Goal: Task Accomplishment & Management: Complete application form

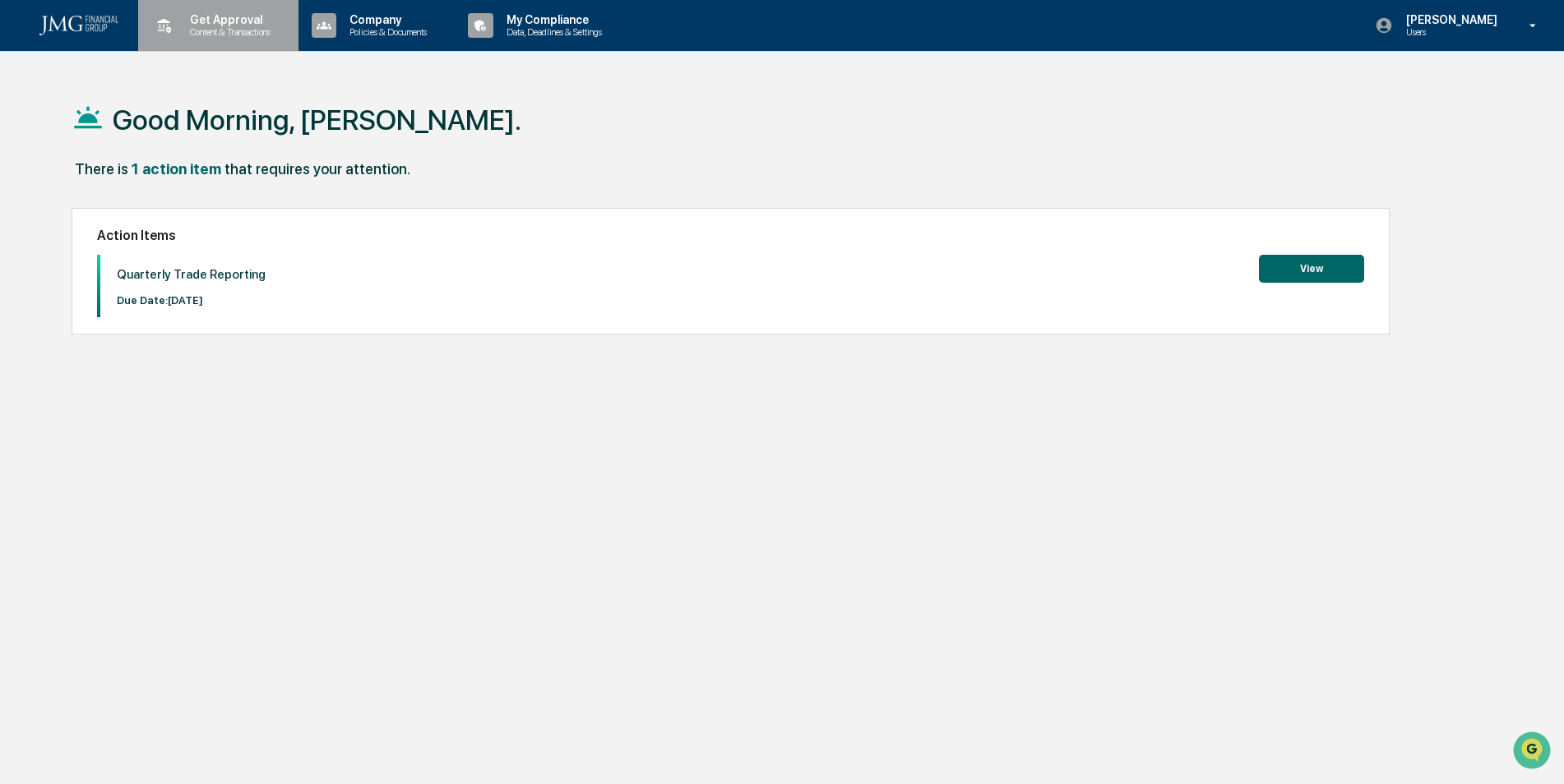
click at [242, 19] on p "Get Approval" at bounding box center [227, 19] width 102 height 13
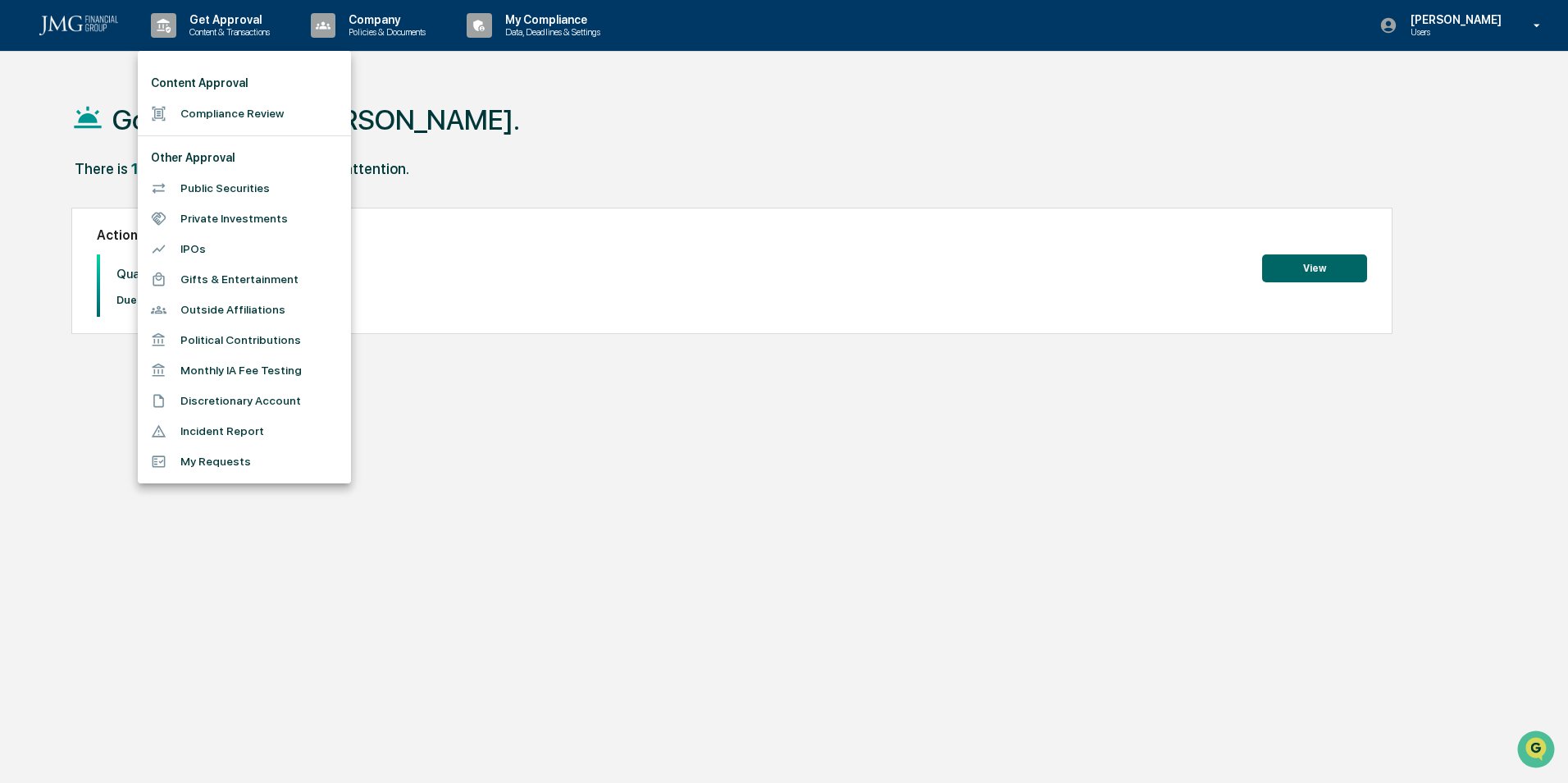
click at [729, 115] on div at bounding box center [784, 391] width 1568 height 783
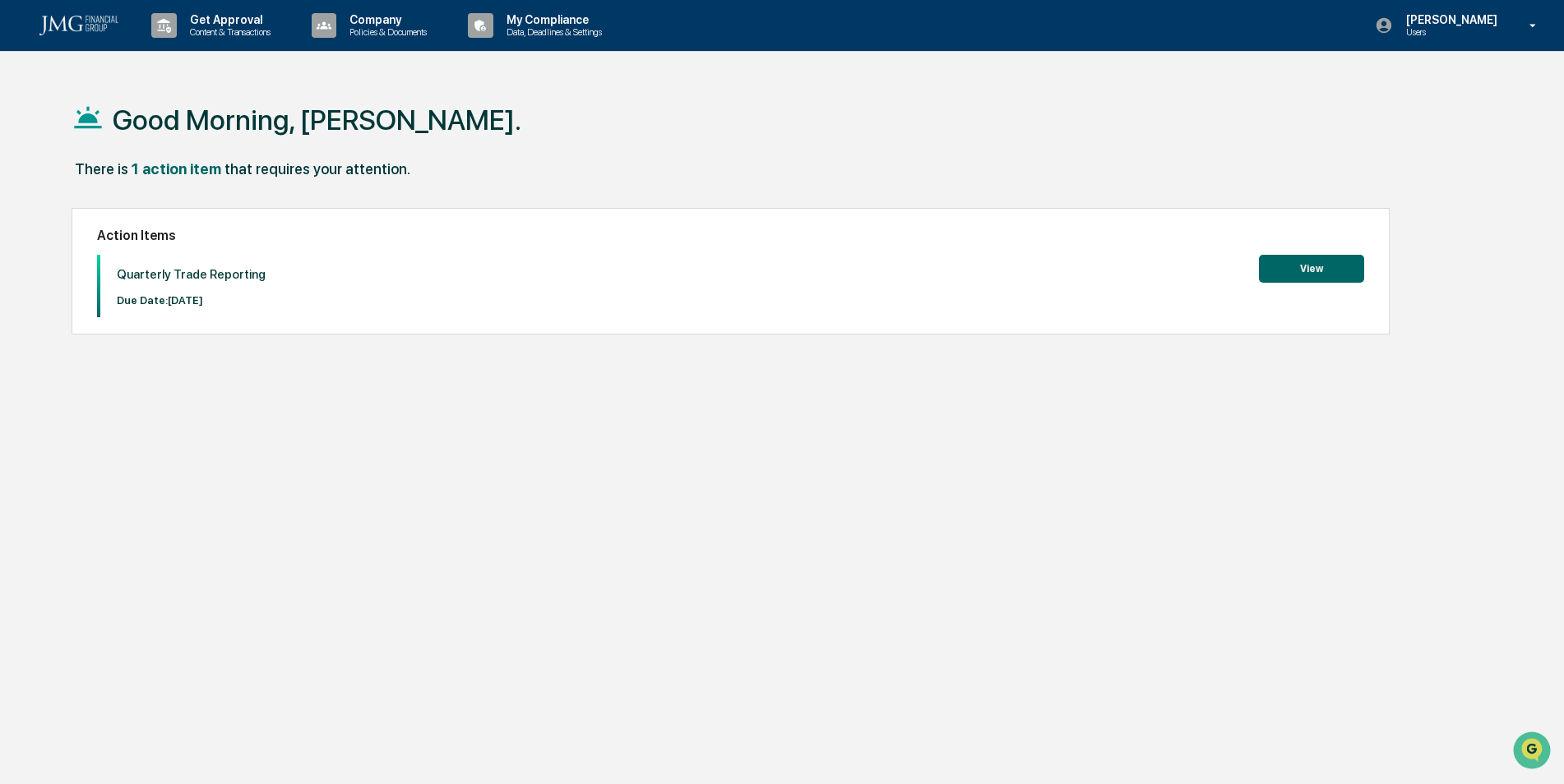
click at [1305, 266] on button "View" at bounding box center [1312, 269] width 106 height 28
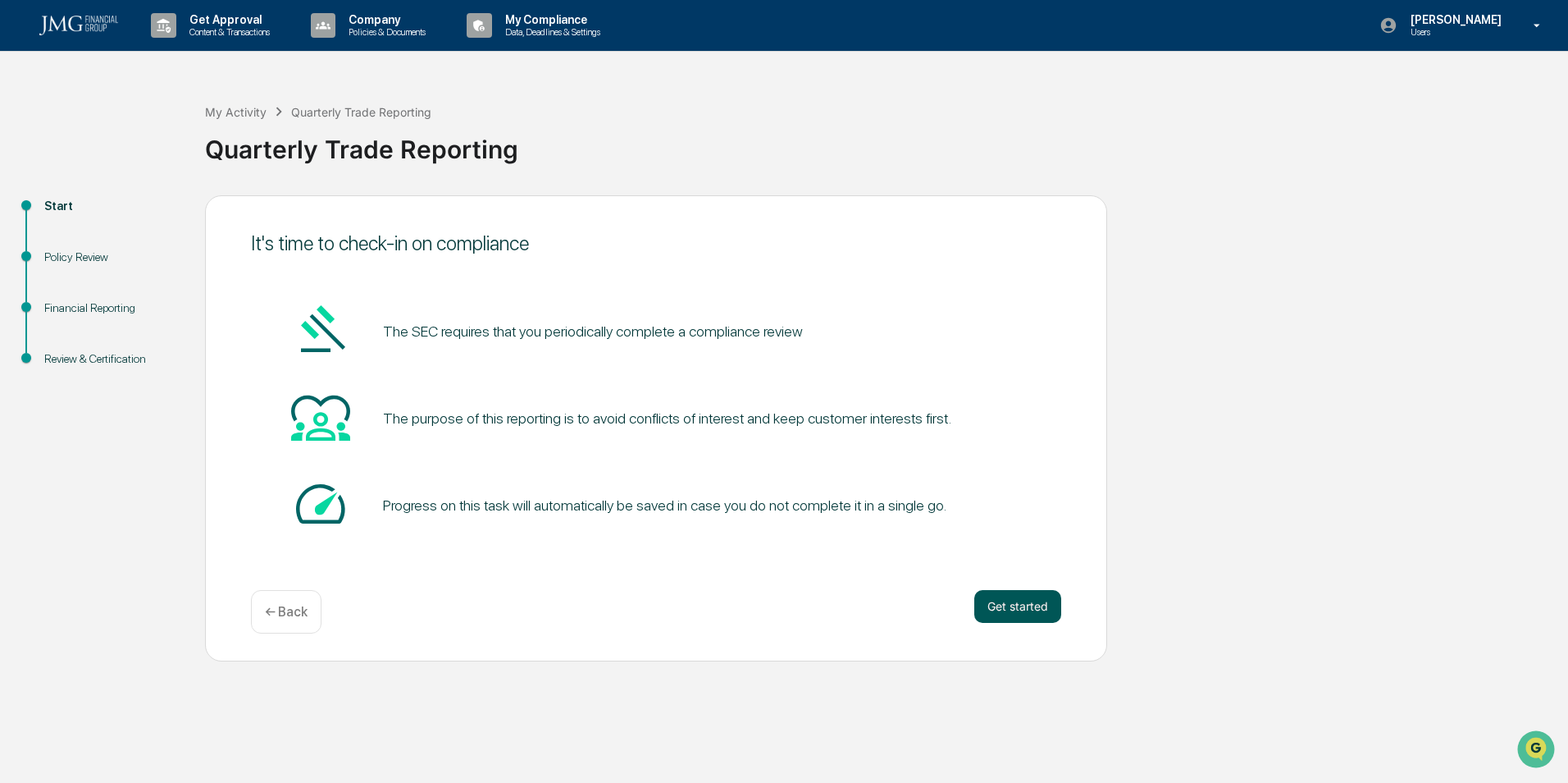
click at [1020, 609] on button "Get started" at bounding box center [1017, 606] width 87 height 33
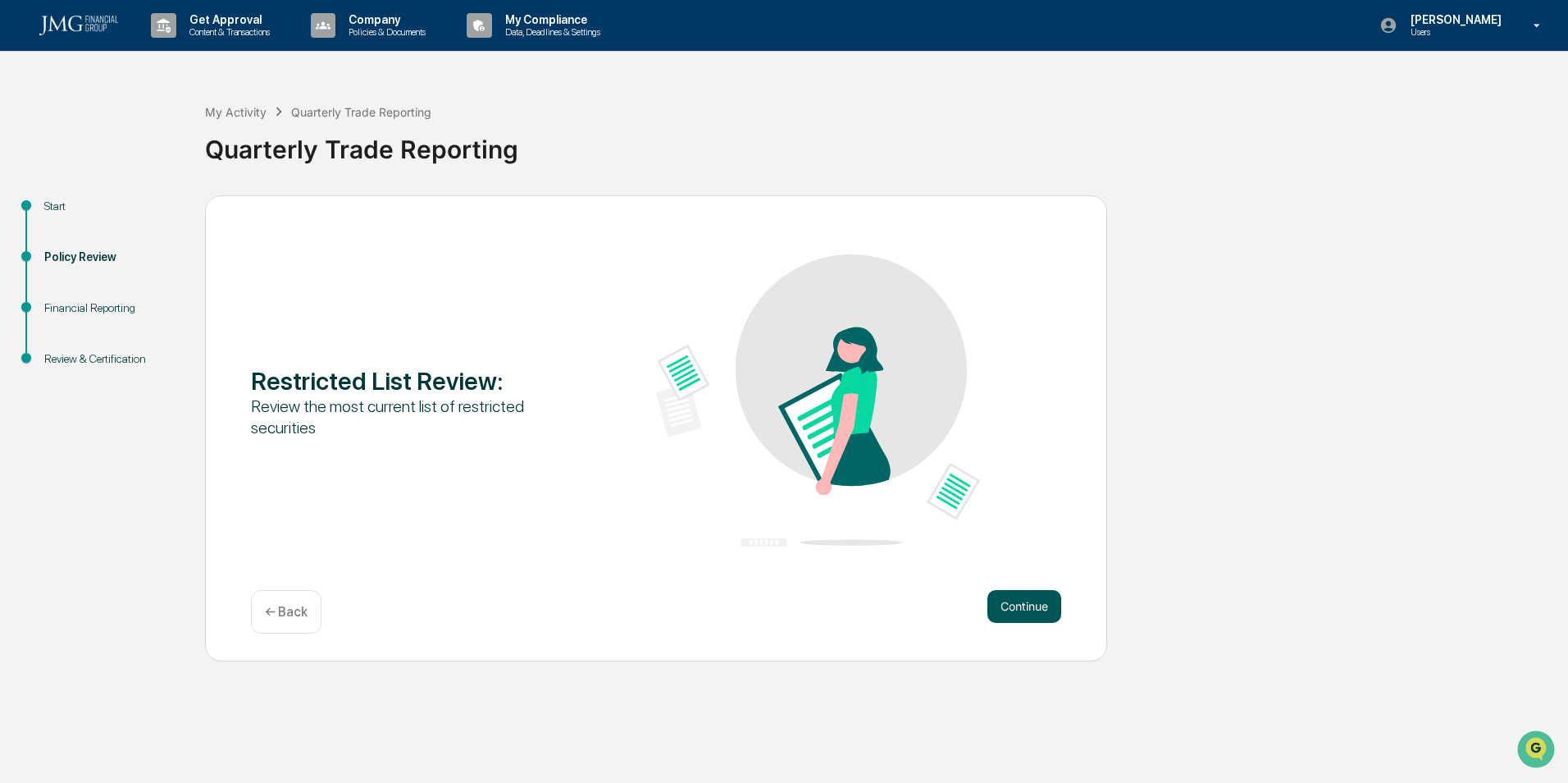
click at [1020, 611] on button "Continue" at bounding box center [1024, 606] width 74 height 33
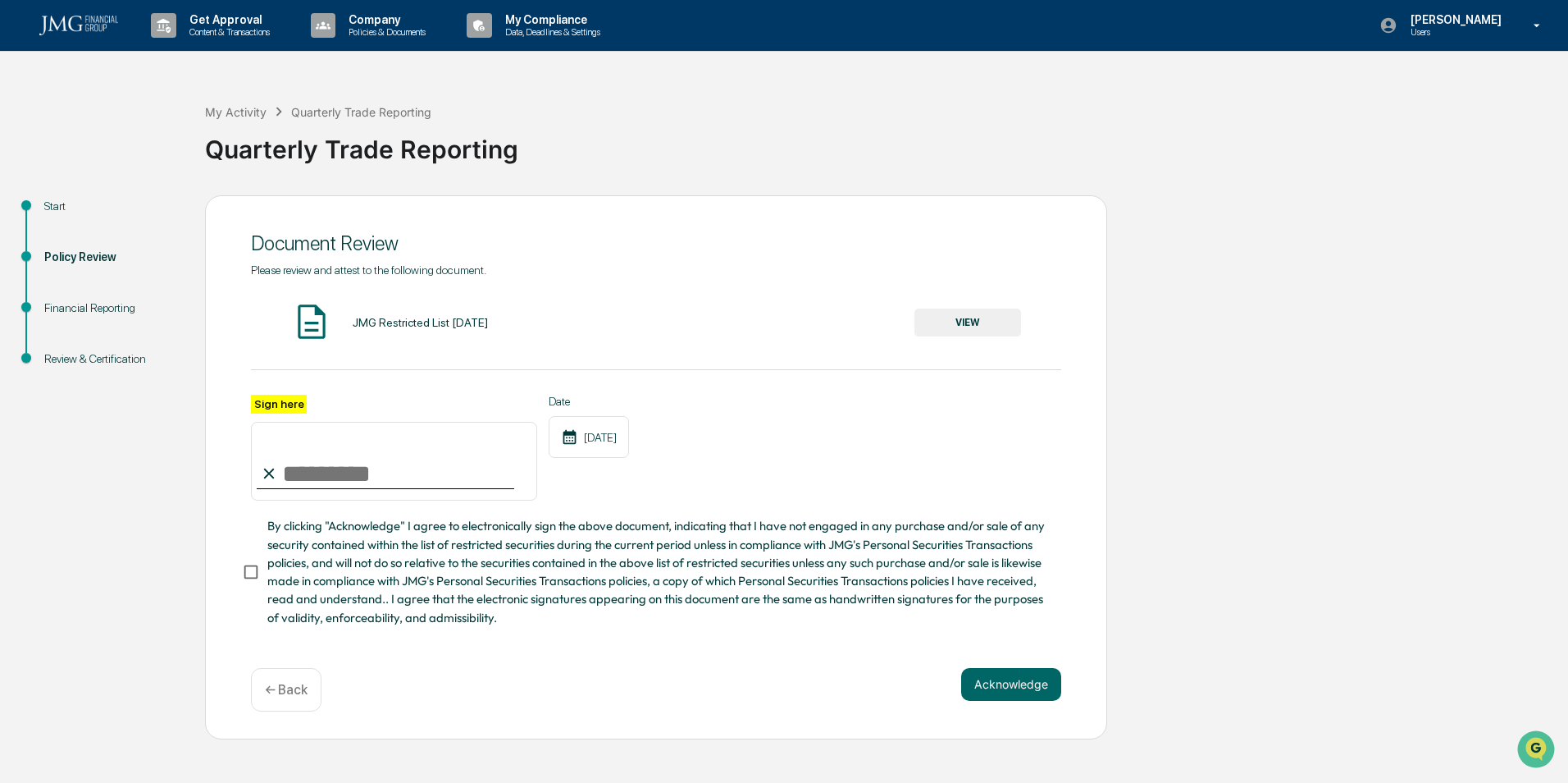
click at [974, 320] on button "VIEW" at bounding box center [967, 322] width 106 height 28
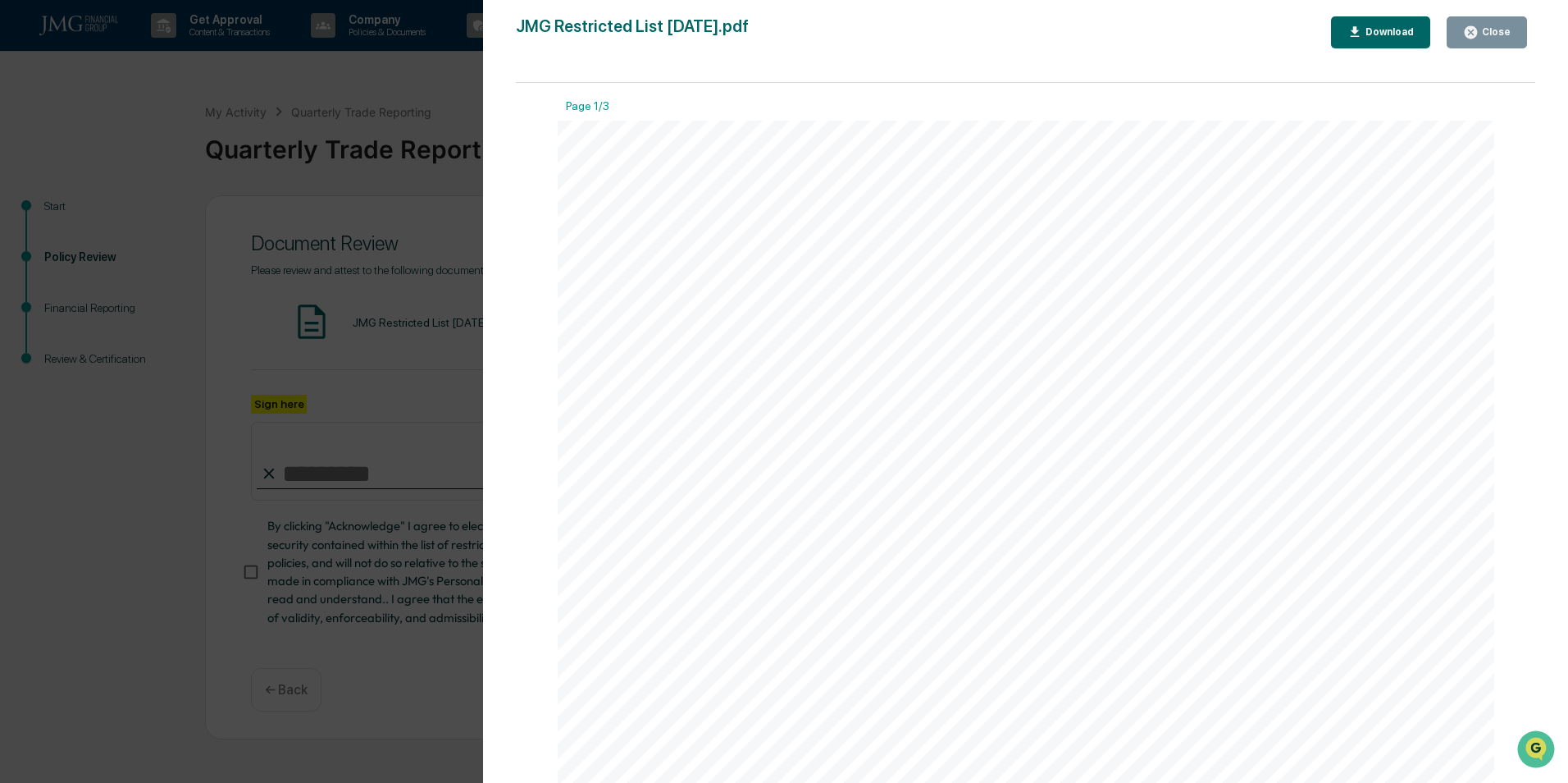
click at [1492, 31] on div "Close" at bounding box center [1494, 32] width 32 height 12
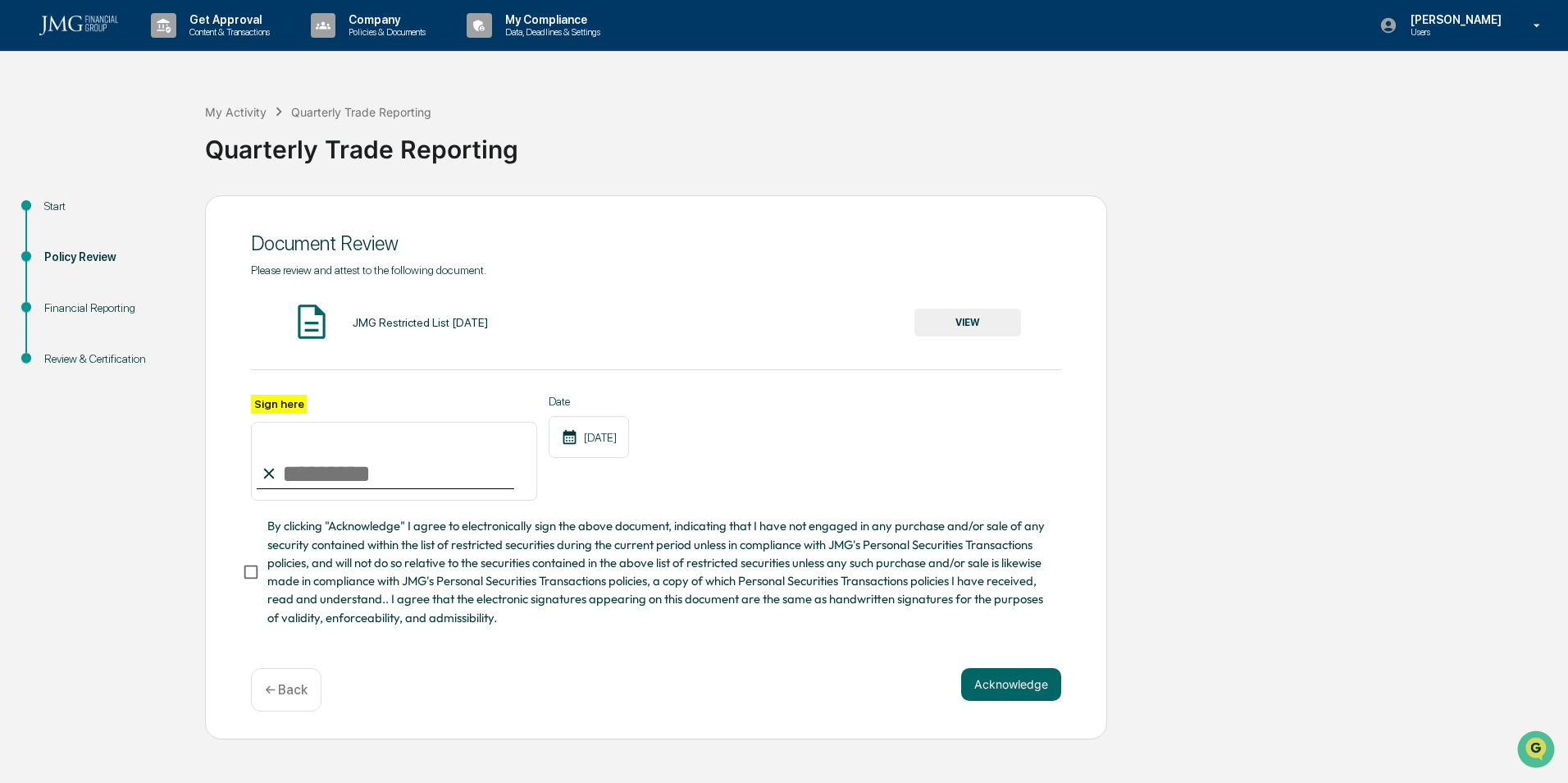
click at [352, 483] on input "Sign here" at bounding box center [394, 461] width 286 height 79
type input "**********"
click at [1016, 692] on button "Acknowledge" at bounding box center [1011, 684] width 100 height 33
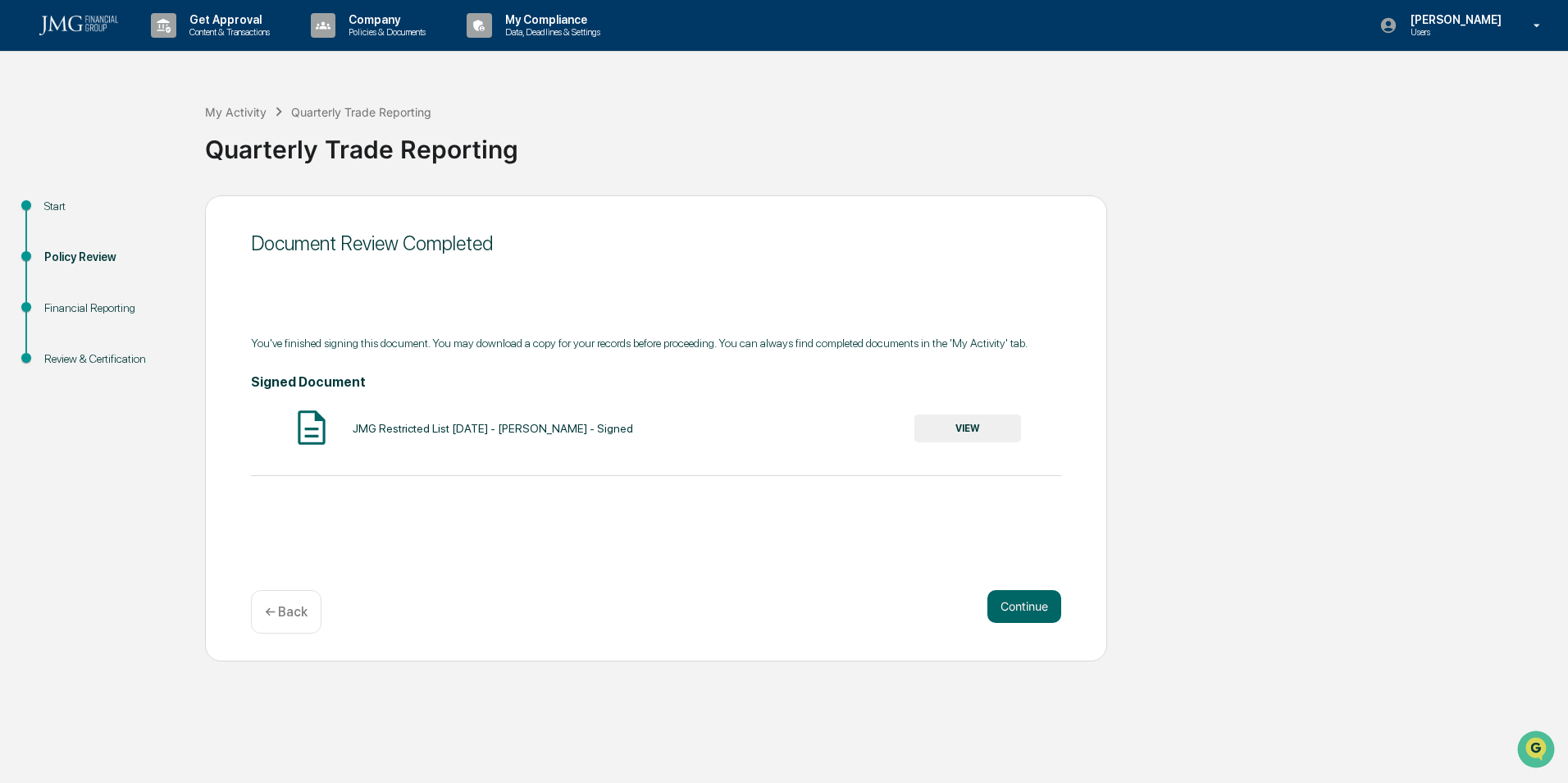
click at [987, 428] on button "VIEW" at bounding box center [967, 428] width 106 height 28
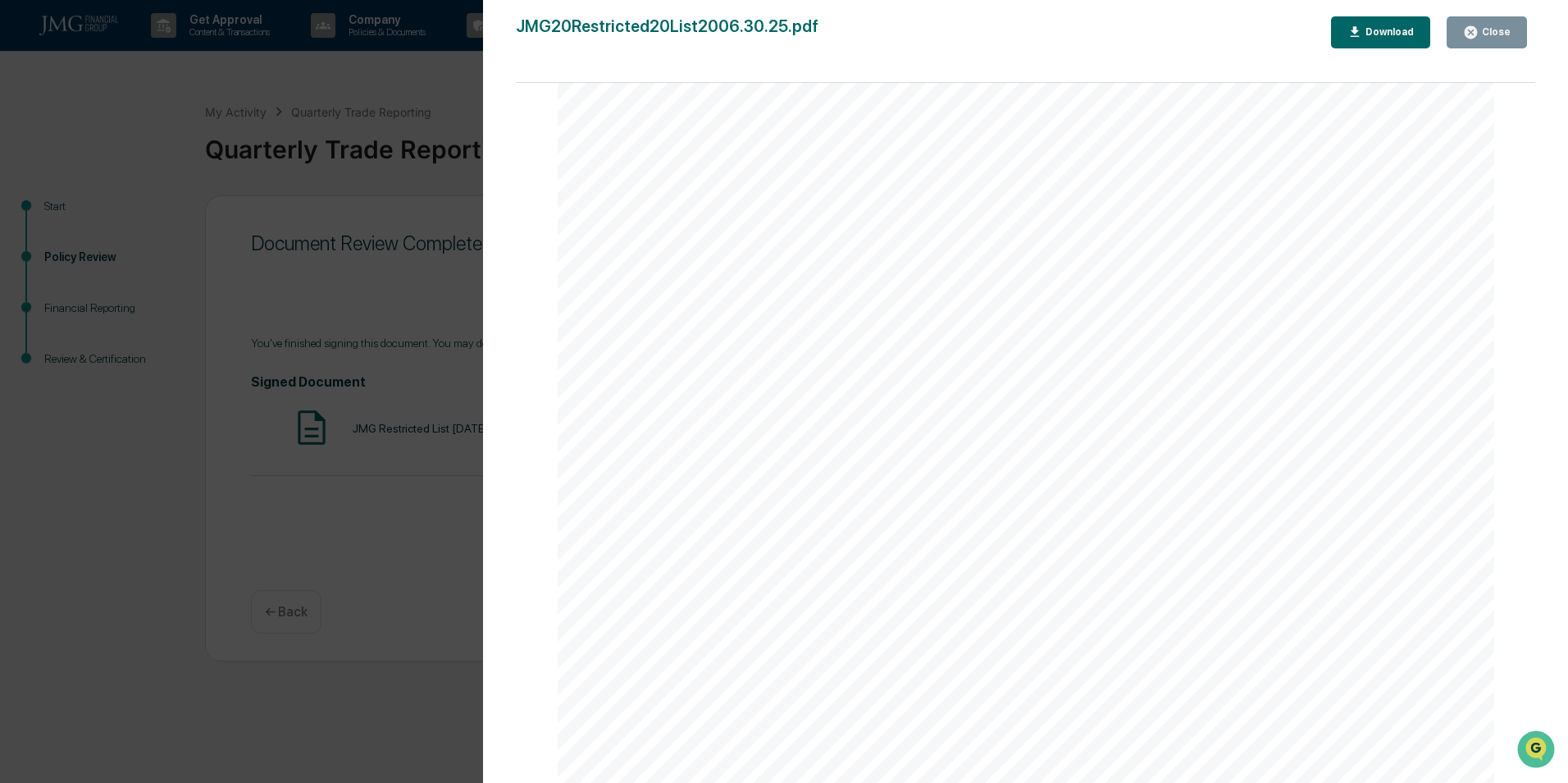
scroll to position [4185, 0]
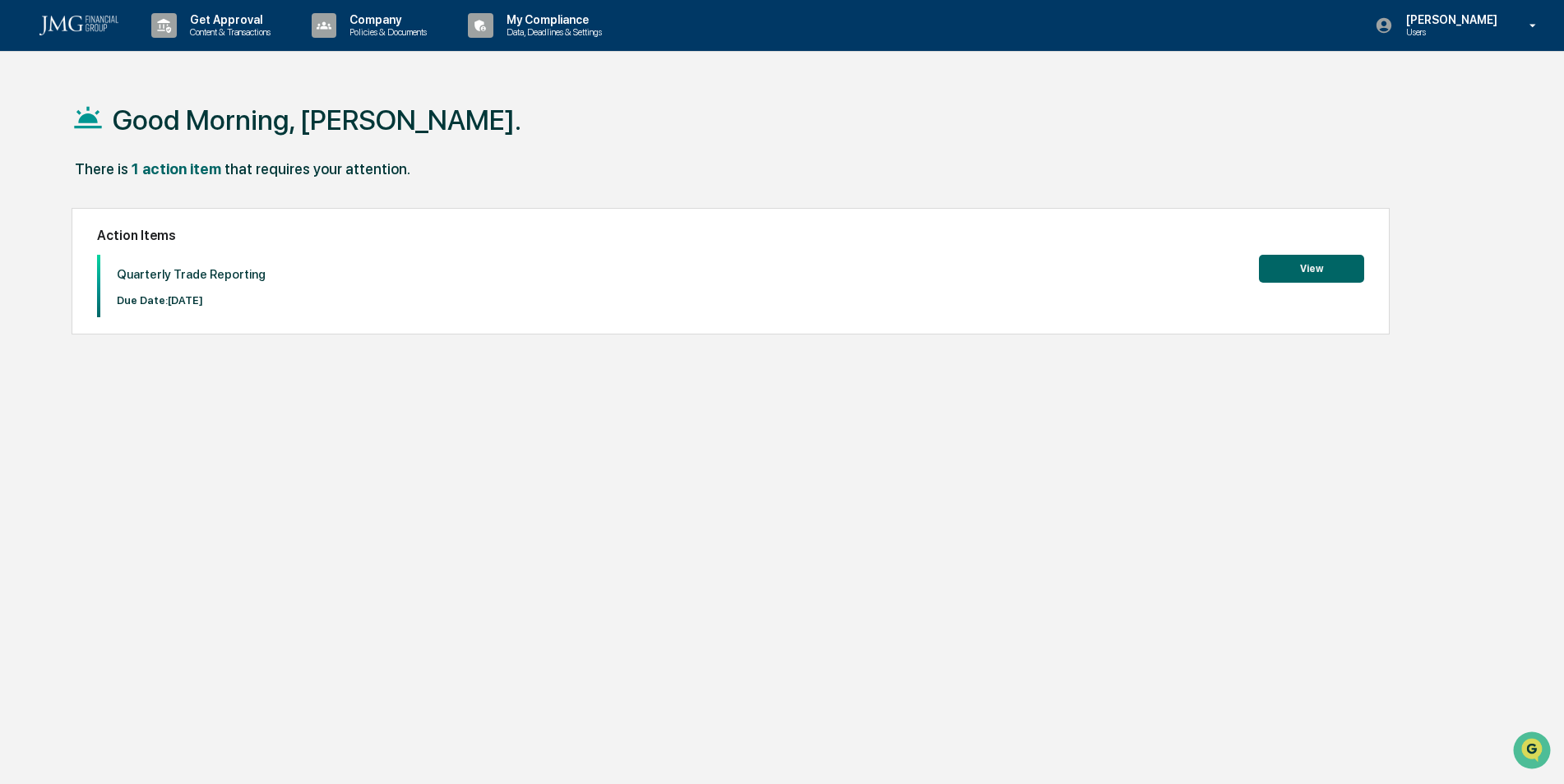
click at [1315, 269] on button "View" at bounding box center [1312, 269] width 106 height 28
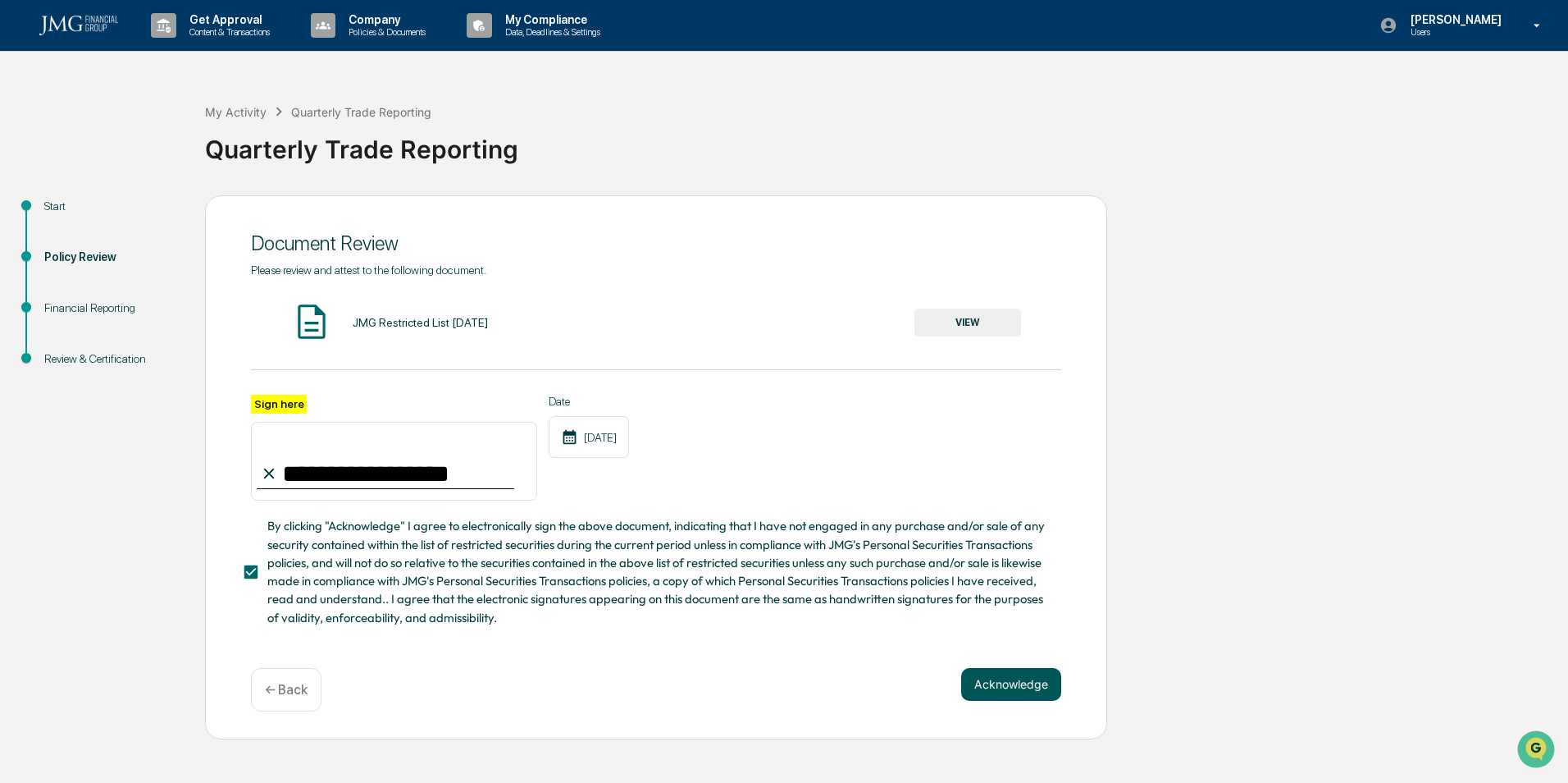
click at [1008, 684] on button "Acknowledge" at bounding box center [1011, 684] width 100 height 33
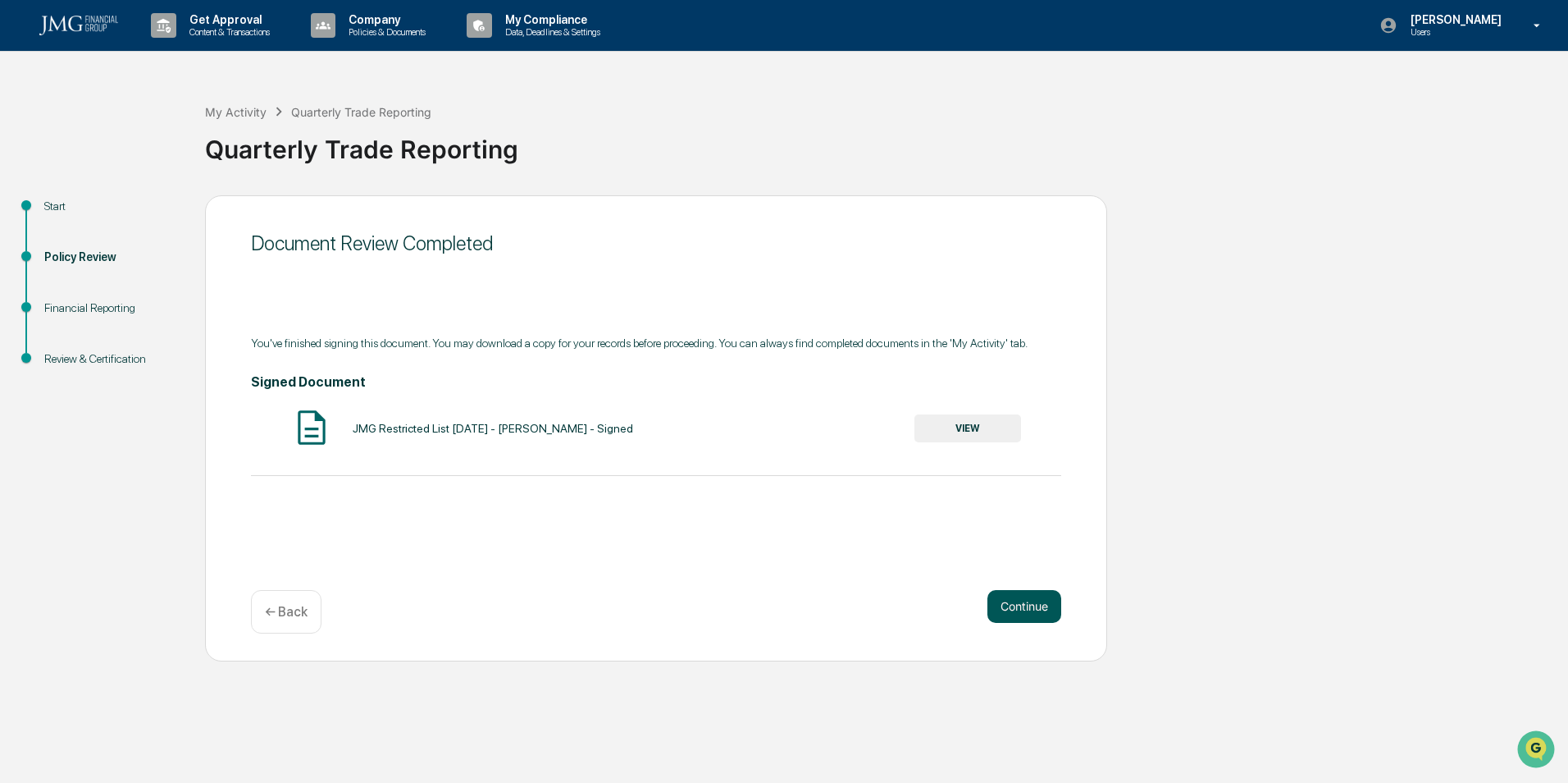
click at [1026, 611] on button "Continue" at bounding box center [1024, 606] width 74 height 33
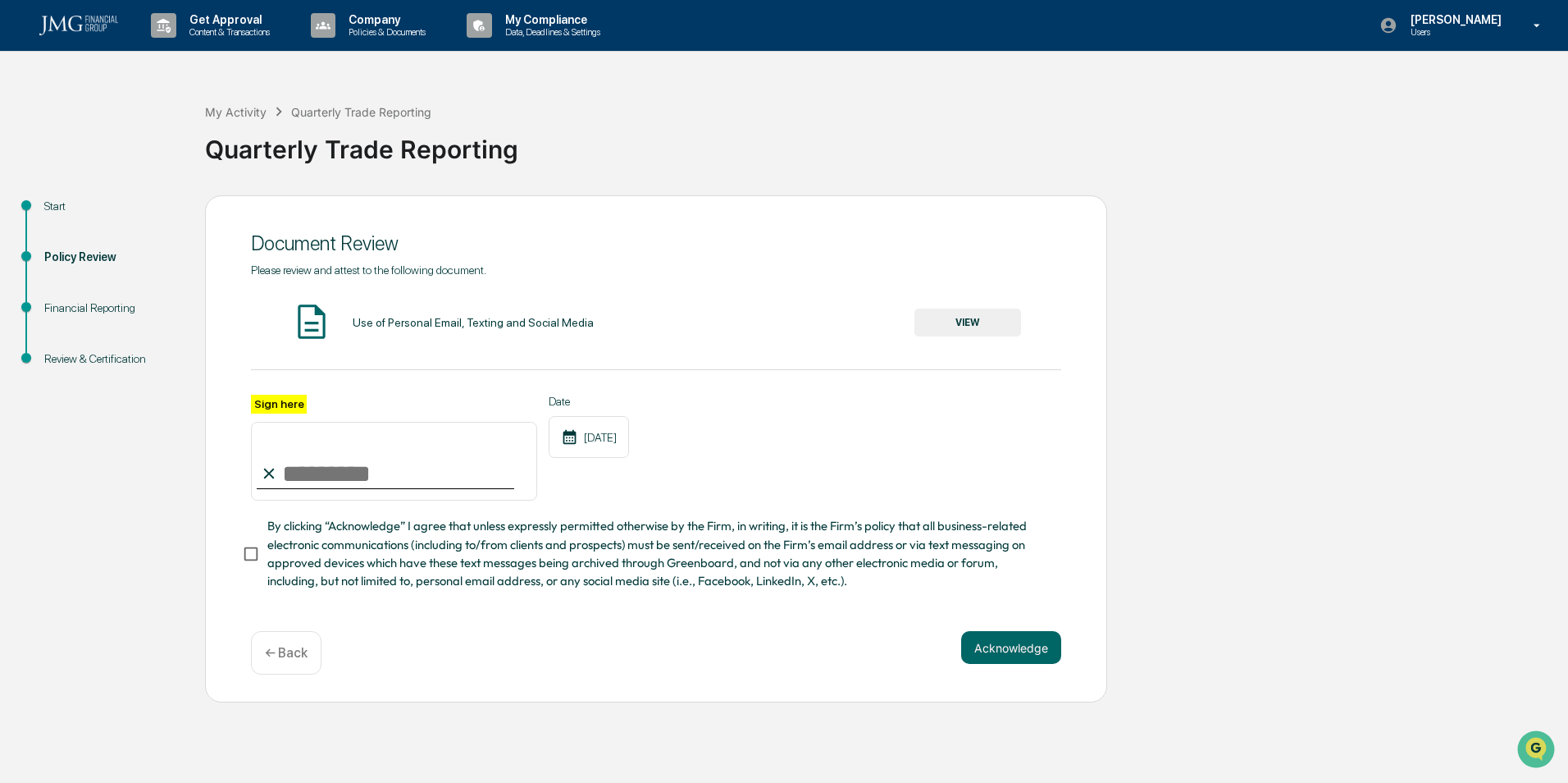
click at [994, 320] on button "VIEW" at bounding box center [967, 322] width 106 height 28
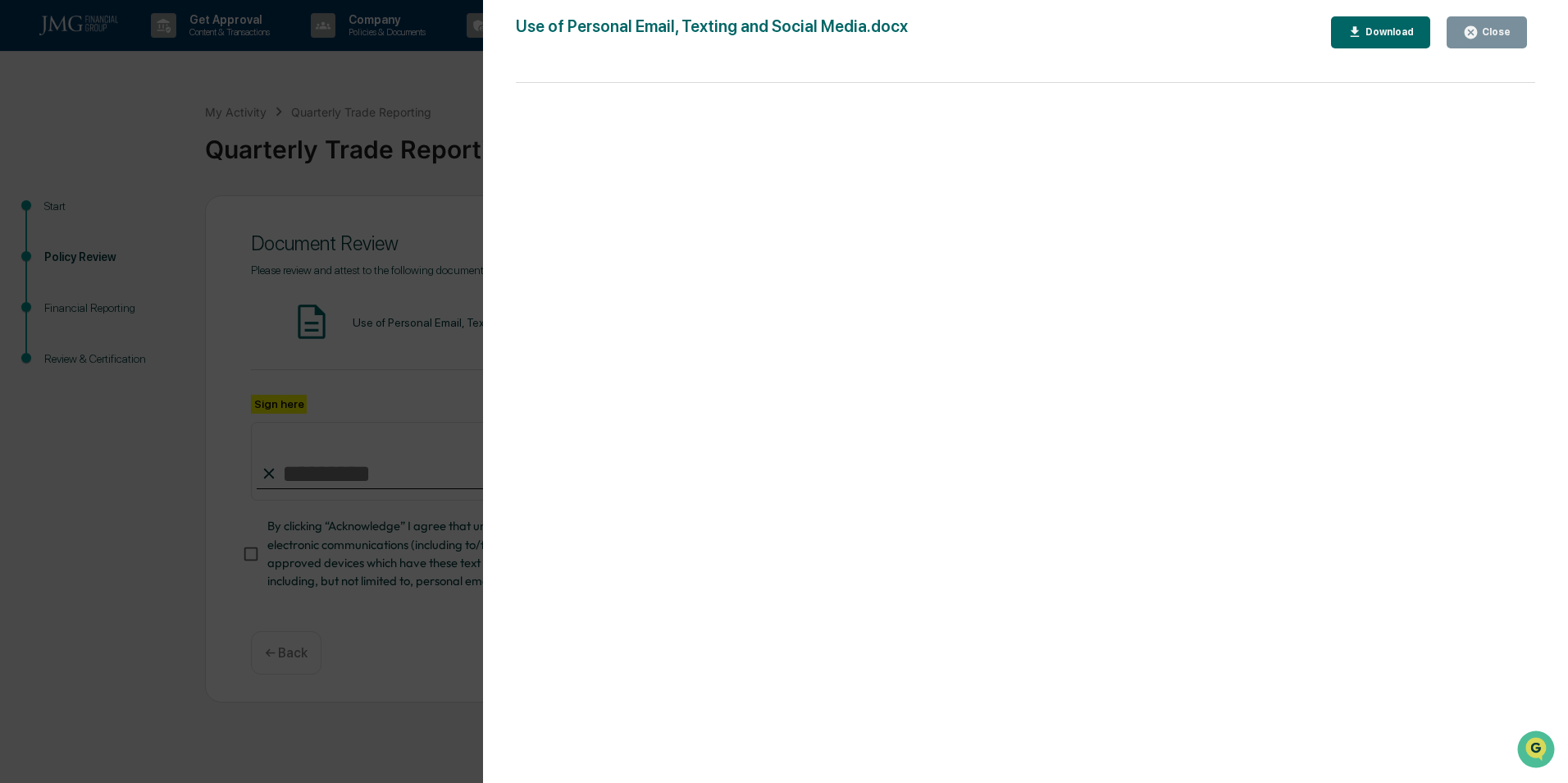
click at [50, 106] on div "Version History [DATE] 05:53 PM [PERSON_NAME] [PERSON_NAME] Use of Personal Ema…" at bounding box center [784, 391] width 1568 height 783
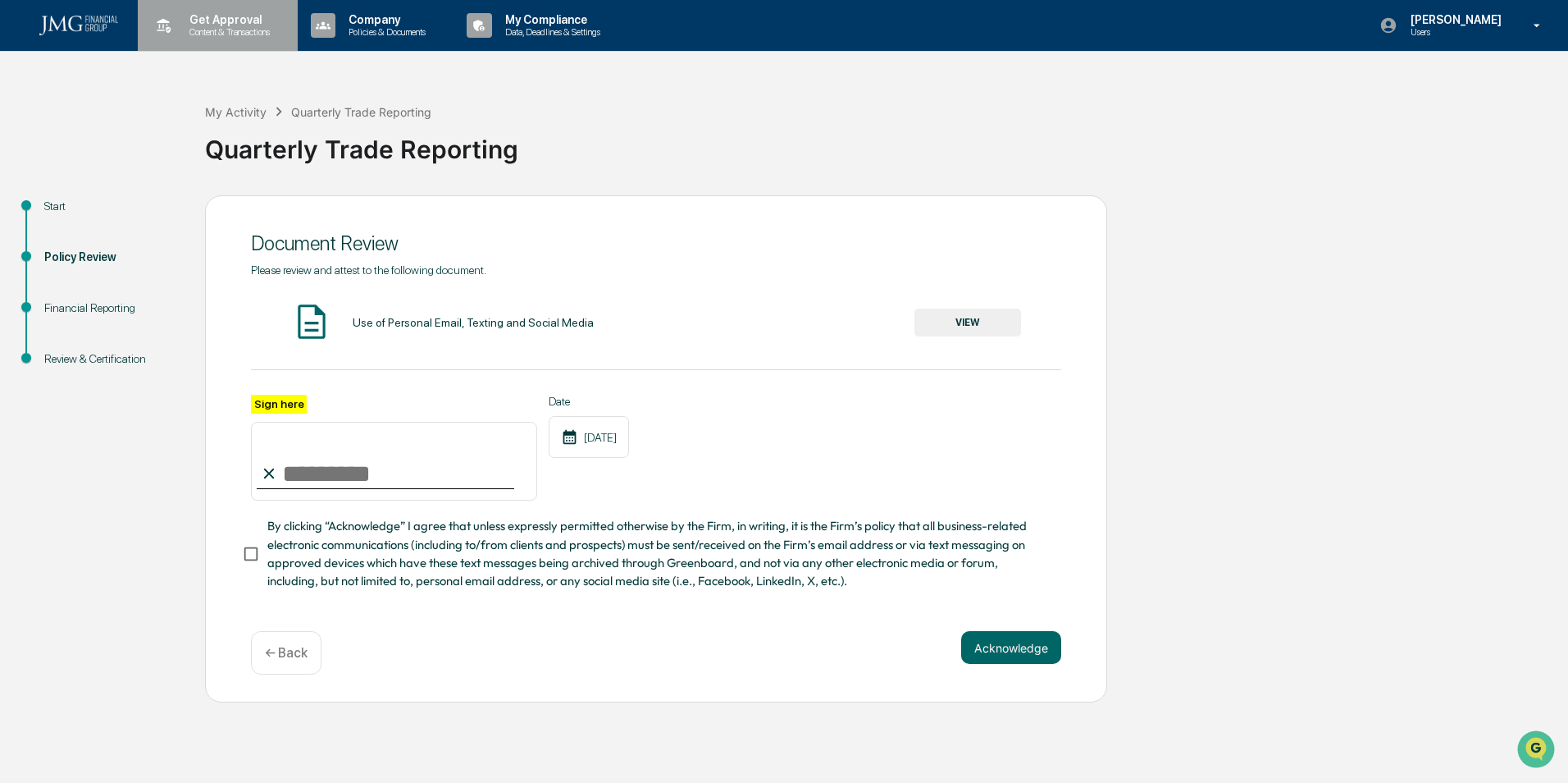
click at [213, 18] on p "Get Approval" at bounding box center [227, 19] width 101 height 13
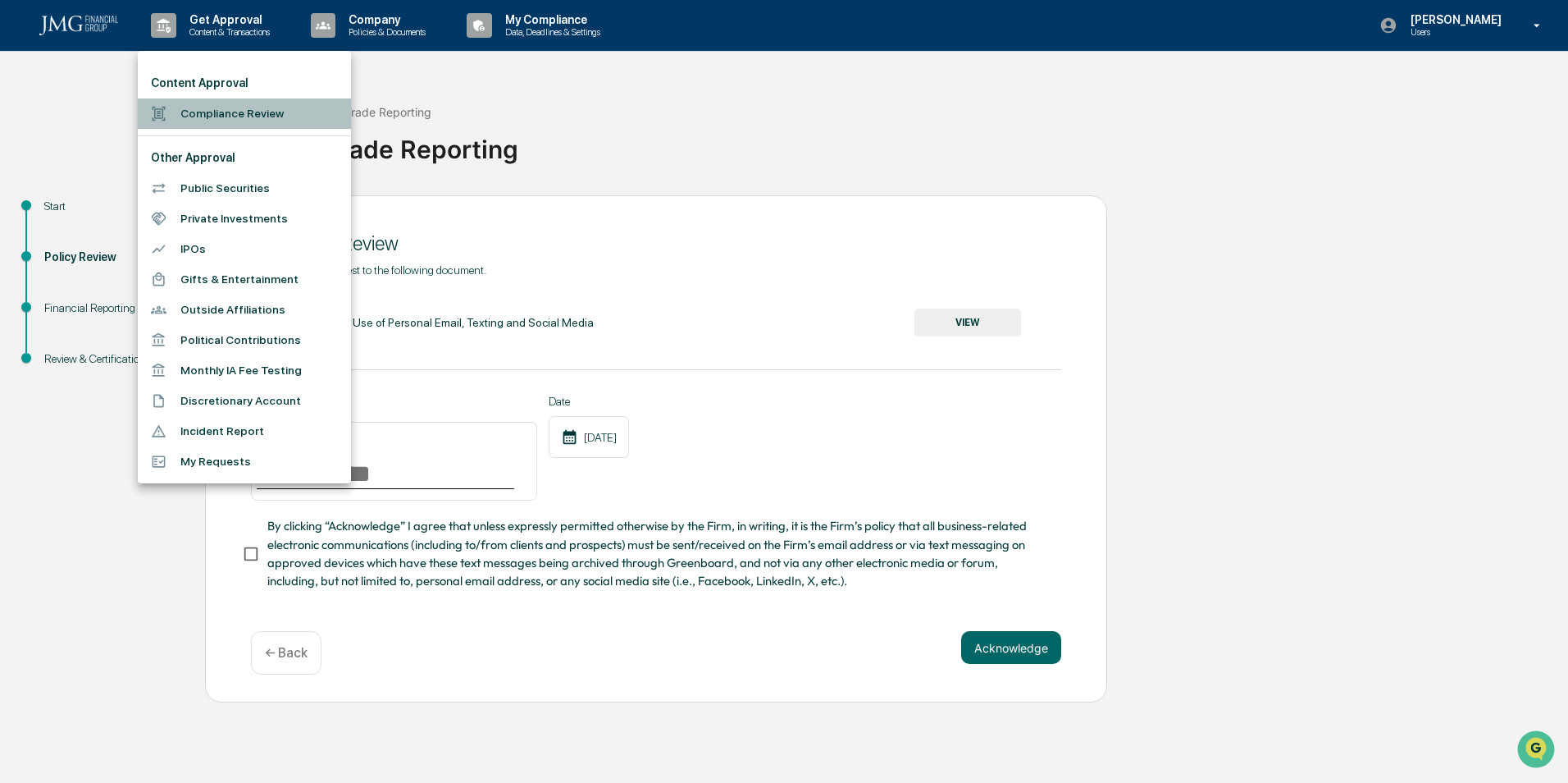
click at [217, 111] on li "Compliance Review" at bounding box center [245, 113] width 213 height 31
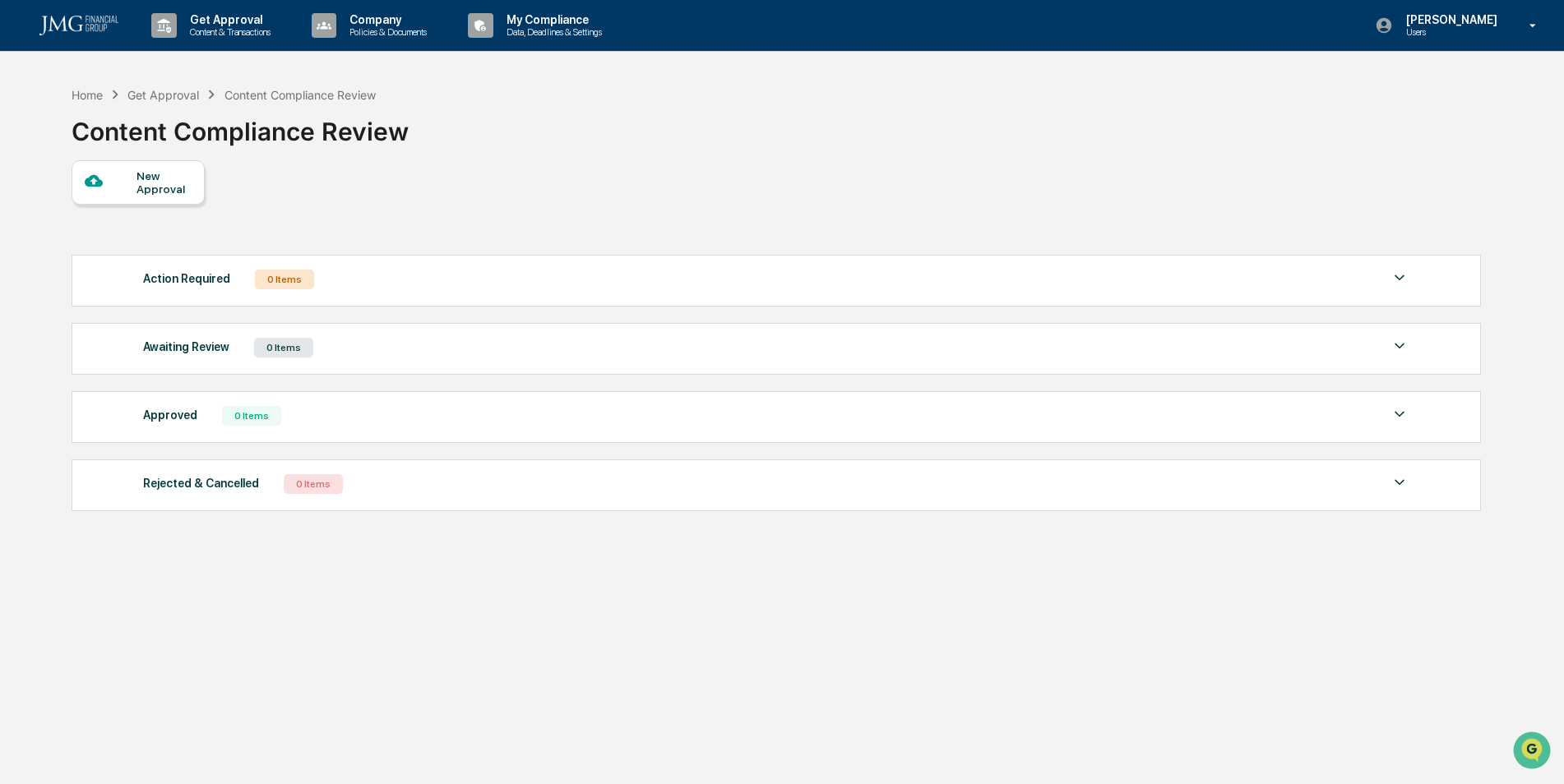
click at [143, 187] on div "New Approval" at bounding box center [163, 182] width 55 height 26
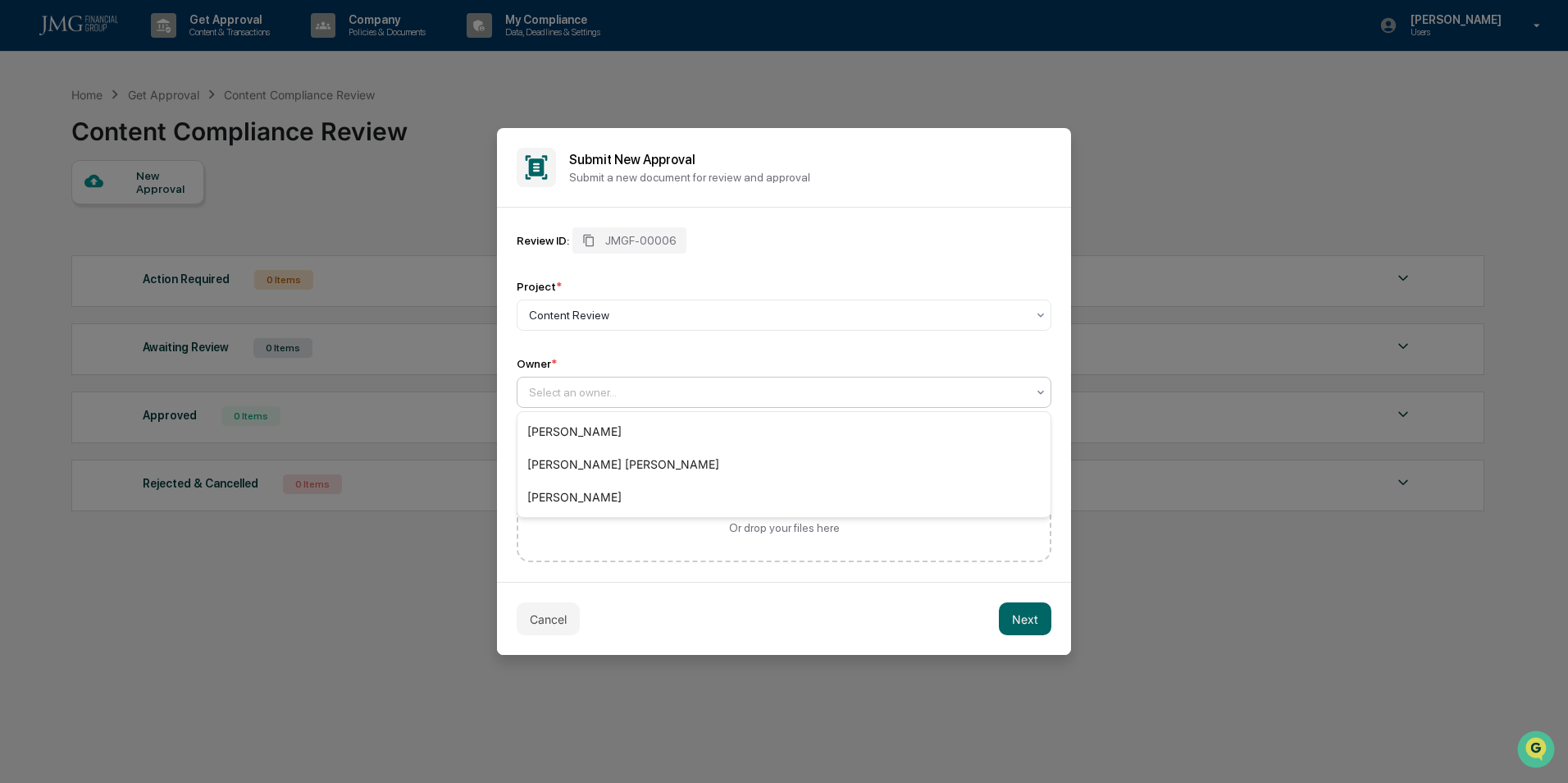
click at [577, 391] on div at bounding box center [778, 392] width 497 height 16
click at [587, 430] on div "[PERSON_NAME]" at bounding box center [784, 431] width 533 height 33
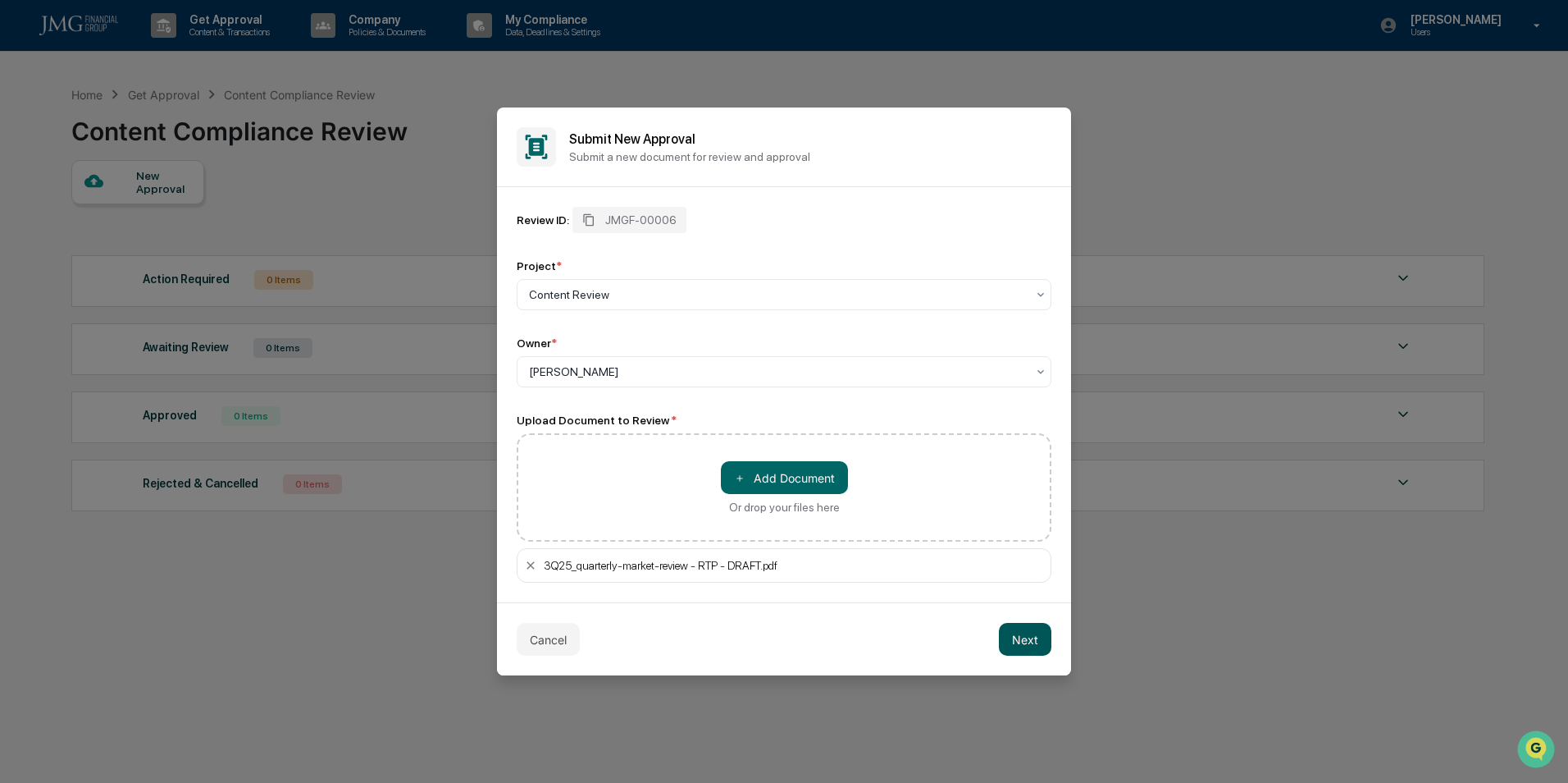
click at [1024, 639] on button "Next" at bounding box center [1024, 639] width 53 height 33
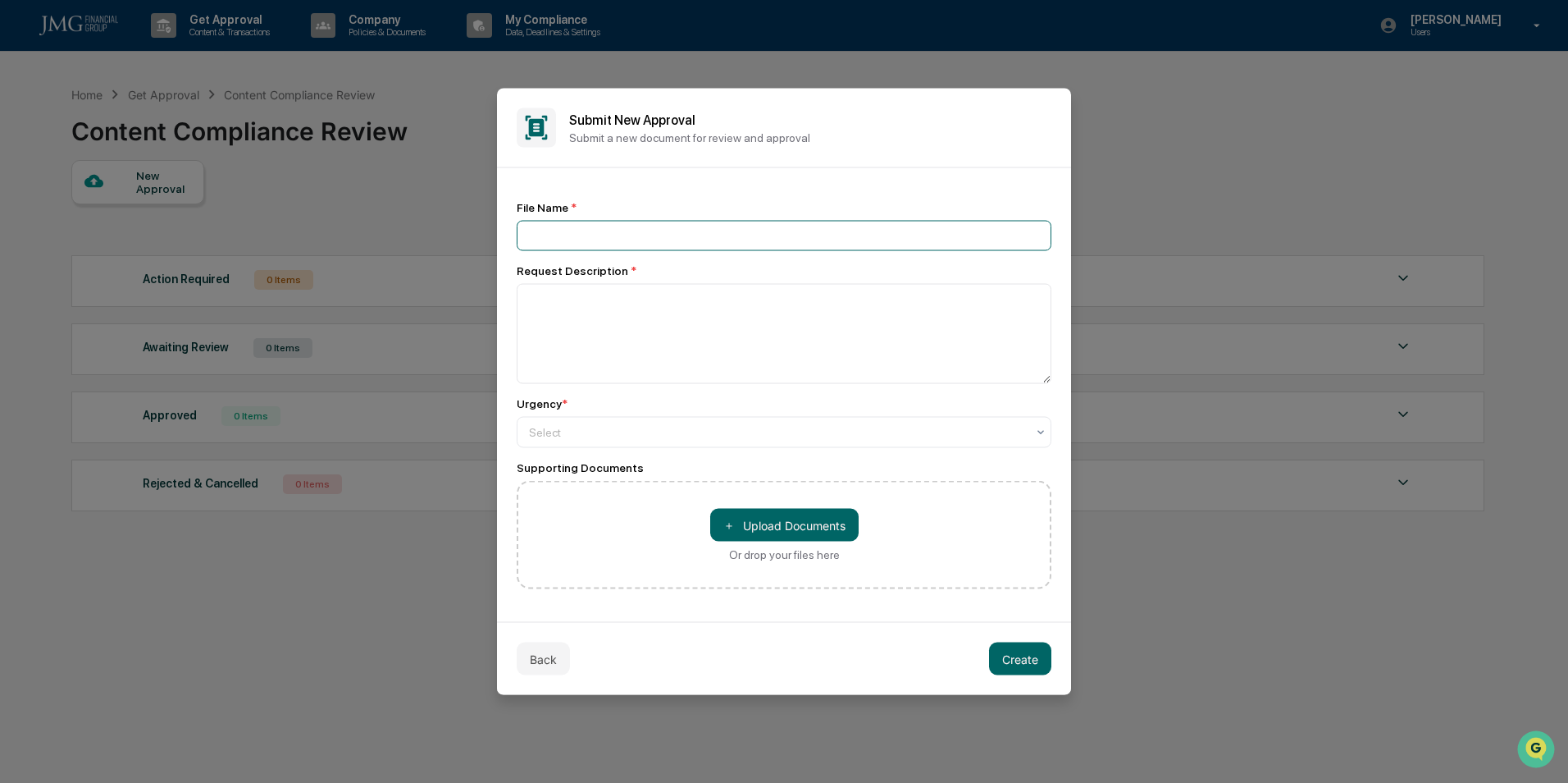
click at [578, 231] on input at bounding box center [784, 236] width 535 height 31
type input "**********"
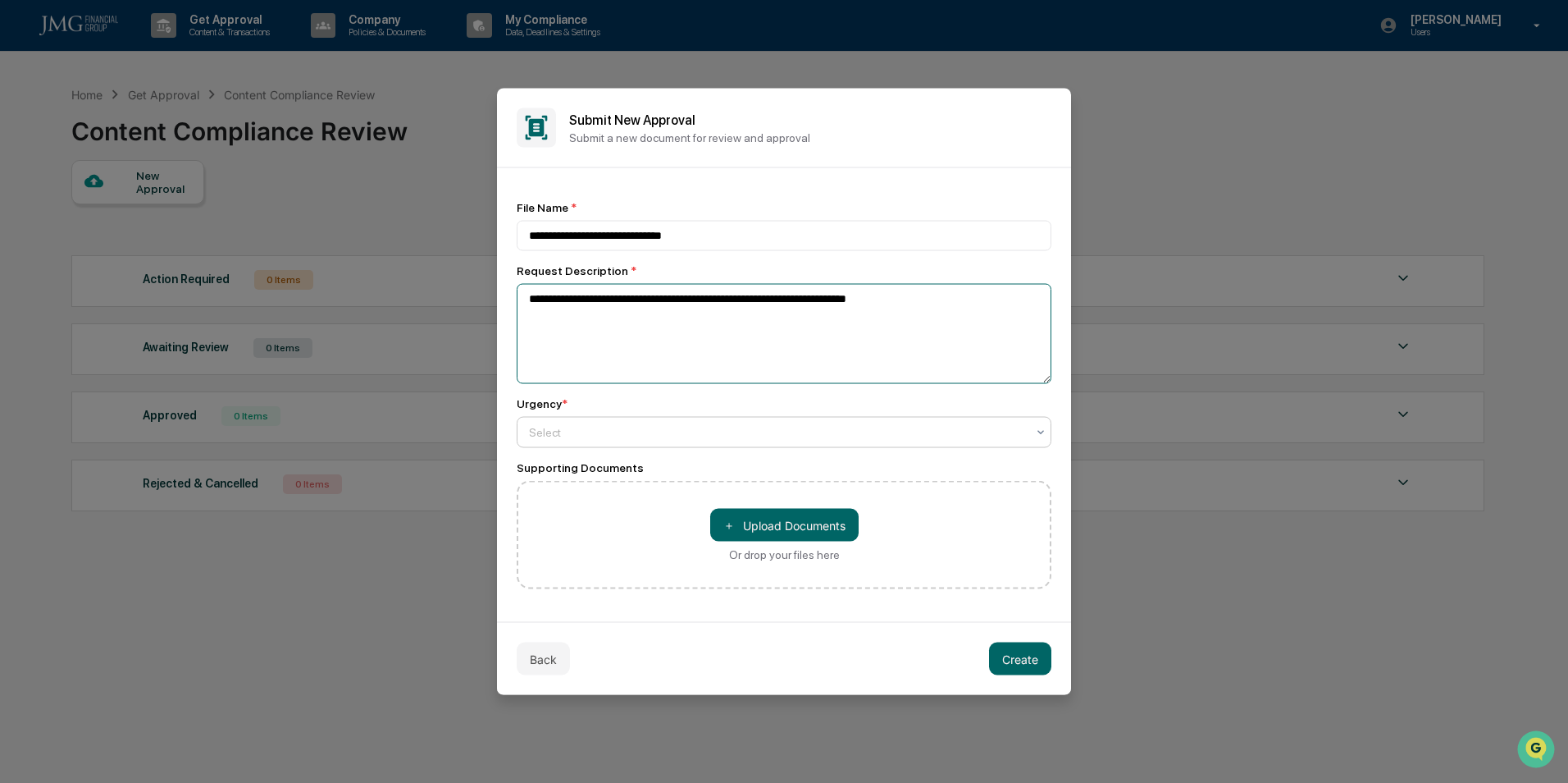
type textarea "**********"
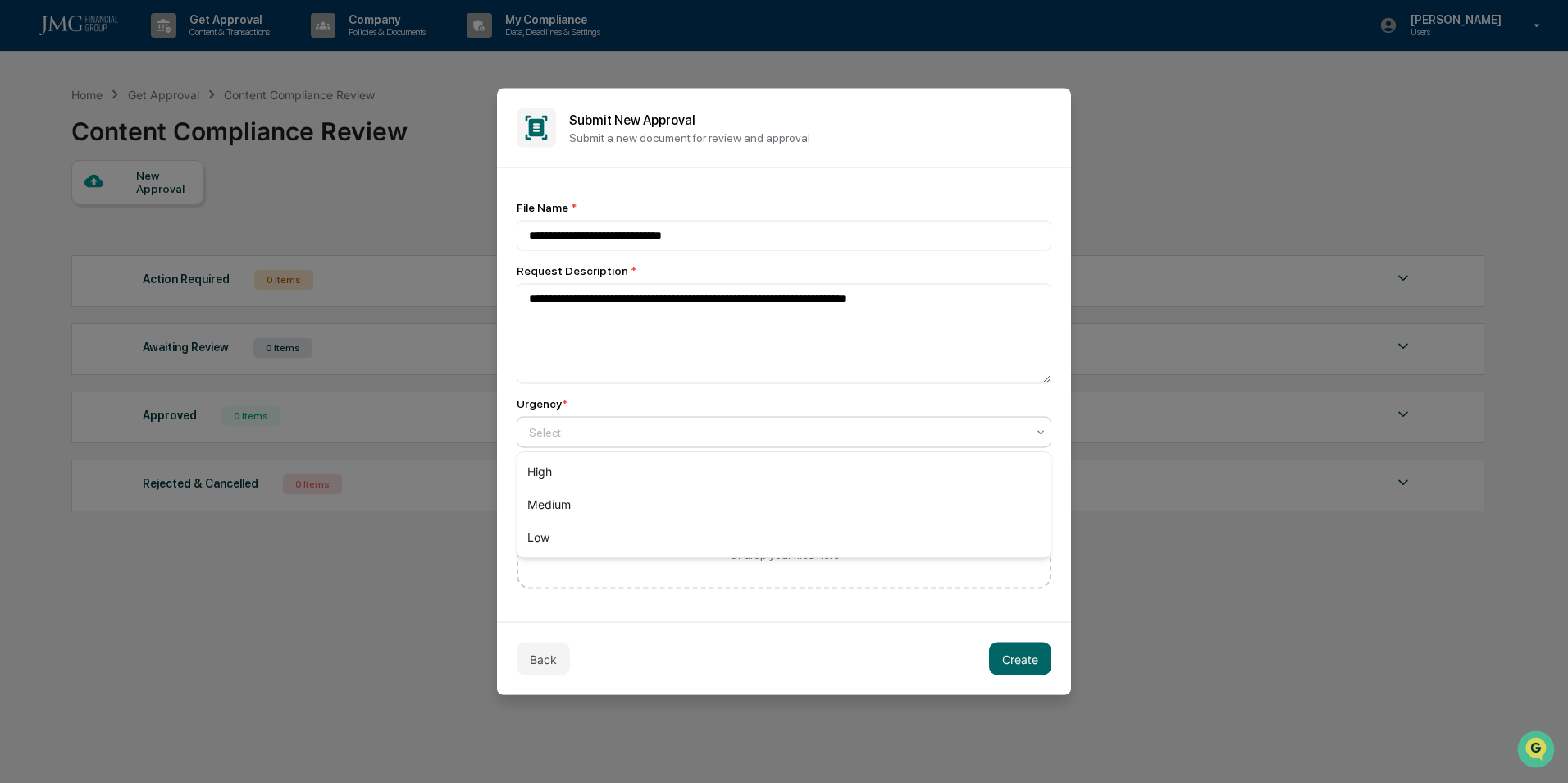
click at [600, 430] on div at bounding box center [778, 432] width 497 height 16
click at [537, 466] on div "High" at bounding box center [784, 472] width 533 height 33
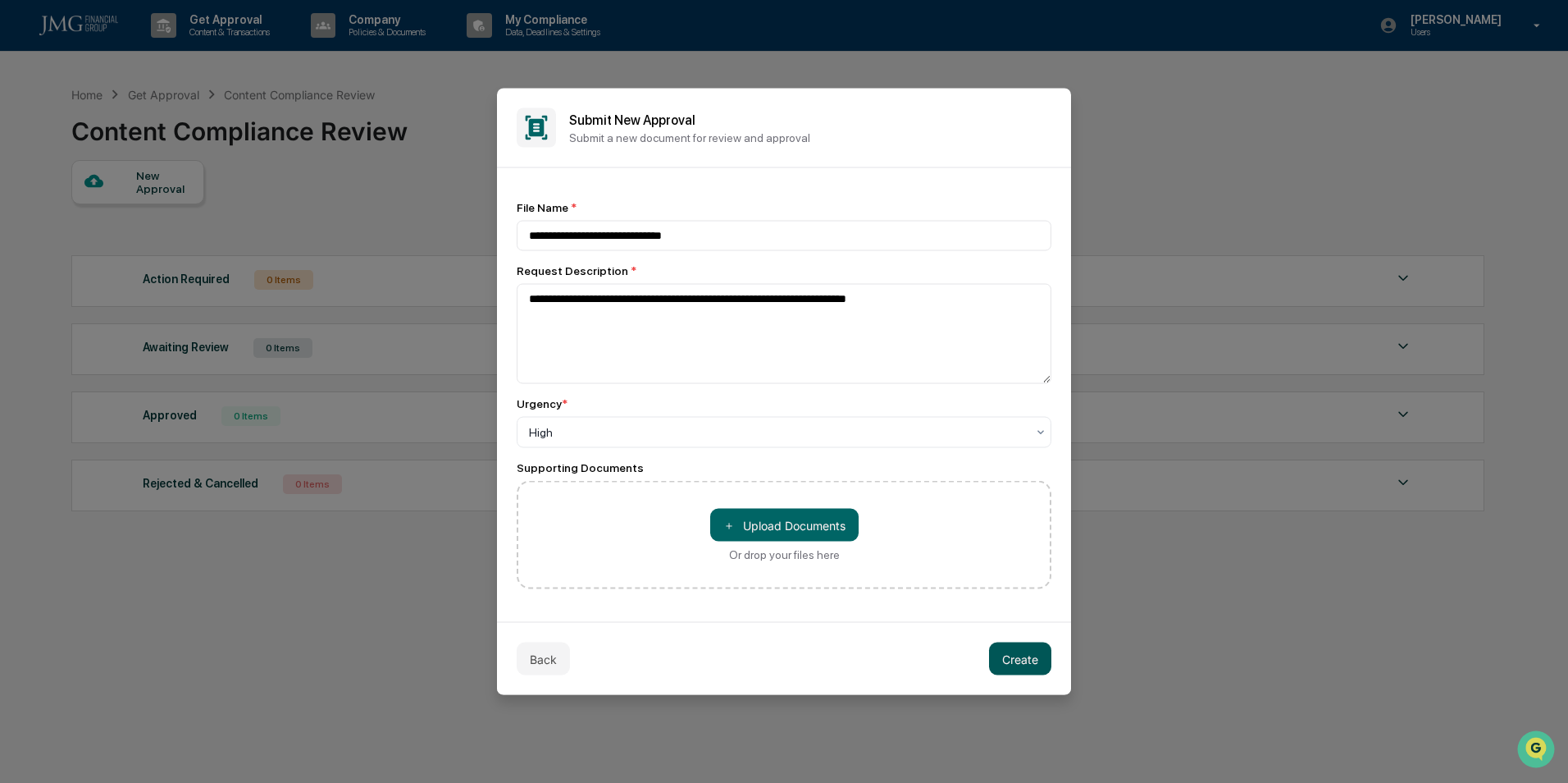
click at [1018, 660] on button "Create" at bounding box center [1020, 659] width 63 height 33
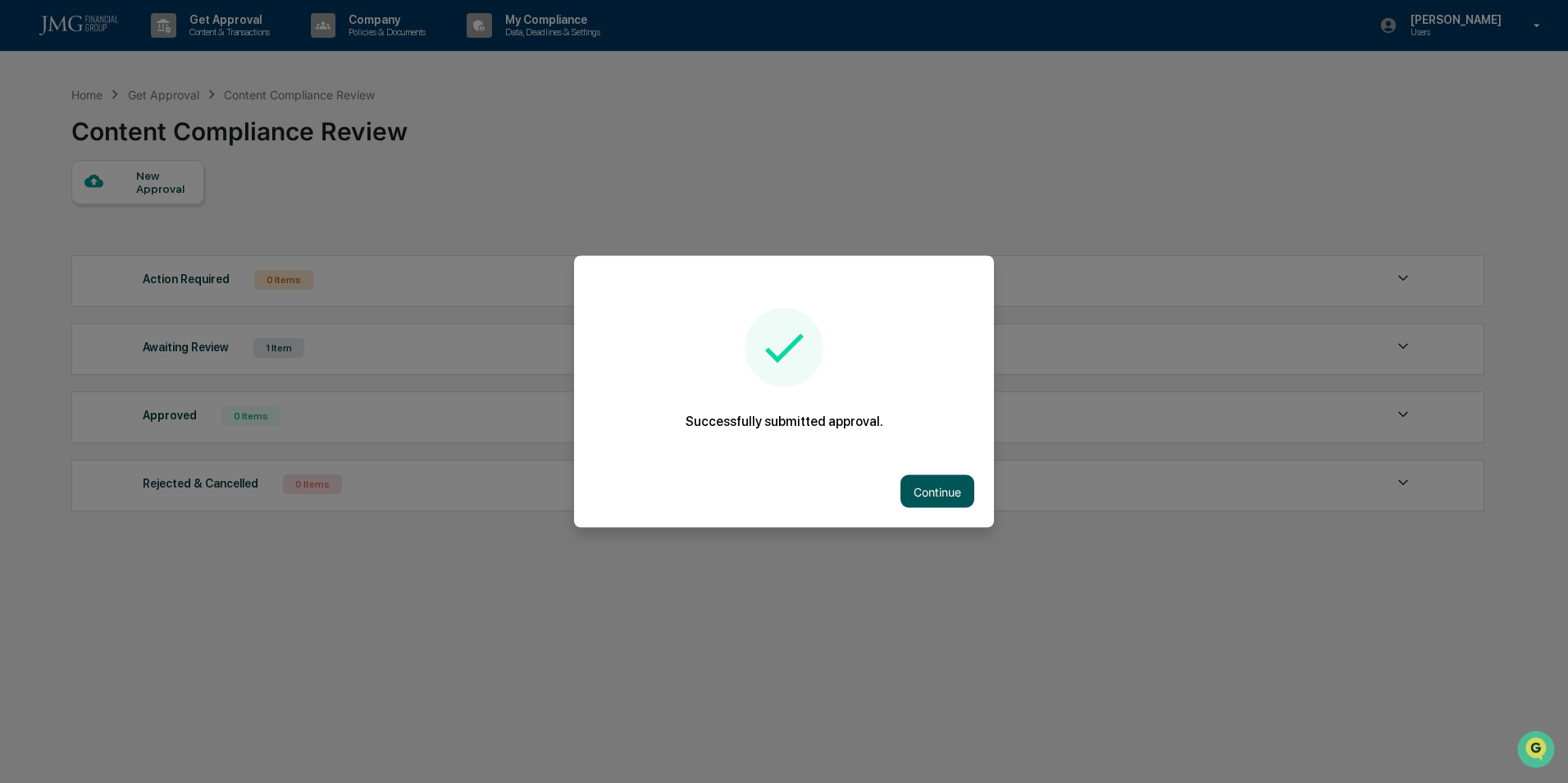
click at [919, 490] on button "Continue" at bounding box center [937, 490] width 74 height 33
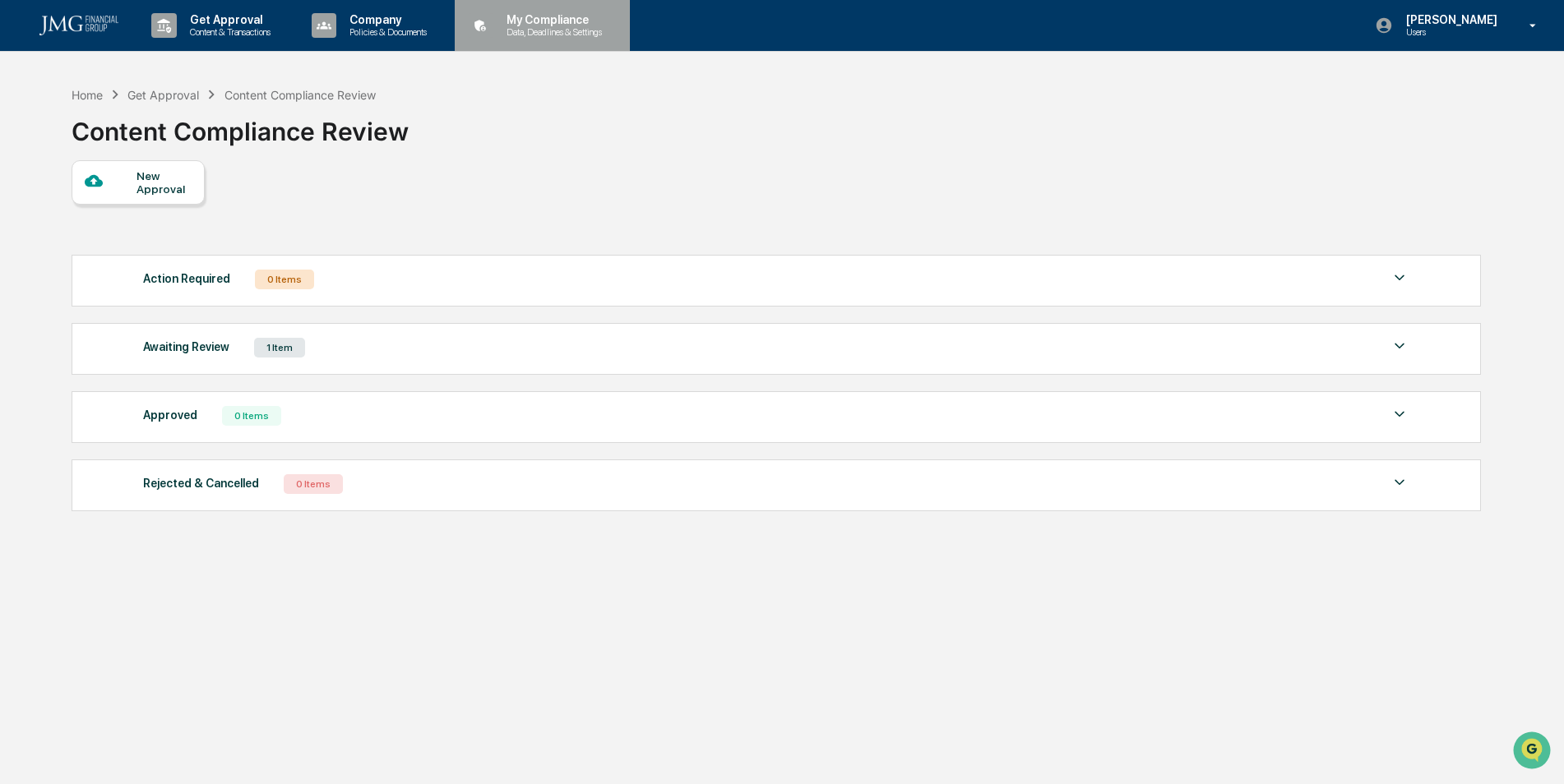
click at [578, 32] on p "Data, Deadlines & Settings" at bounding box center [551, 32] width 117 height 12
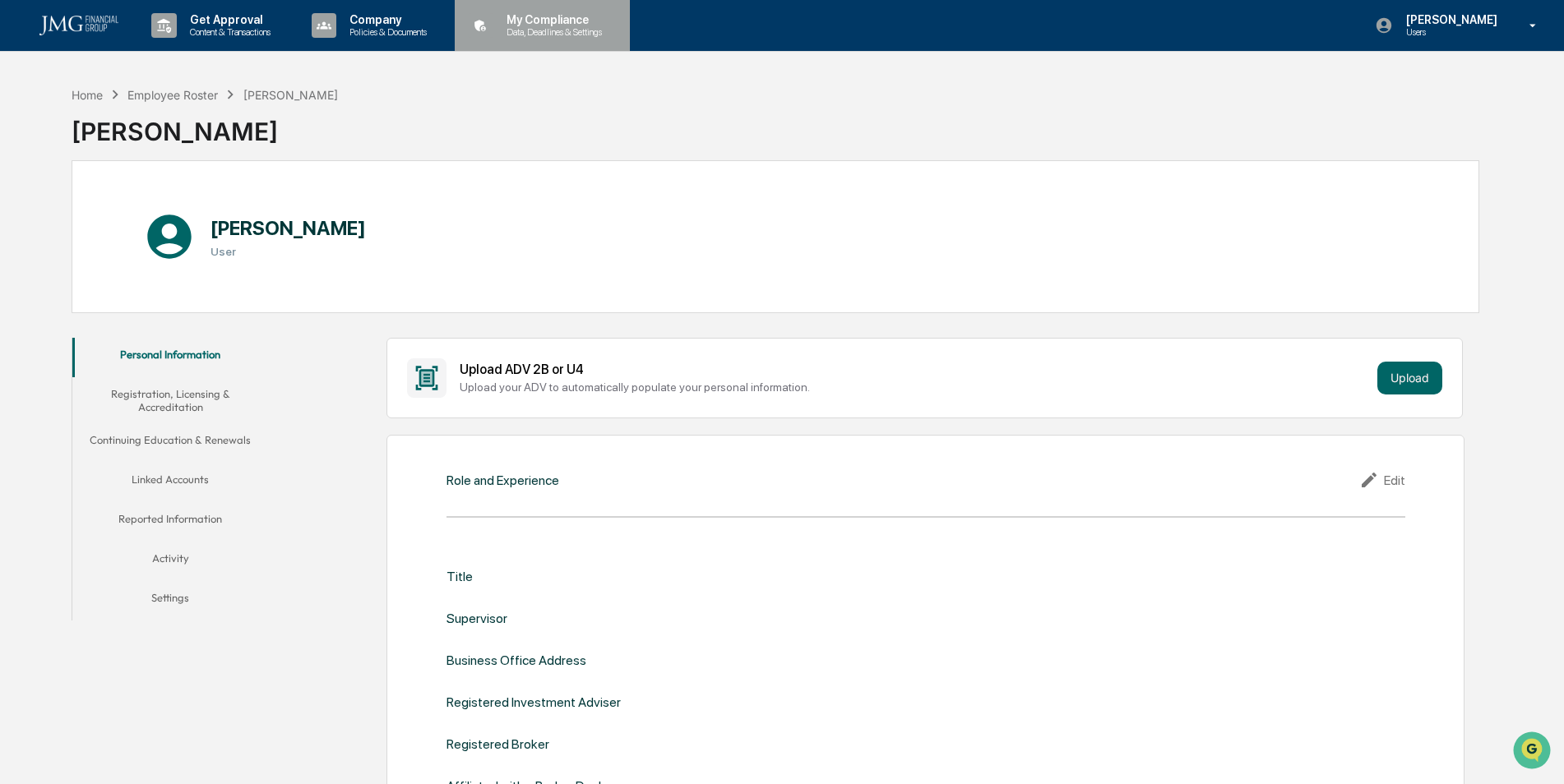
click at [558, 25] on p "My Compliance" at bounding box center [551, 19] width 117 height 13
click at [193, 442] on button "Continuing Education & Renewals" at bounding box center [170, 443] width 196 height 40
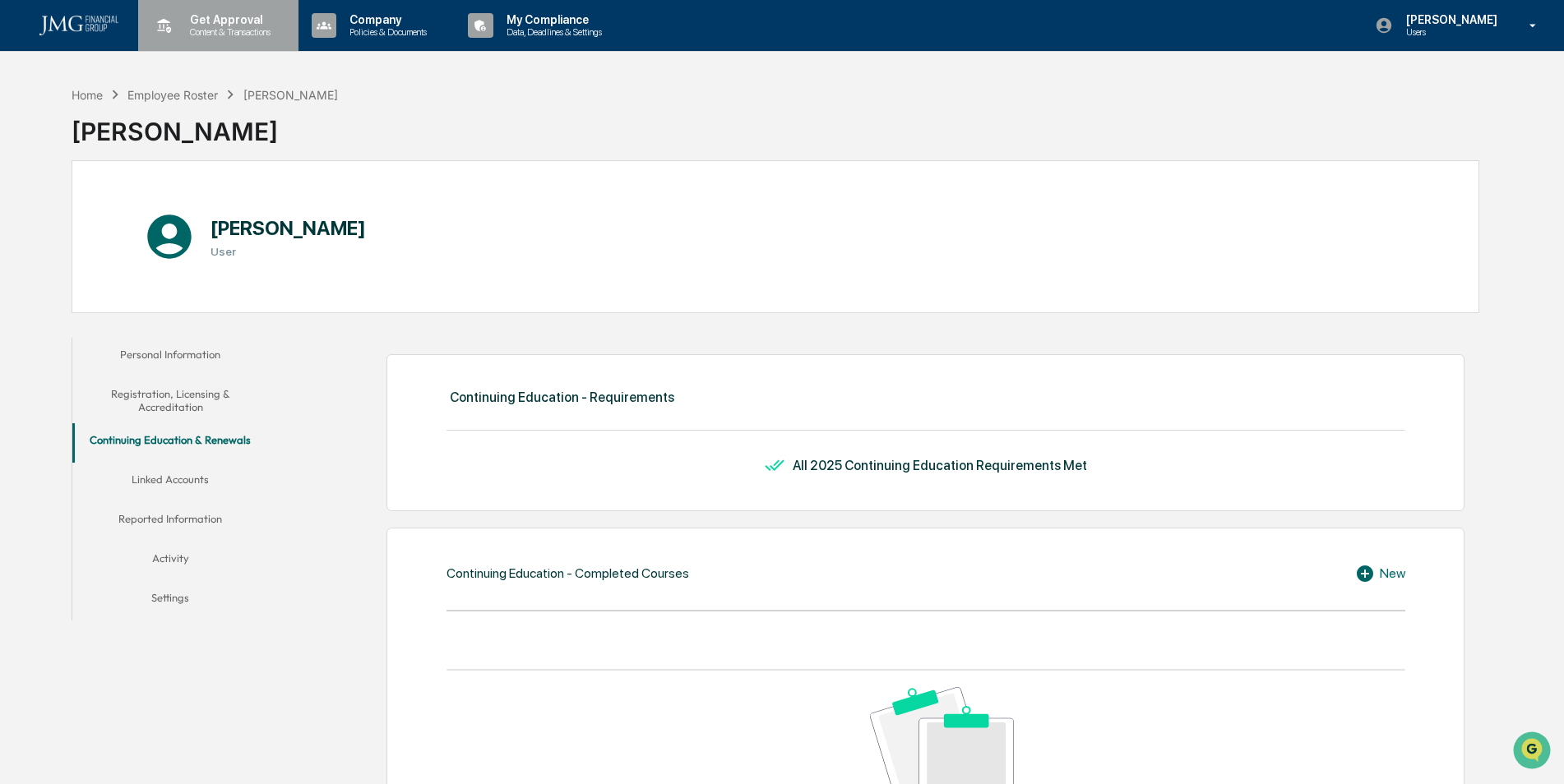
click at [182, 14] on p "Get Approval" at bounding box center [227, 19] width 102 height 13
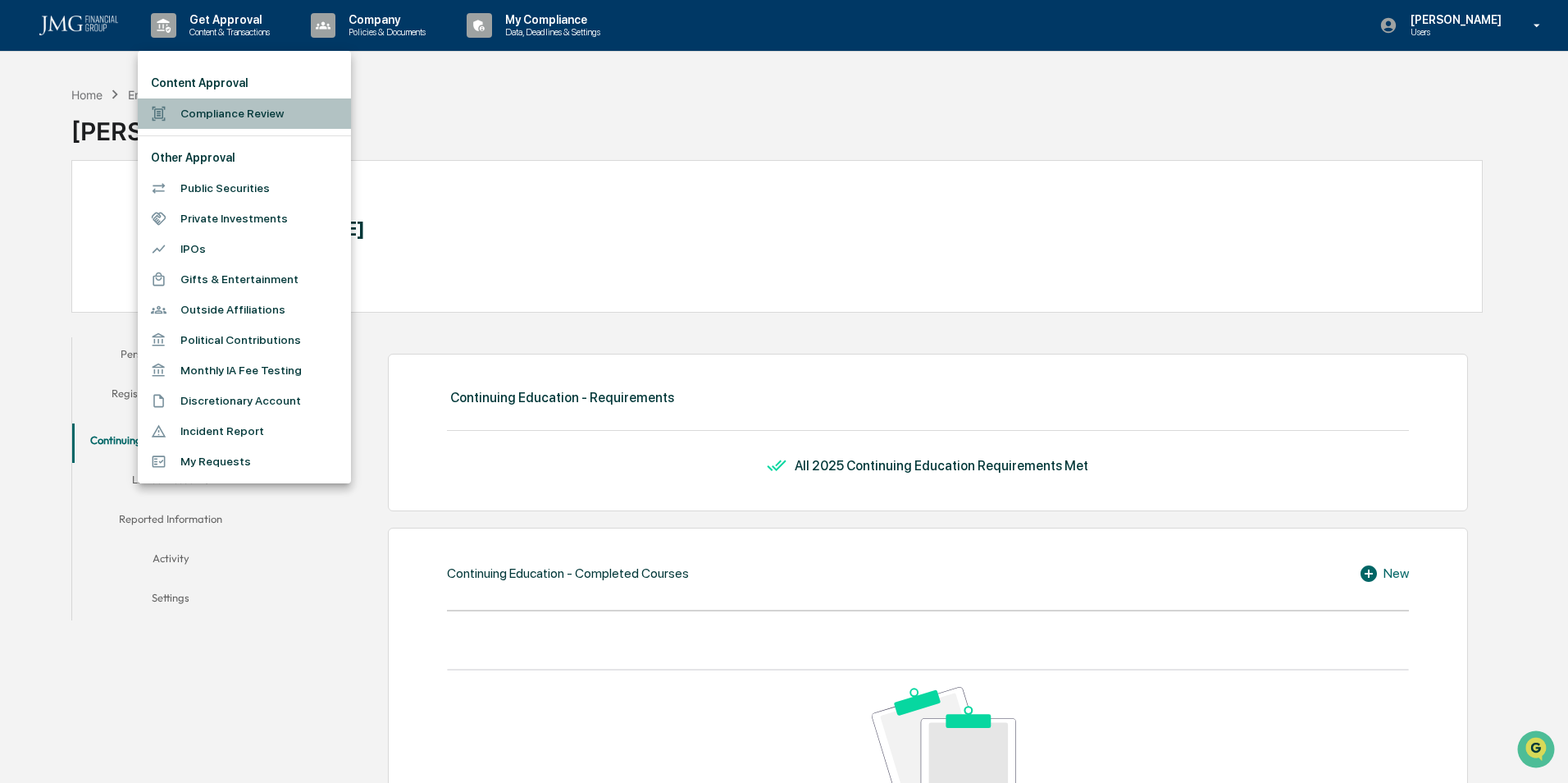
click at [202, 112] on li "Compliance Review" at bounding box center [245, 113] width 213 height 31
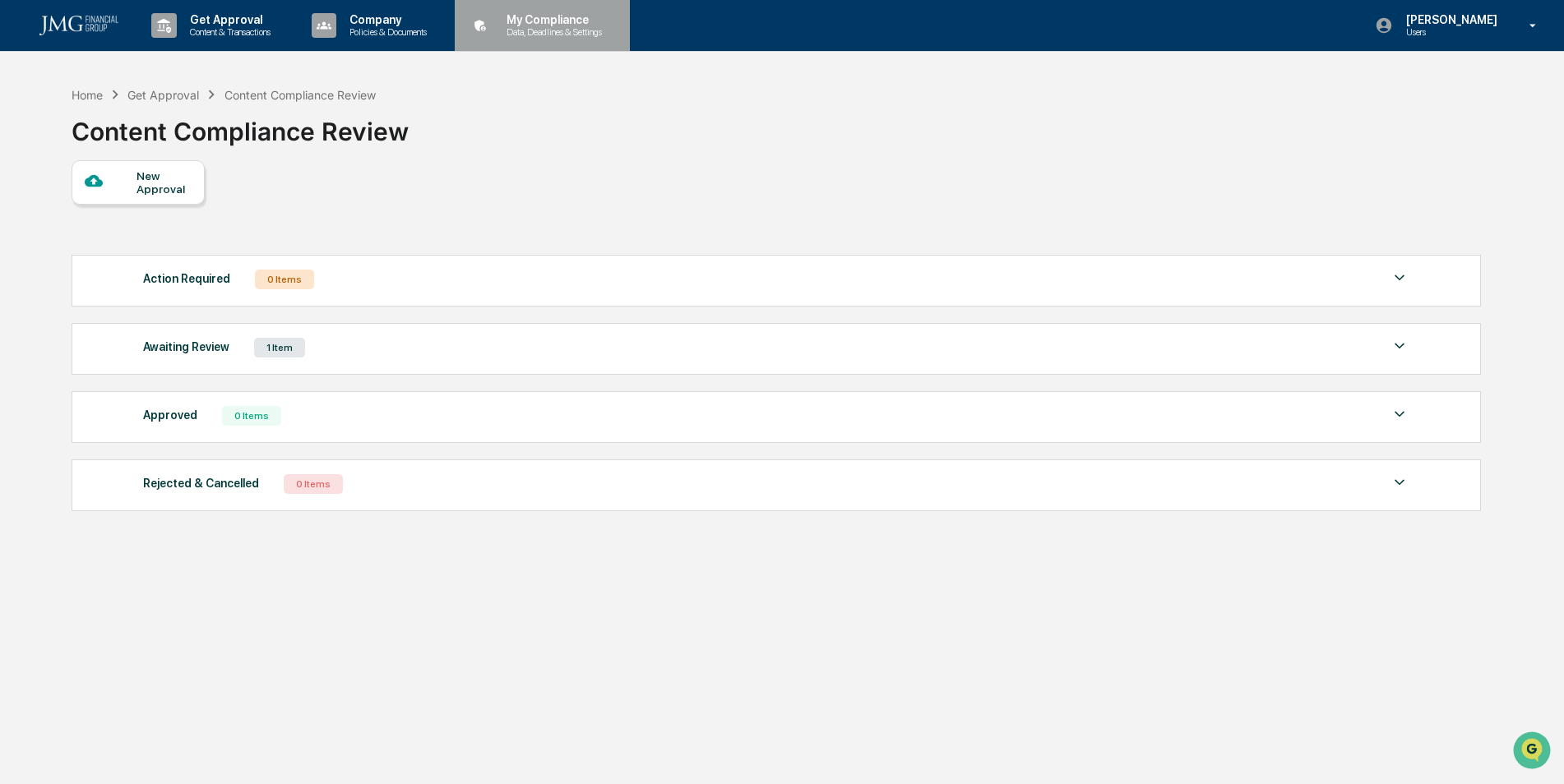
click at [592, 26] on p "Data, Deadlines & Settings" at bounding box center [551, 32] width 117 height 12
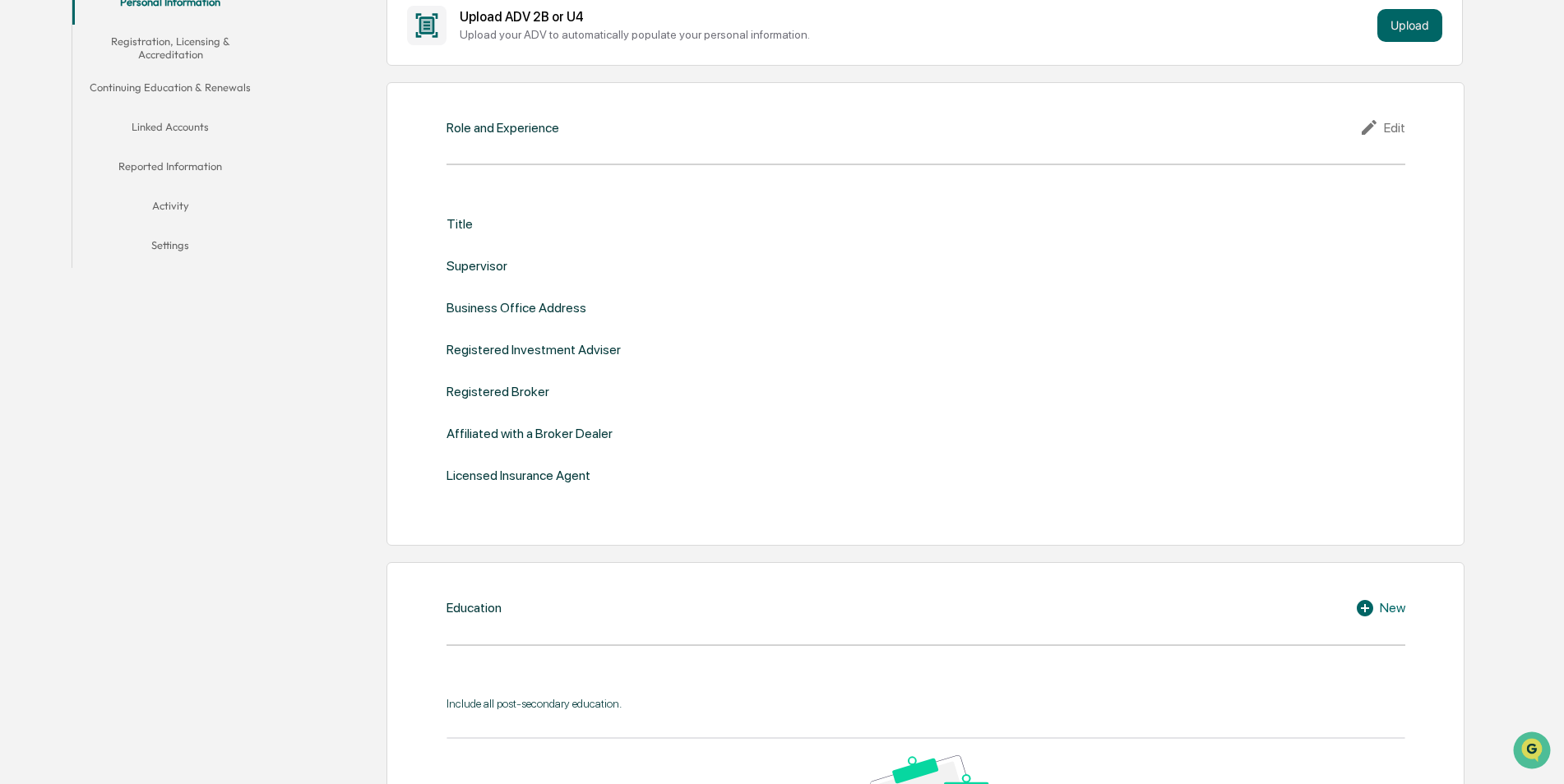
scroll to position [410, 0]
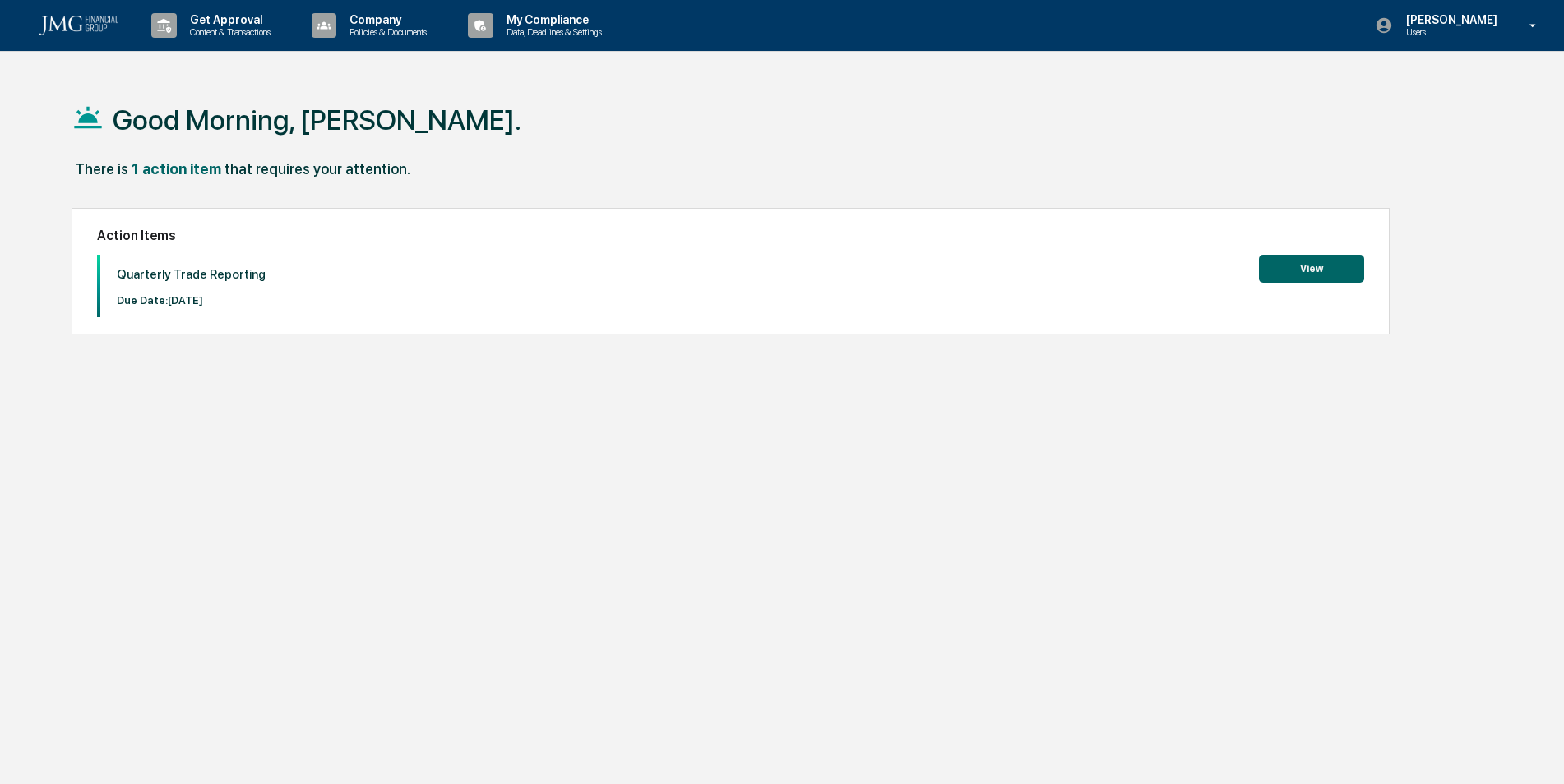
click at [1306, 268] on button "View" at bounding box center [1312, 269] width 106 height 28
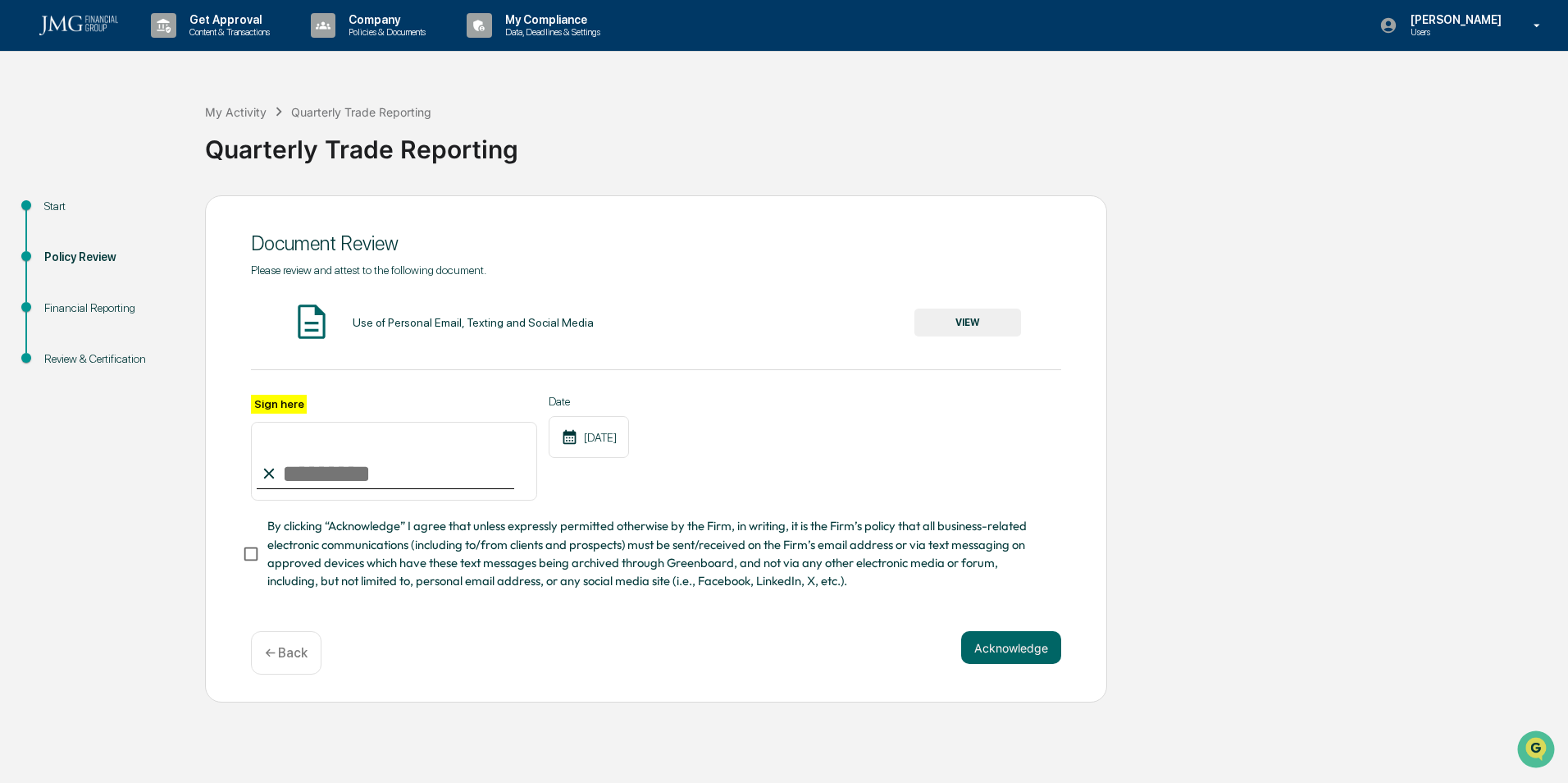
click at [965, 320] on button "VIEW" at bounding box center [967, 322] width 106 height 28
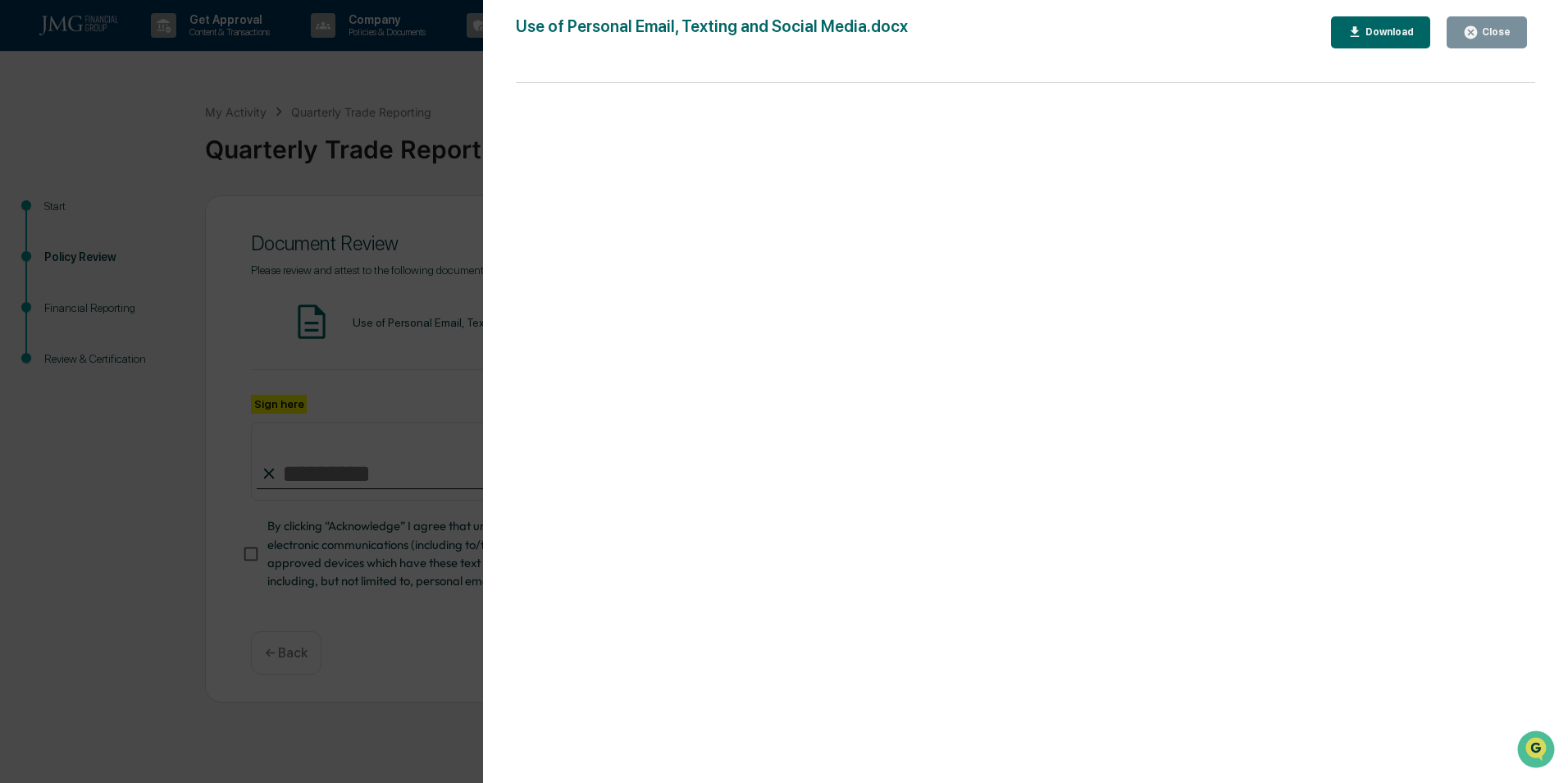
click at [1501, 31] on div "Close" at bounding box center [1494, 32] width 32 height 12
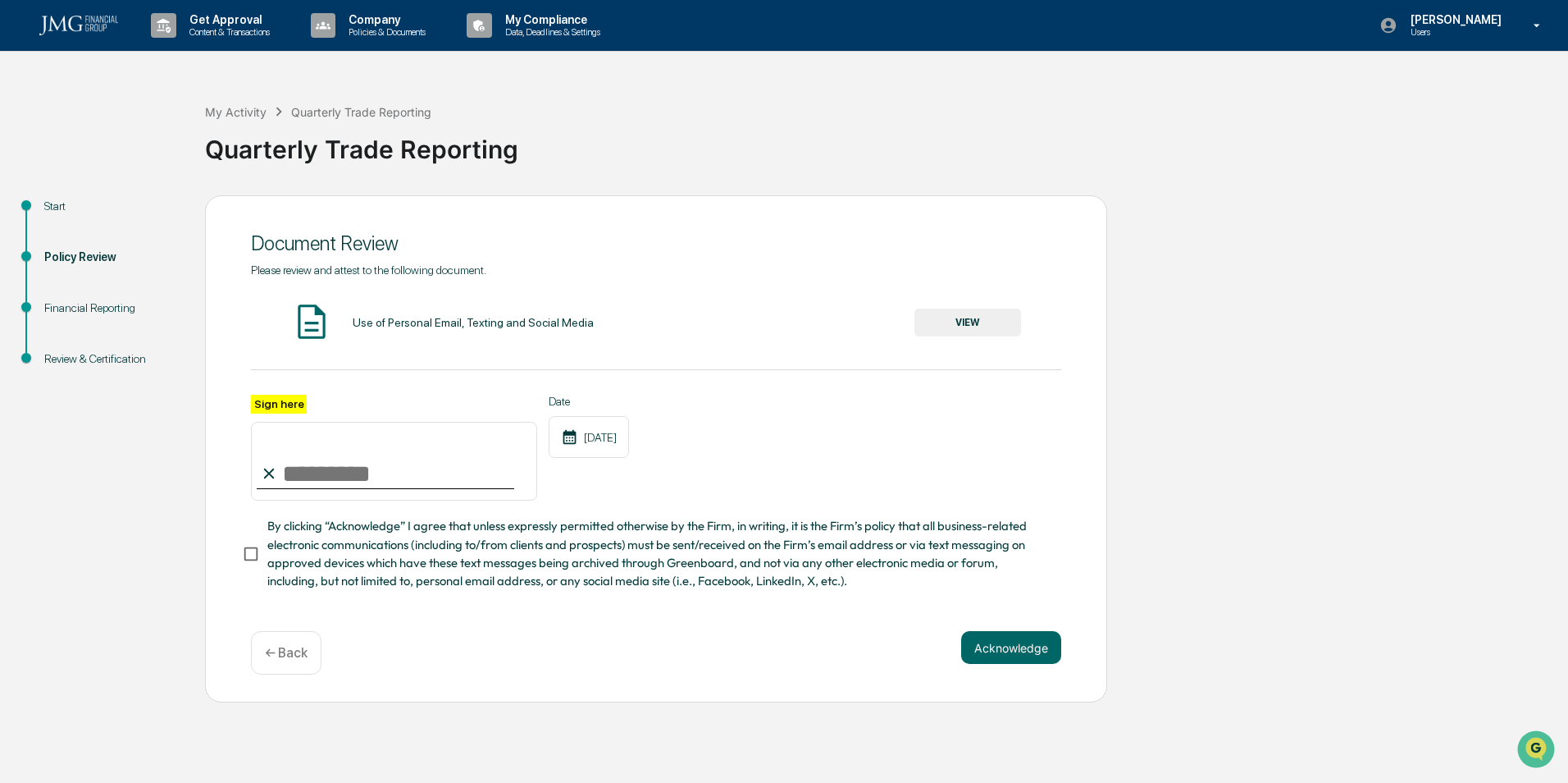
click at [358, 471] on input "Sign here" at bounding box center [394, 461] width 286 height 79
type input "**********"
click at [1001, 655] on button "Acknowledge" at bounding box center [1011, 647] width 100 height 33
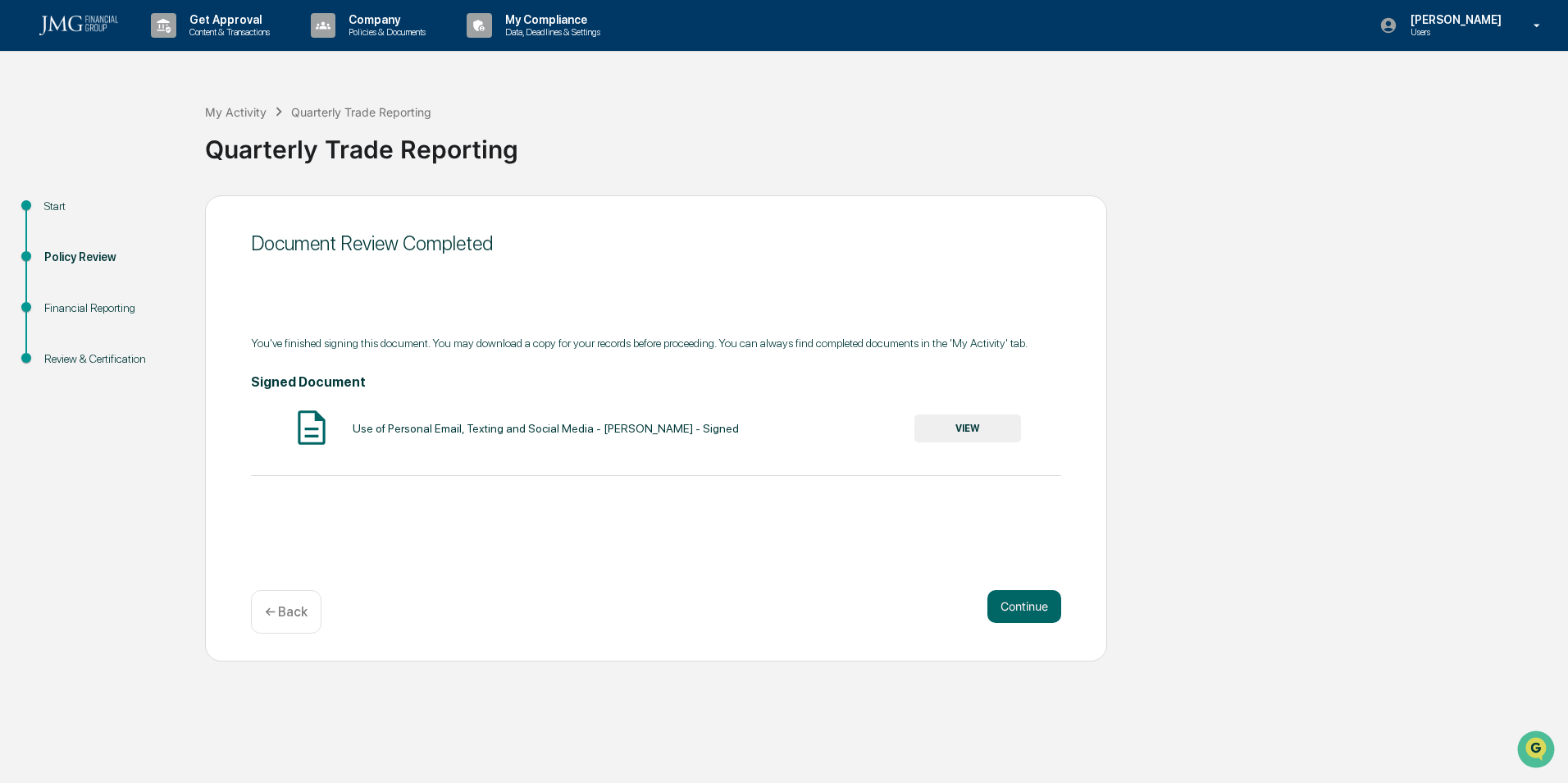
click at [986, 431] on button "VIEW" at bounding box center [967, 428] width 106 height 28
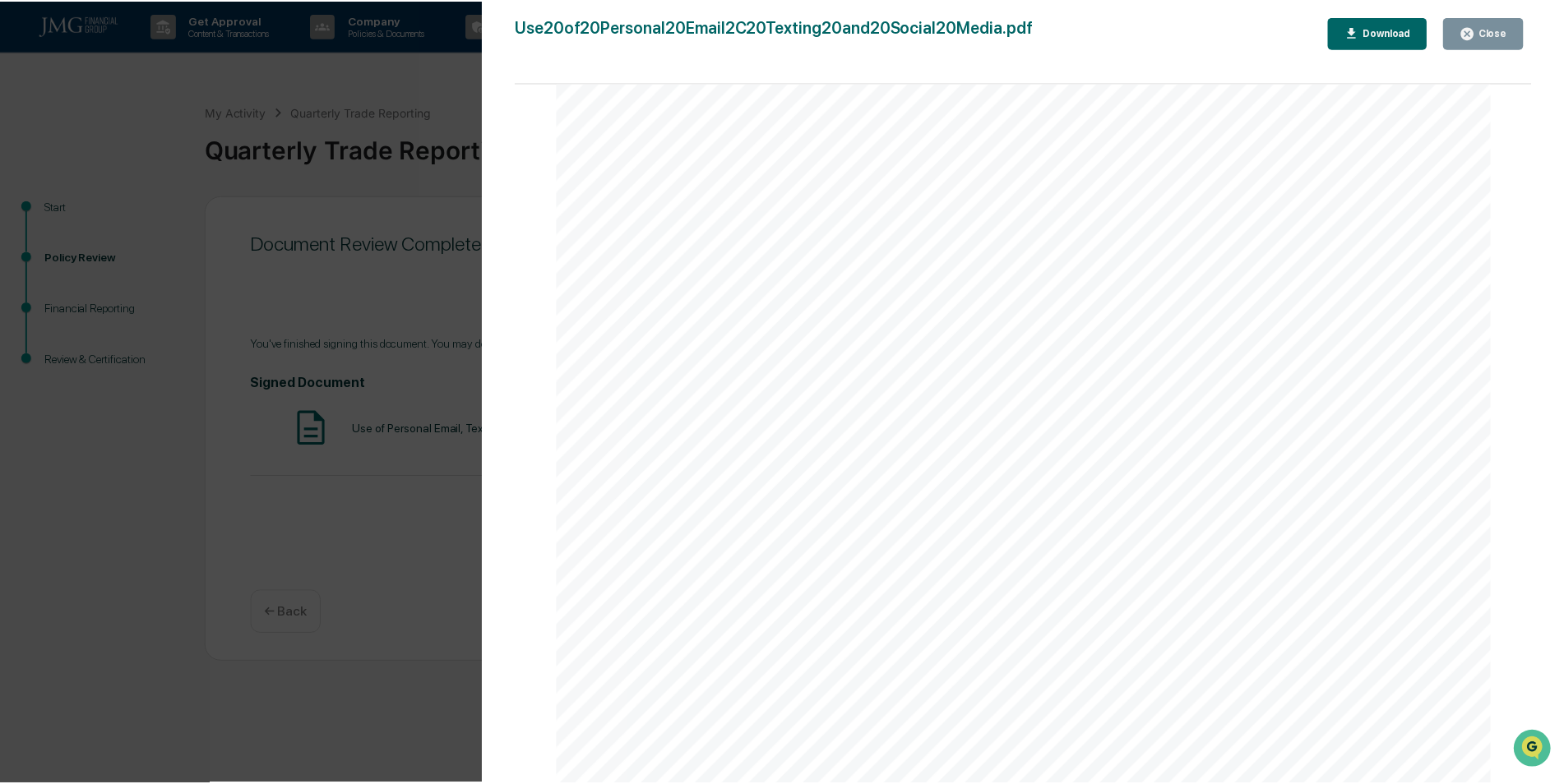
scroll to position [4603, 0]
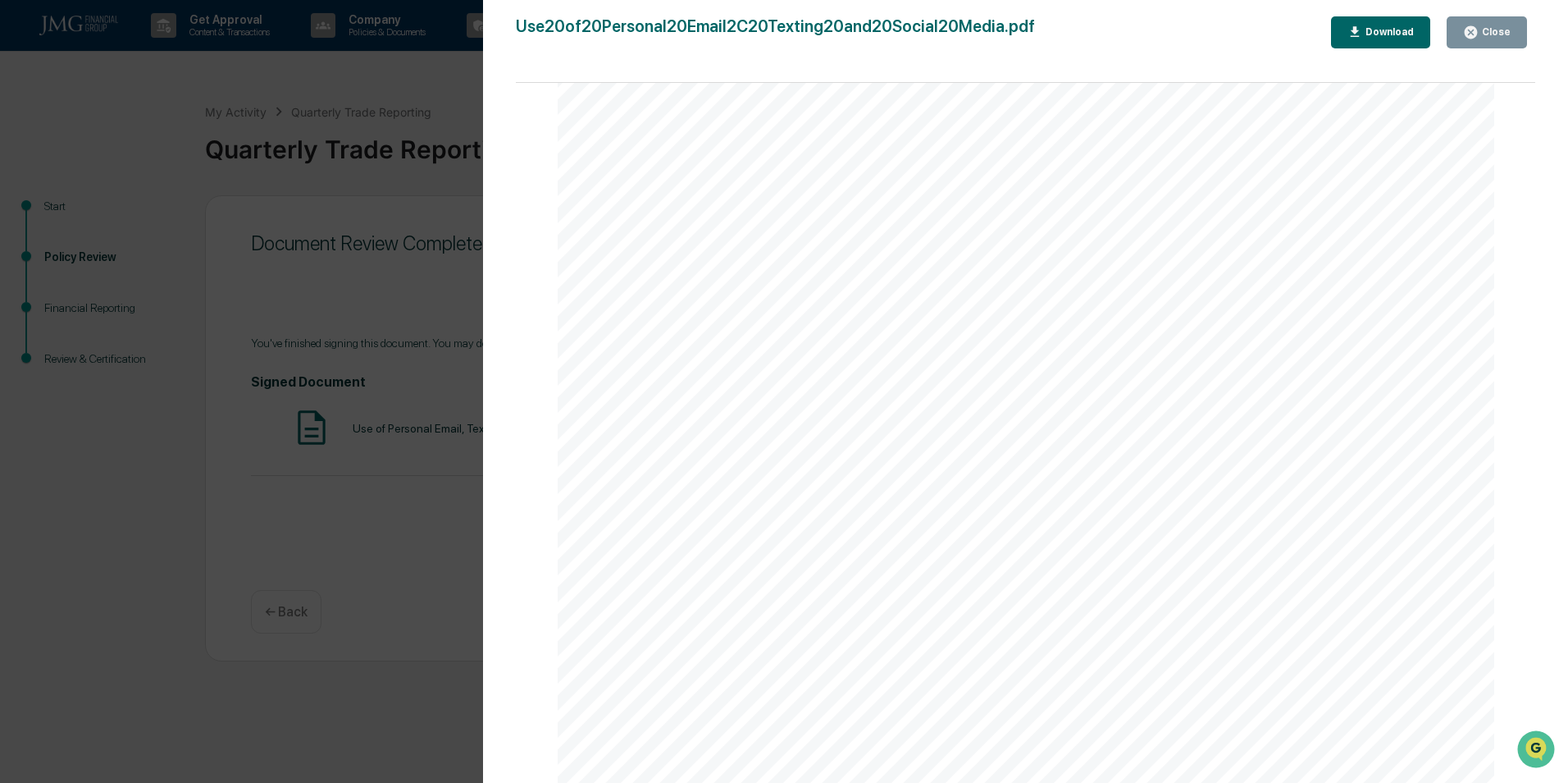
click at [1503, 31] on div "Close" at bounding box center [1494, 32] width 32 height 12
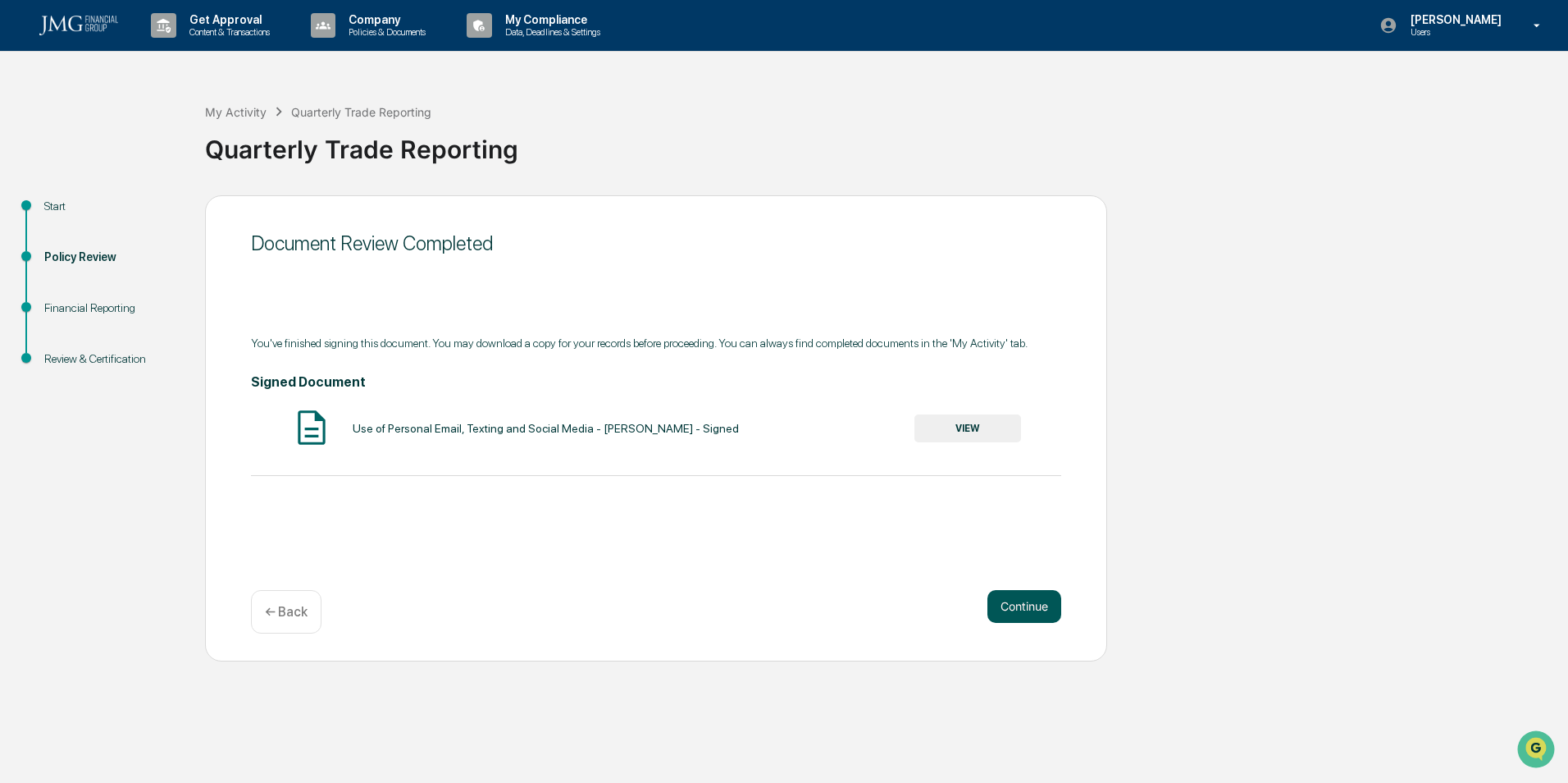
click at [1031, 606] on button "Continue" at bounding box center [1024, 606] width 74 height 33
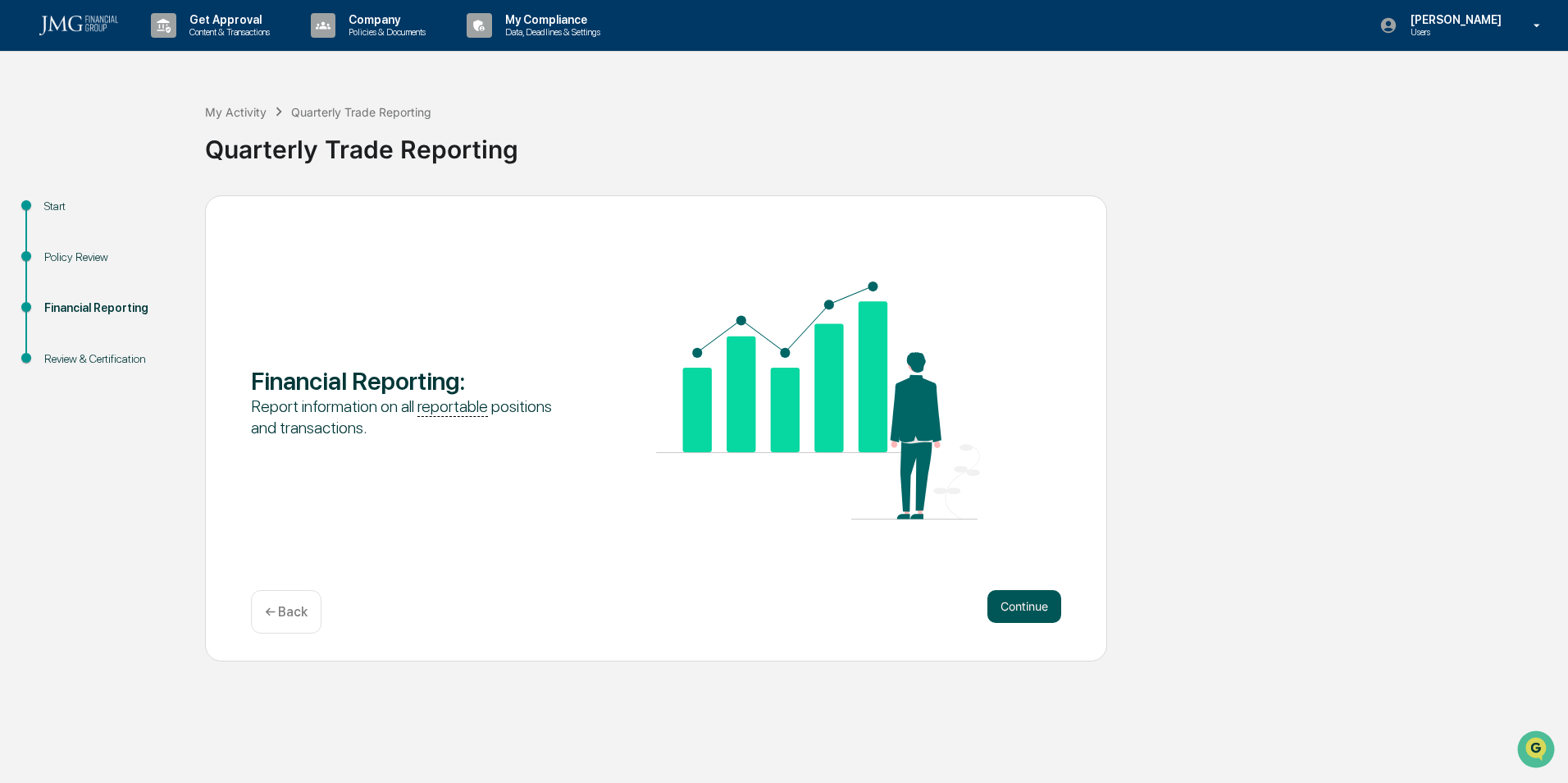
click at [1013, 606] on button "Continue" at bounding box center [1024, 606] width 74 height 33
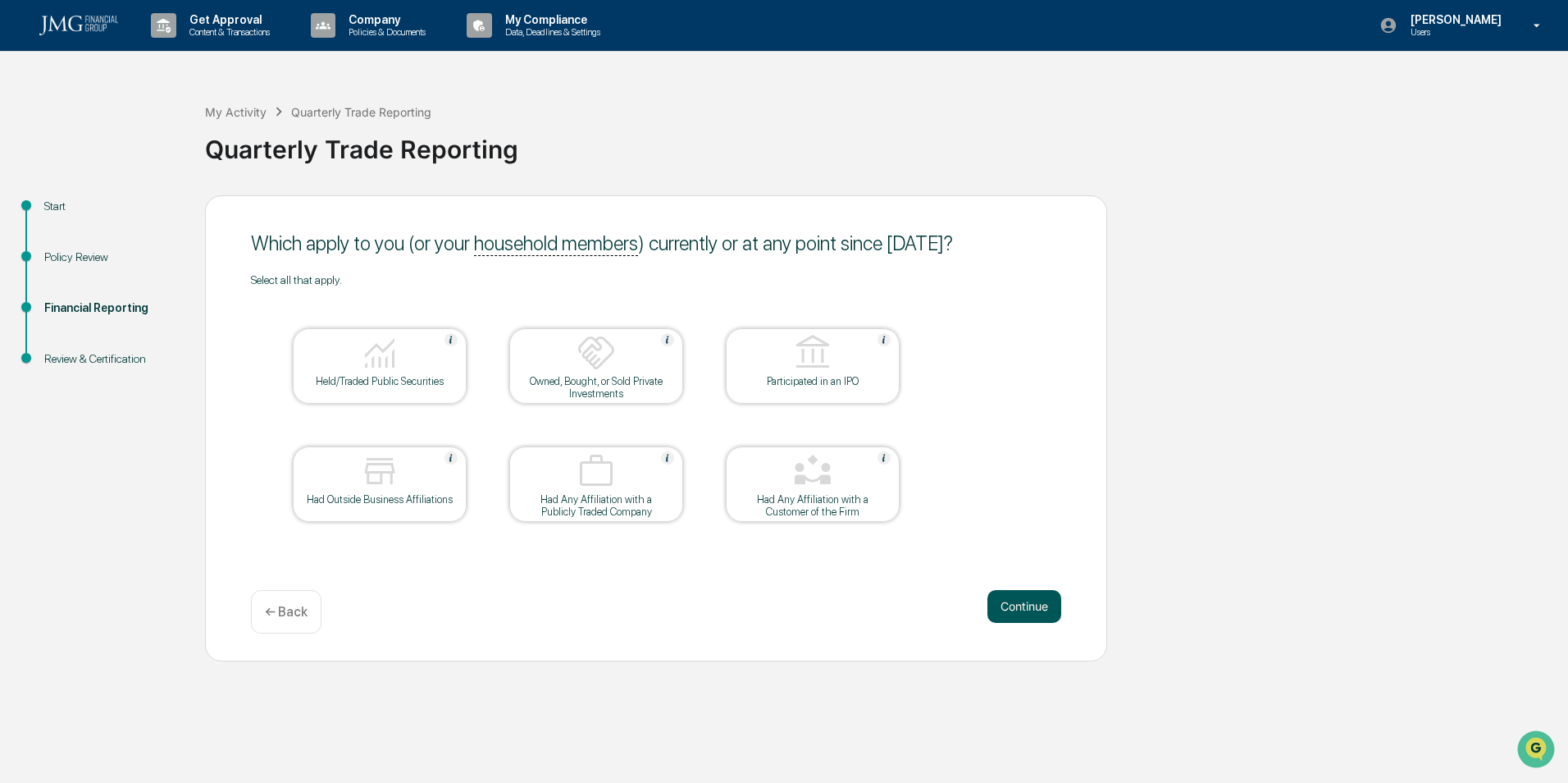
click at [1028, 607] on button "Continue" at bounding box center [1024, 606] width 74 height 33
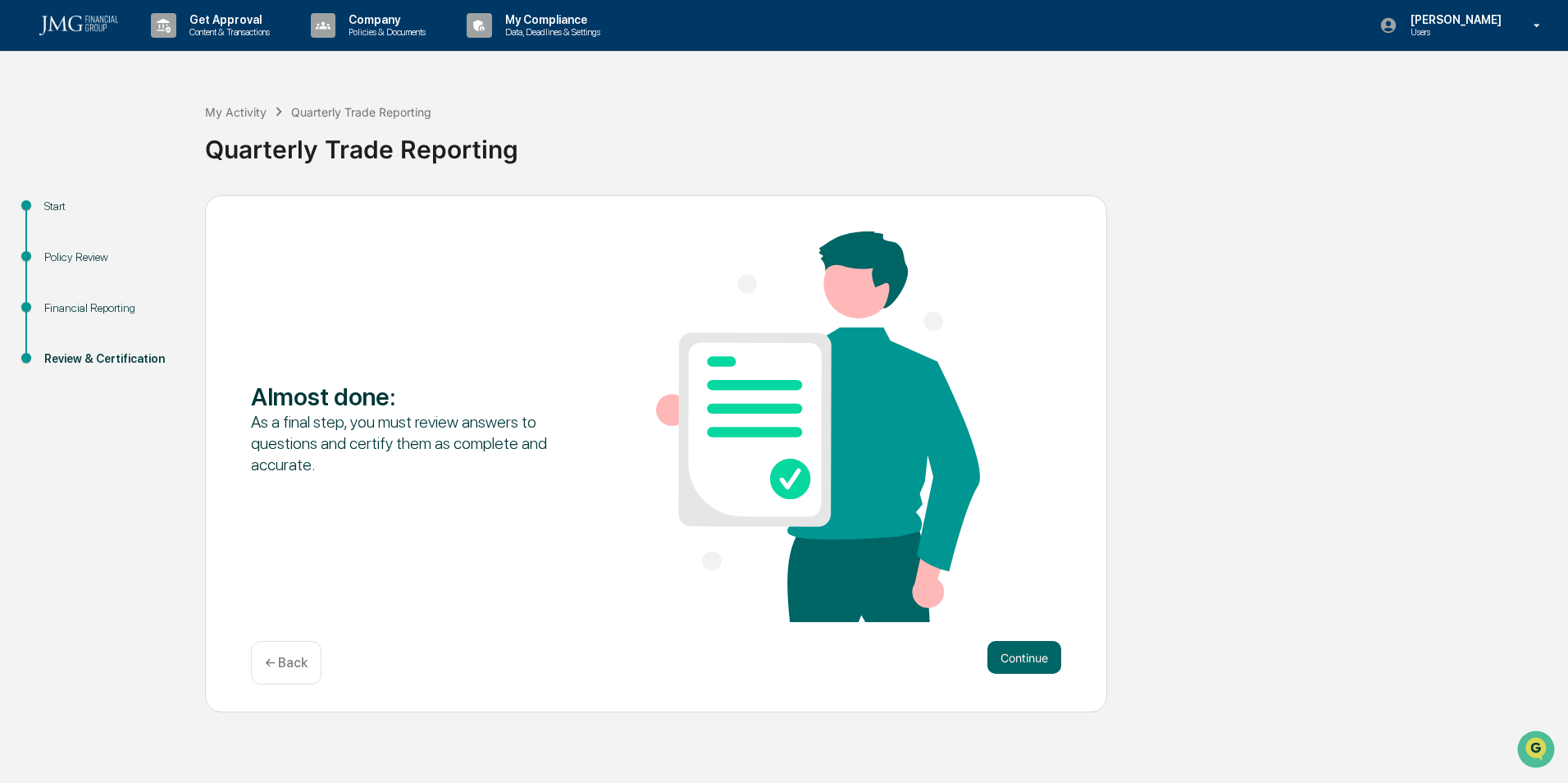
click at [290, 675] on div "← Back" at bounding box center [285, 663] width 71 height 44
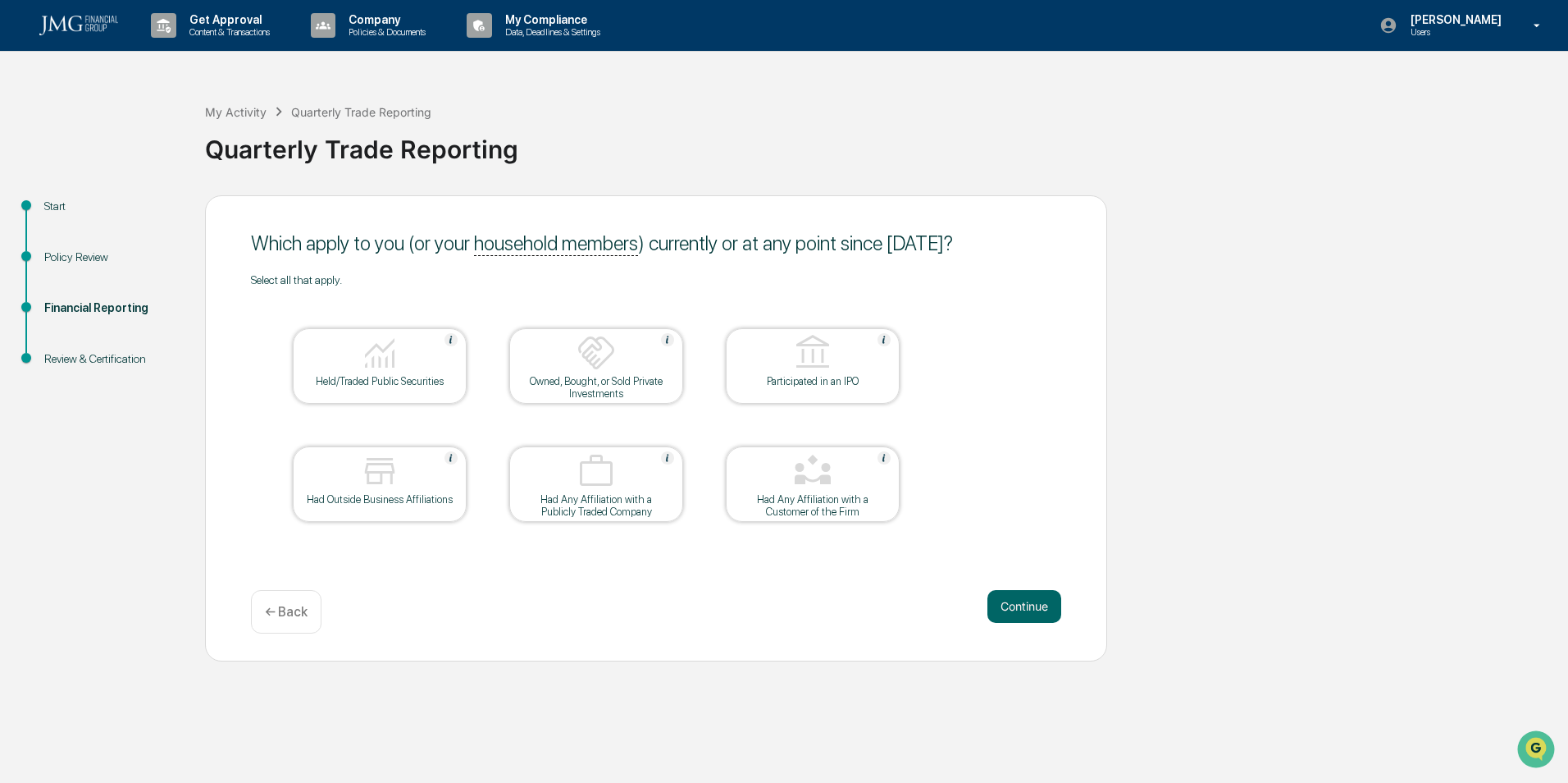
click at [395, 381] on div "Held/Traded Public Securities" at bounding box center [380, 381] width 147 height 12
click at [1029, 612] on button "Continue" at bounding box center [1024, 606] width 74 height 33
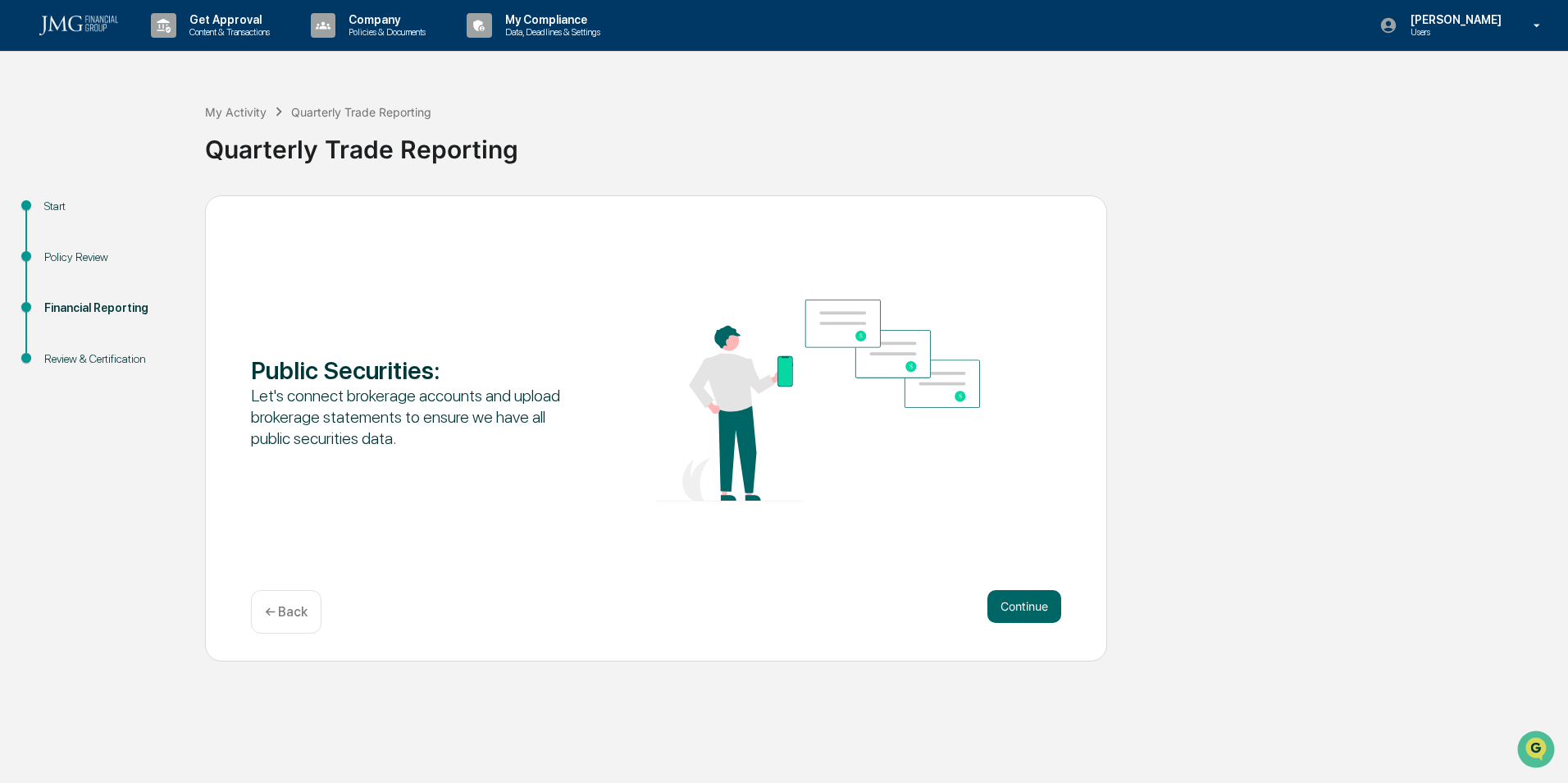
click at [1029, 612] on button "Continue" at bounding box center [1024, 606] width 74 height 33
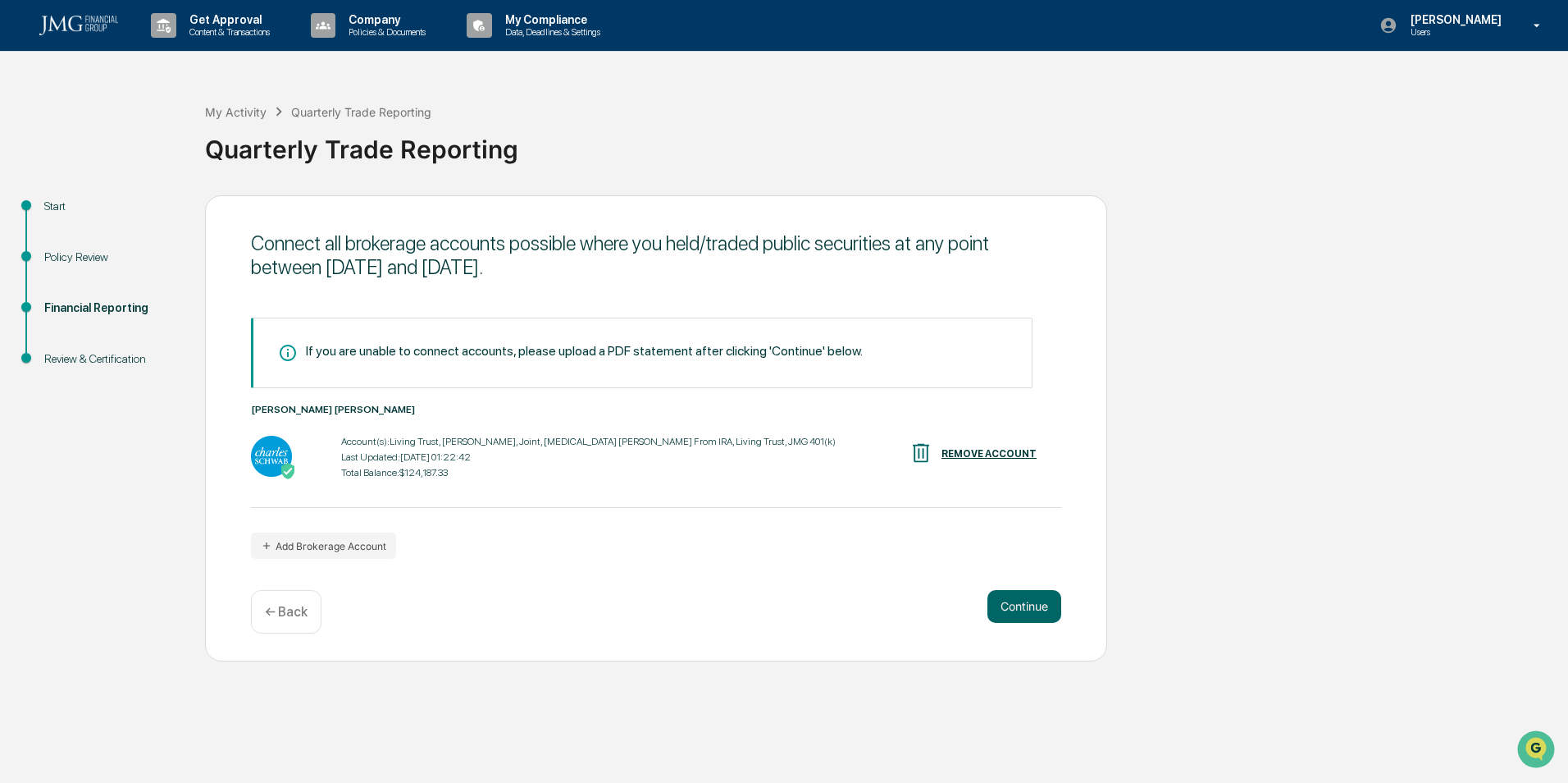
click at [463, 454] on div "Last Updated: 2025-10-07 01:22:42" at bounding box center [588, 458] width 494 height 12
click at [519, 468] on div "Total Balance: $124,187.33" at bounding box center [588, 473] width 494 height 12
drag, startPoint x: 519, startPoint y: 468, endPoint x: 444, endPoint y: 532, distance: 98.6
click at [444, 532] on div "If you are unable to connect accounts, please upload a PDF statement after clic…" at bounding box center [655, 438] width 810 height 241
click at [275, 616] on p "← Back" at bounding box center [285, 612] width 43 height 16
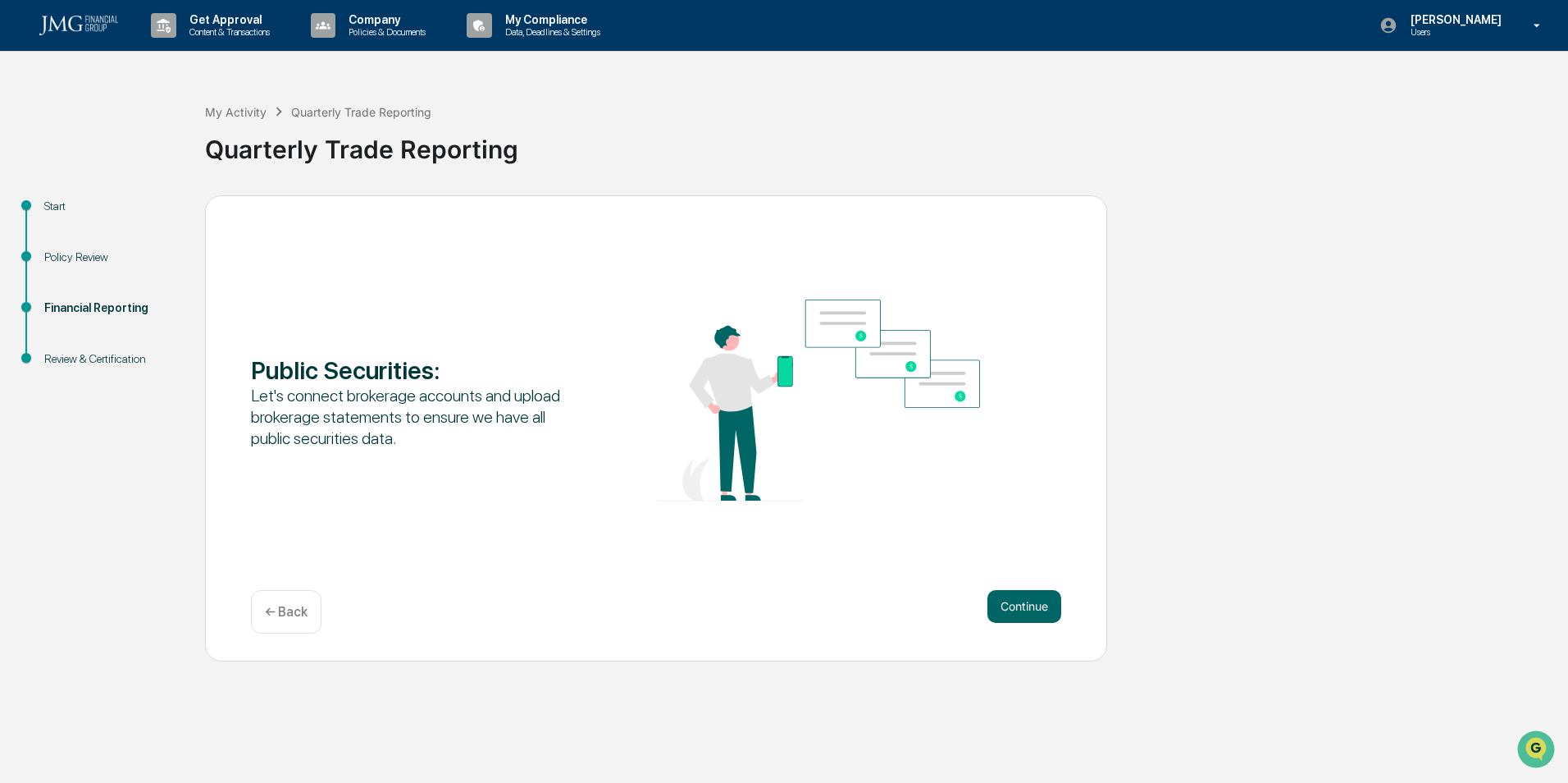
click at [289, 618] on p "← Back" at bounding box center [285, 612] width 43 height 16
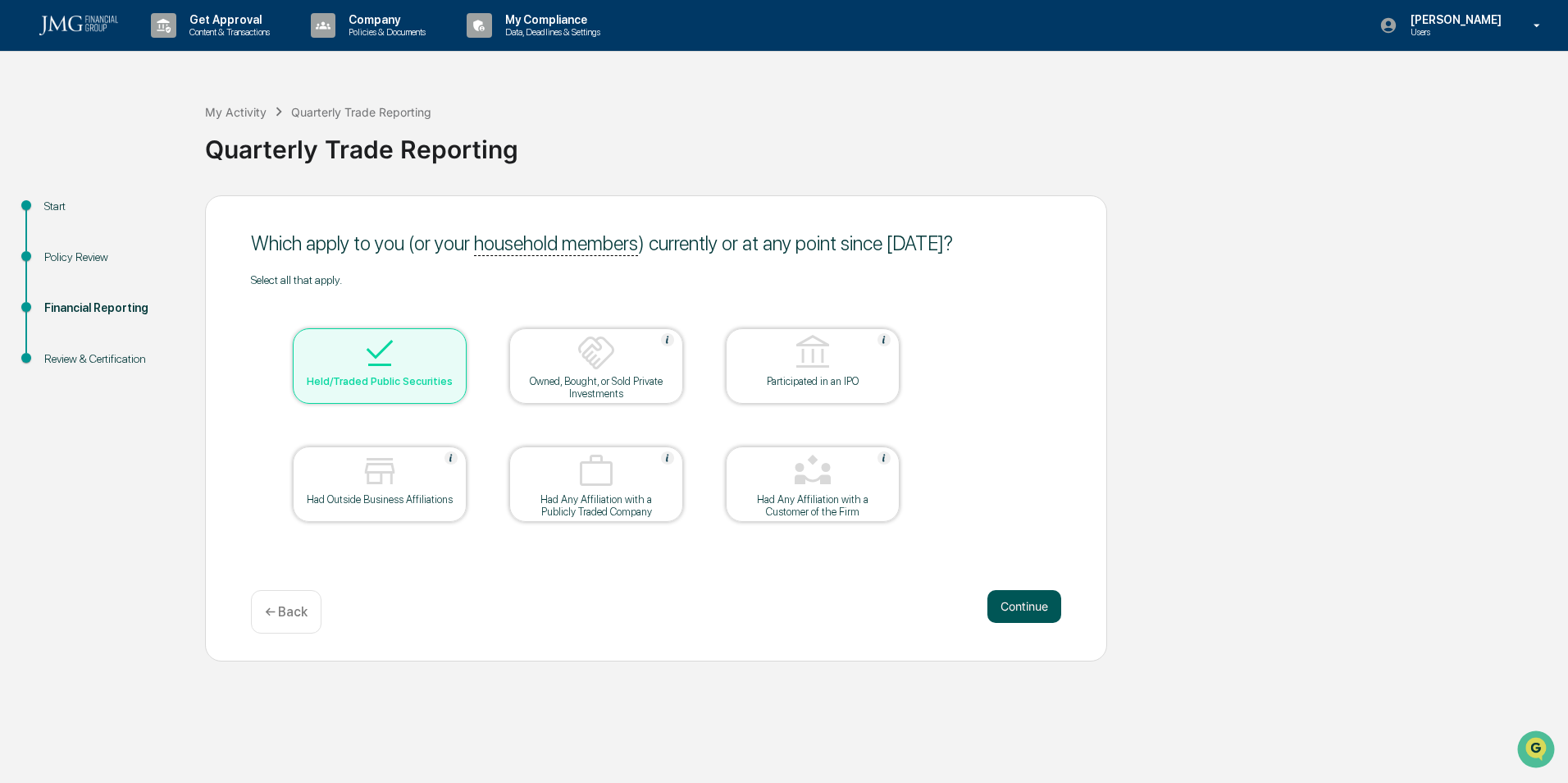
click at [1029, 616] on button "Continue" at bounding box center [1024, 606] width 74 height 33
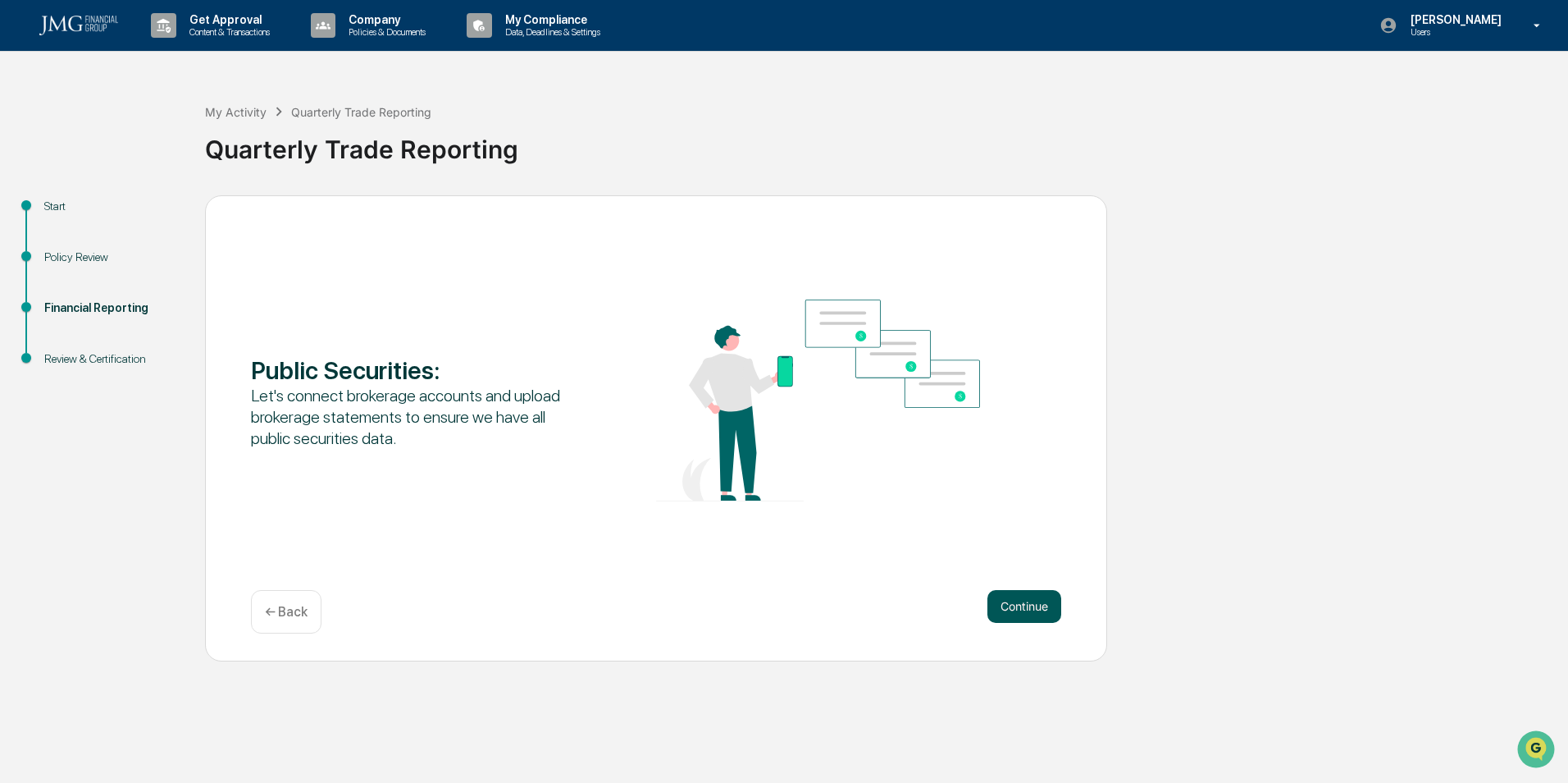
click at [1015, 602] on button "Continue" at bounding box center [1024, 606] width 74 height 33
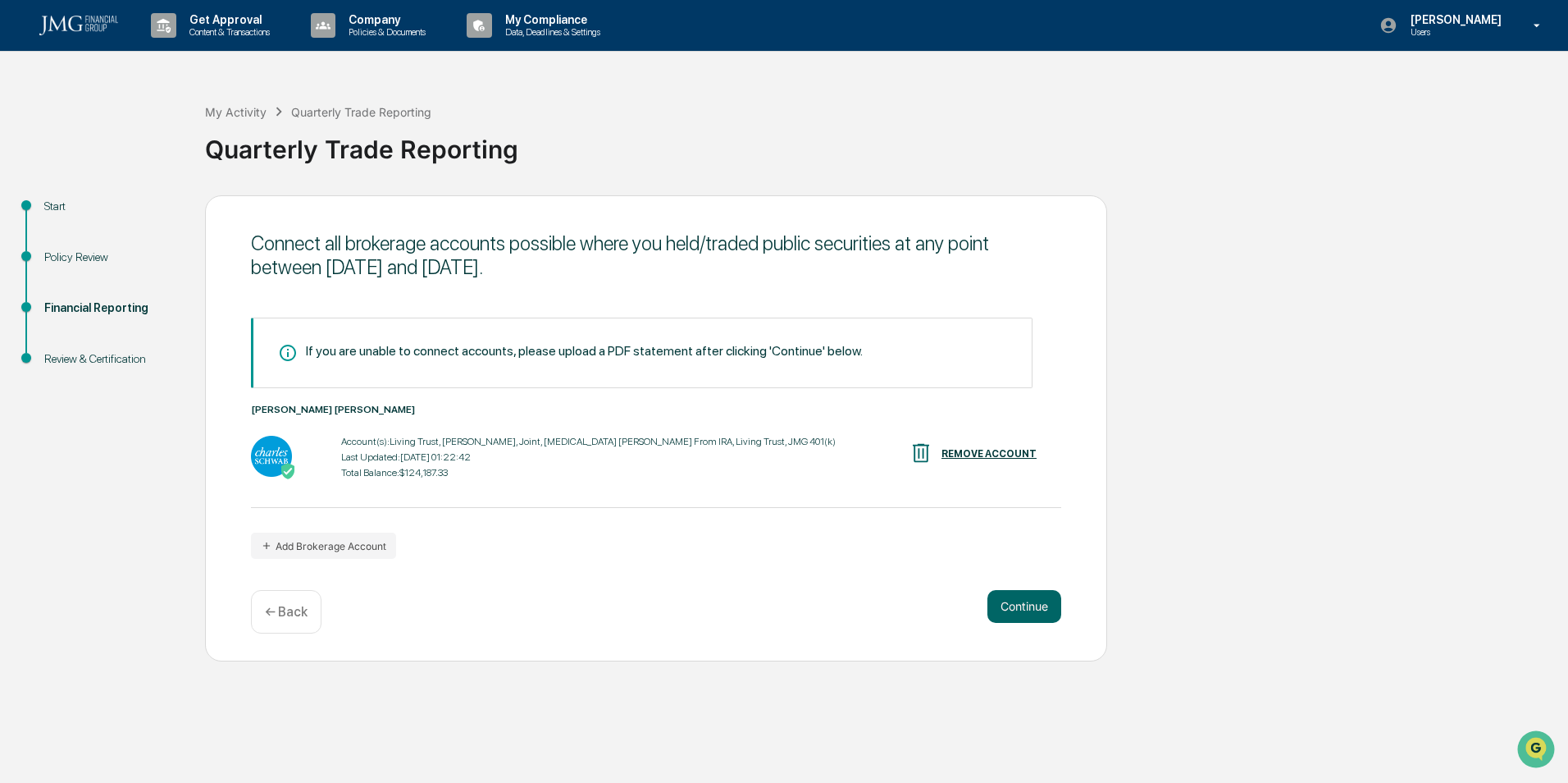
click at [682, 634] on div "Connect all brokerage accounts possible where you held/traded public securities…" at bounding box center [655, 428] width 902 height 466
click at [1023, 606] on button "Continue" at bounding box center [1024, 606] width 74 height 33
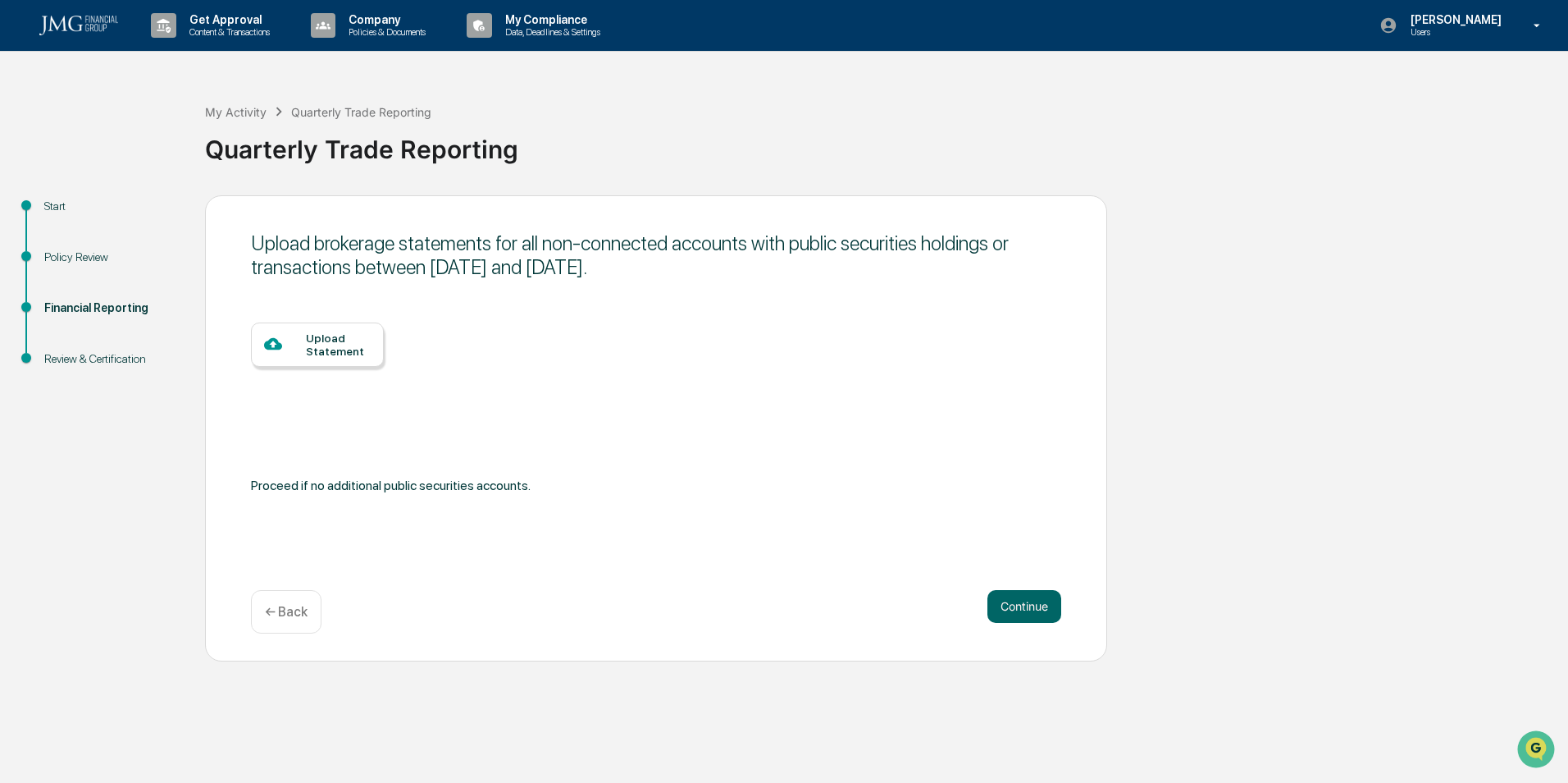
click at [313, 350] on div "Upload Statement" at bounding box center [338, 344] width 65 height 26
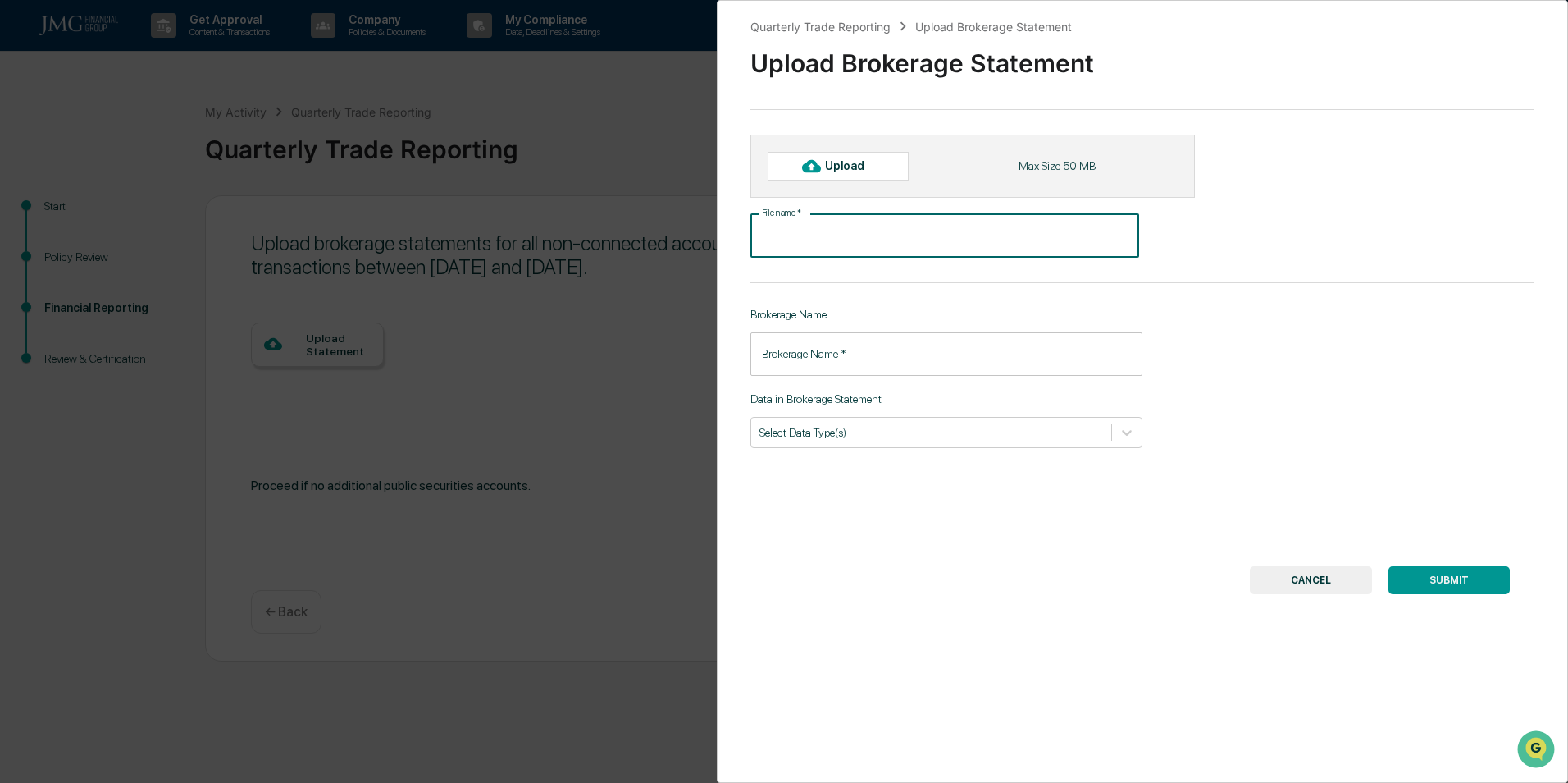
click at [818, 236] on input "File name   *" at bounding box center [945, 236] width 389 height 44
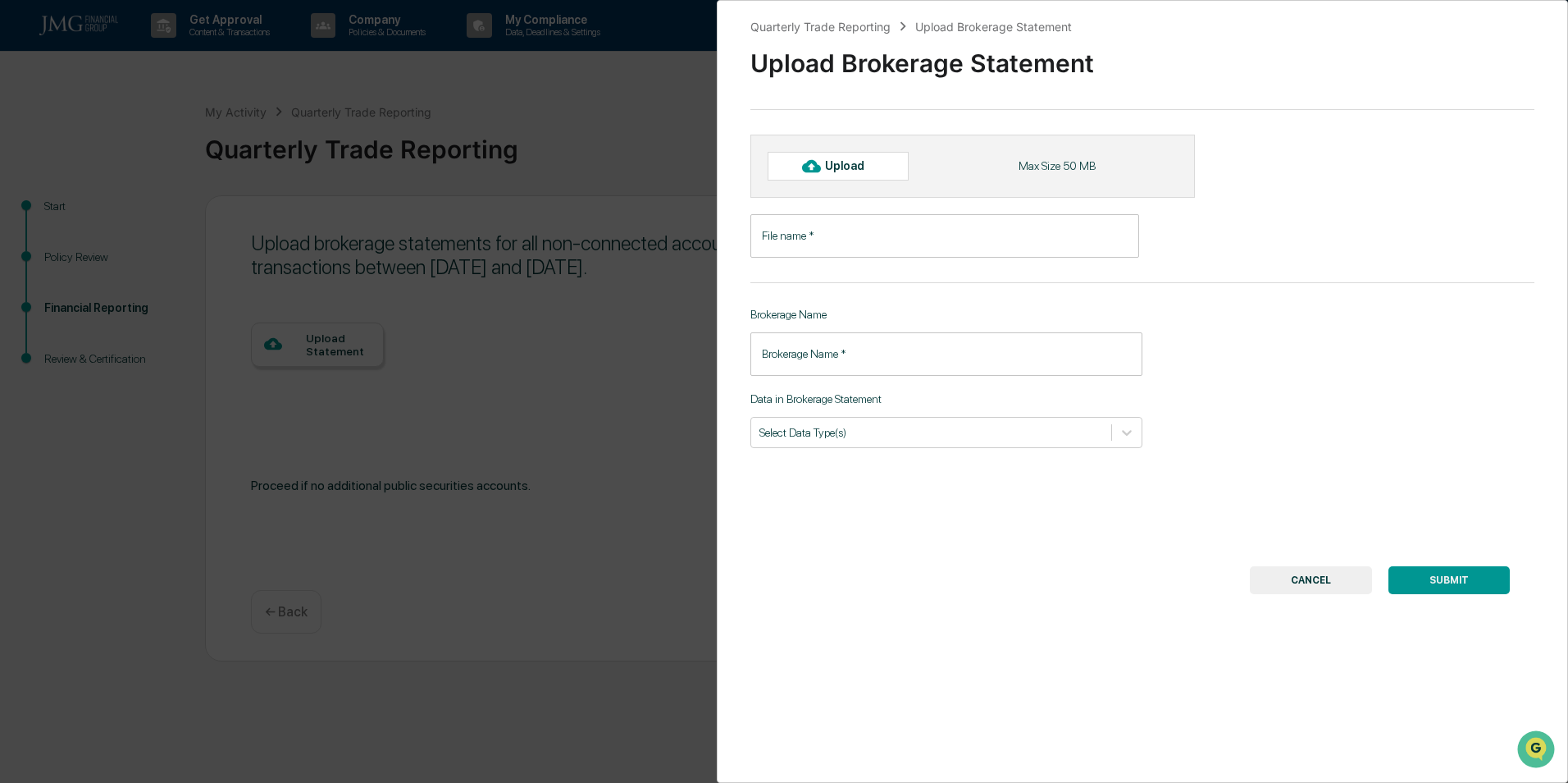
click at [433, 342] on div "Quarterly Trade Reporting Upload Brokerage Statement Upload Brokerage Statement…" at bounding box center [784, 391] width 1568 height 783
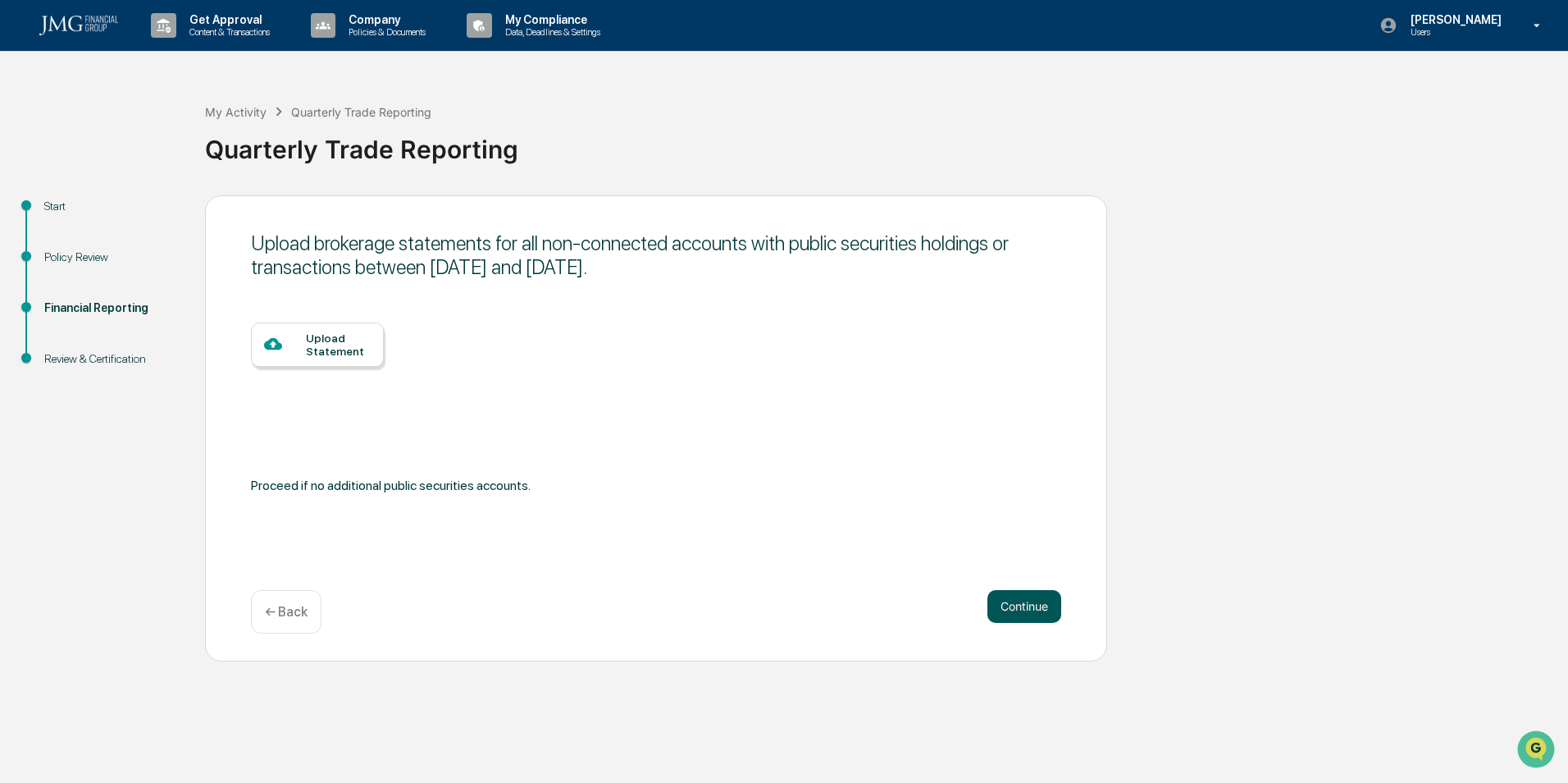
click at [1012, 606] on button "Continue" at bounding box center [1024, 606] width 74 height 33
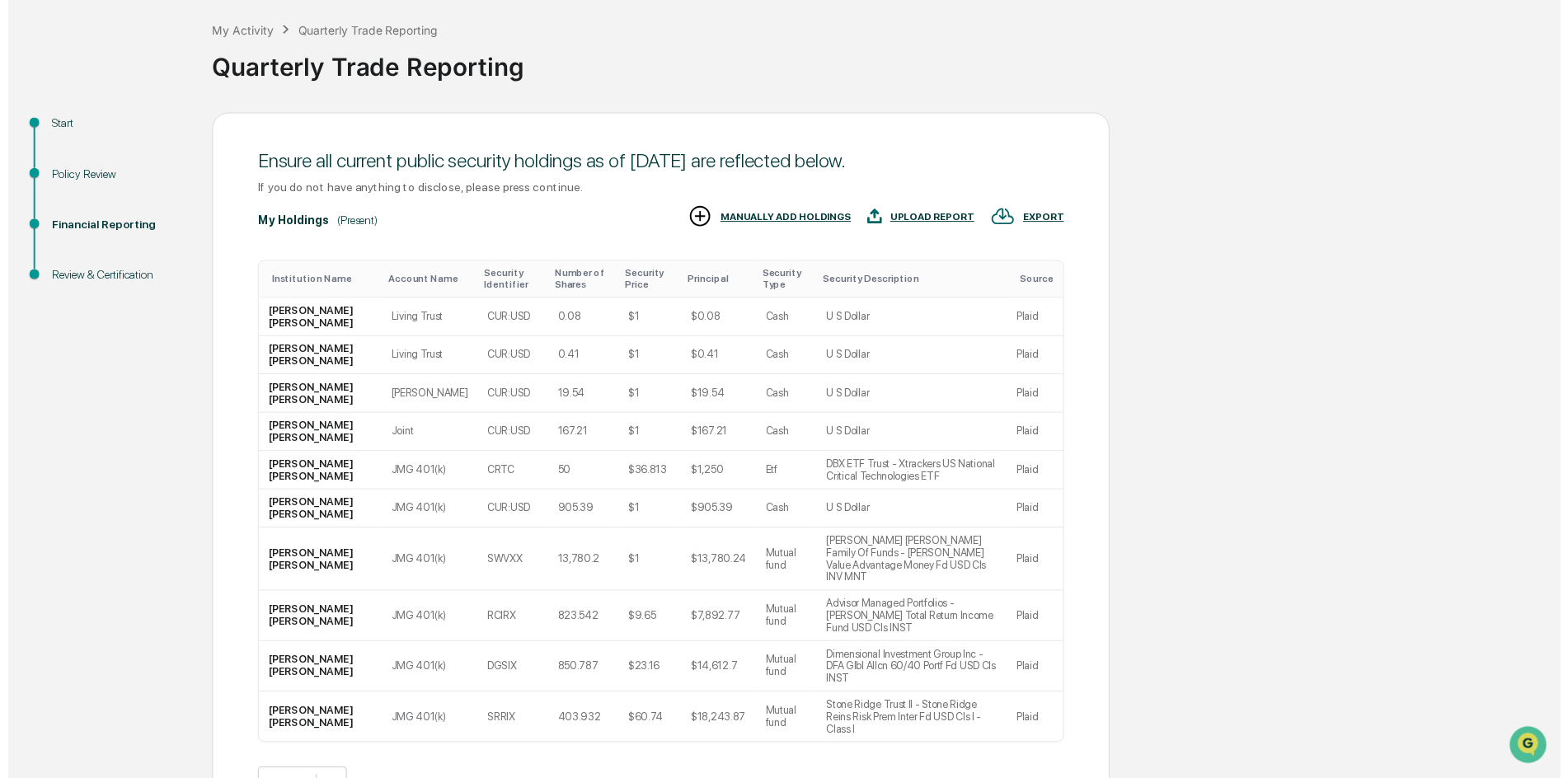
scroll to position [128, 0]
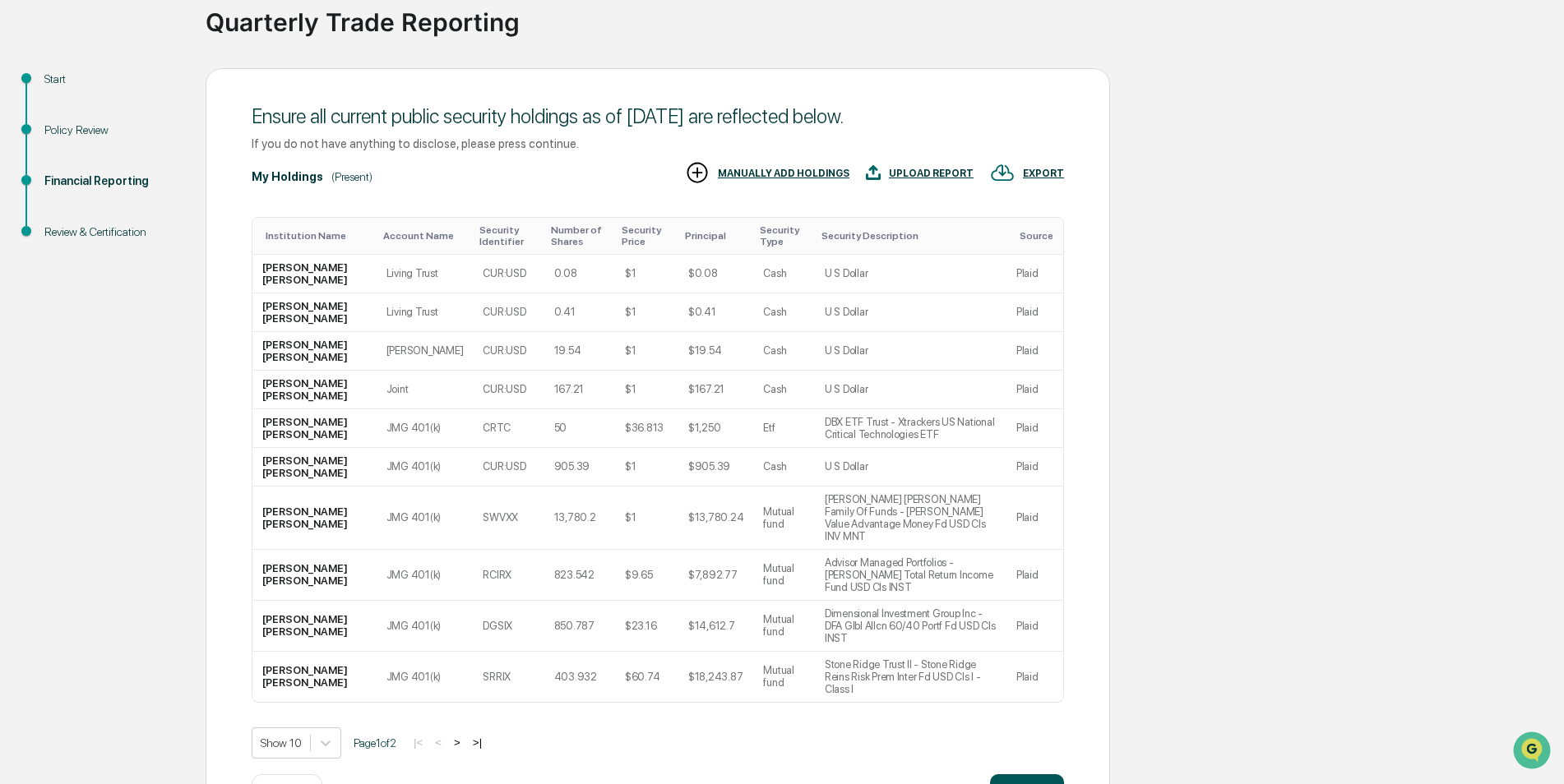
click at [1020, 774] on button "Continue" at bounding box center [1027, 790] width 74 height 33
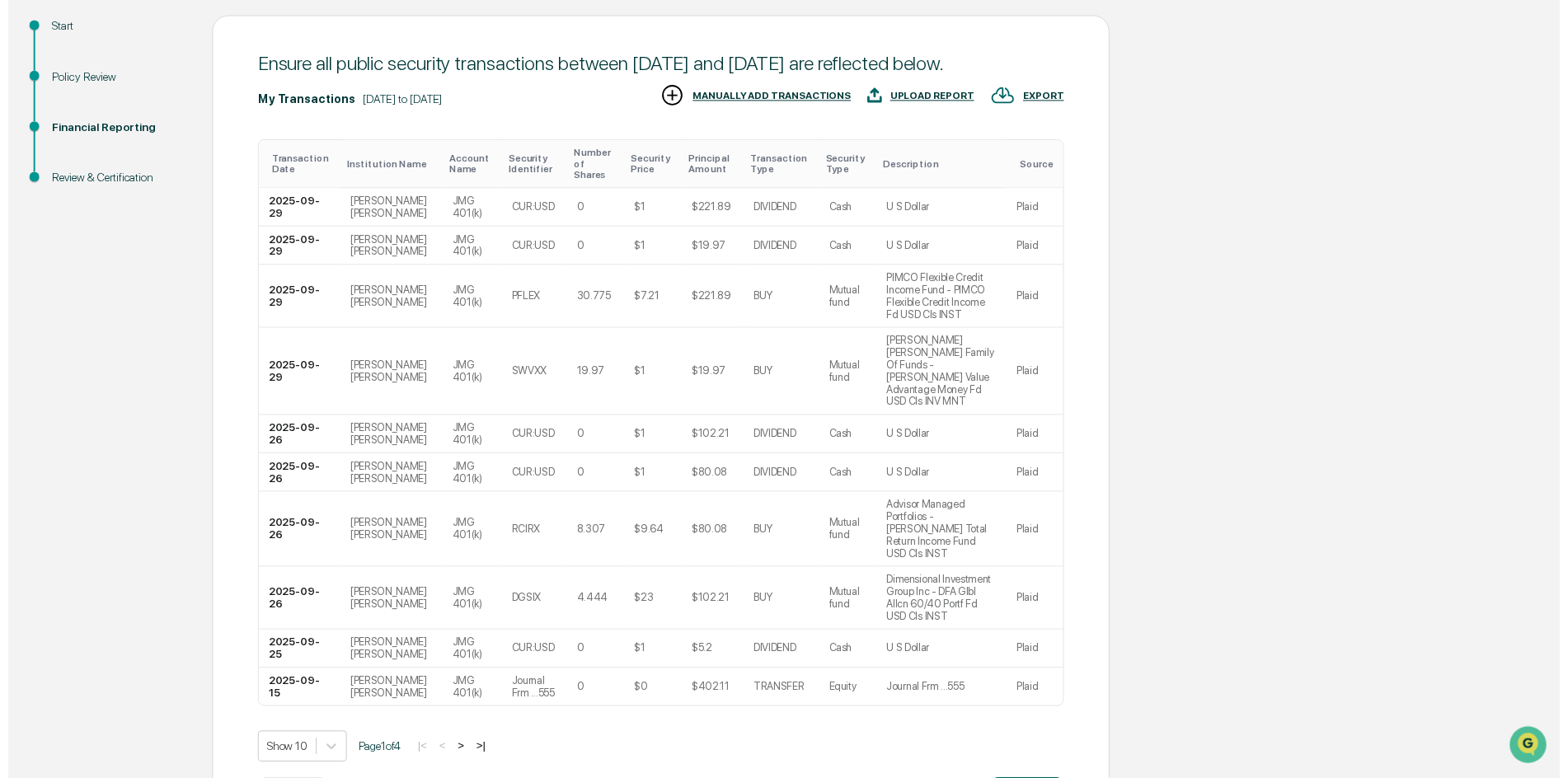
scroll to position [190, 0]
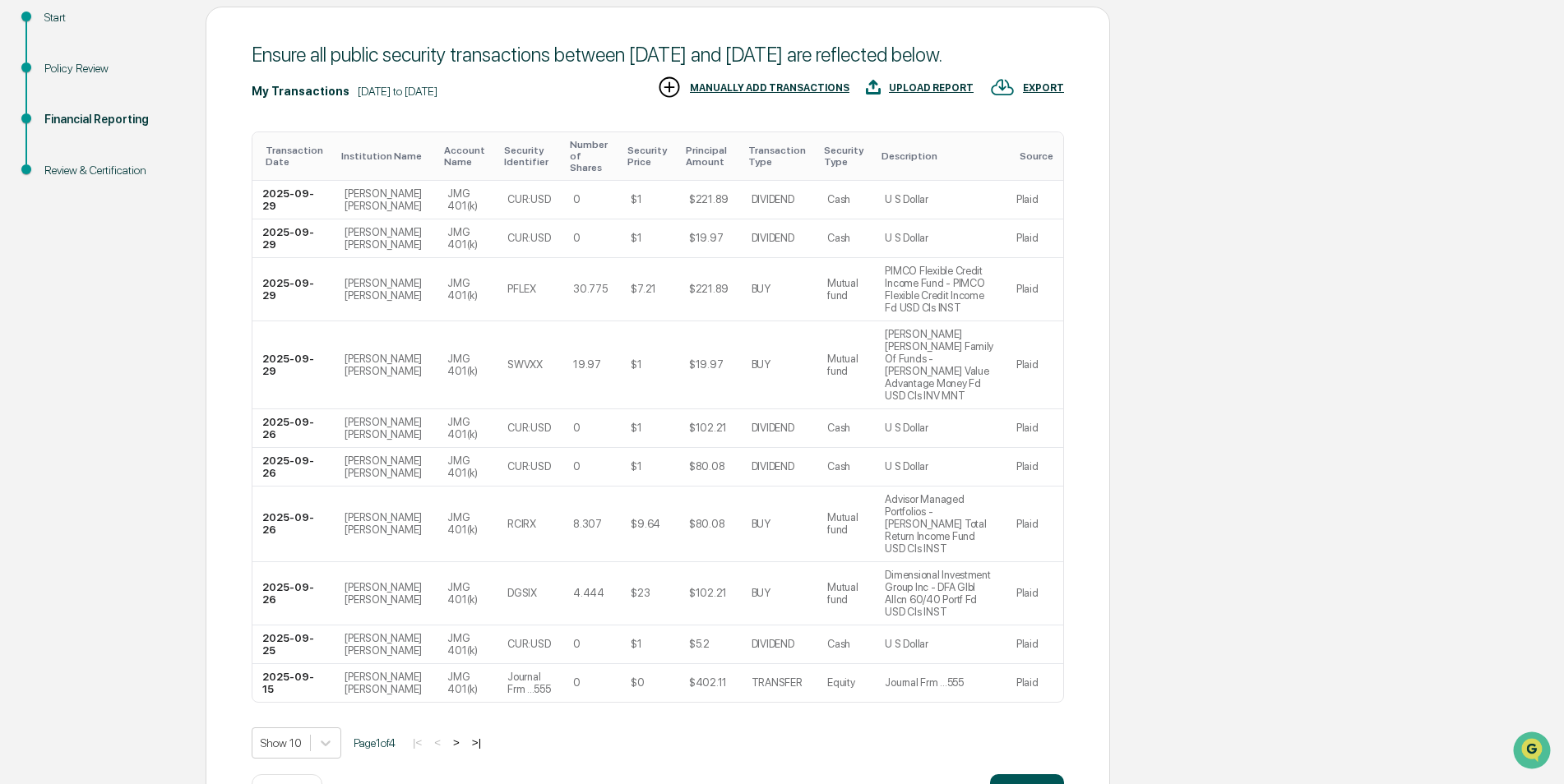
click at [1023, 774] on button "Continue" at bounding box center [1027, 790] width 74 height 33
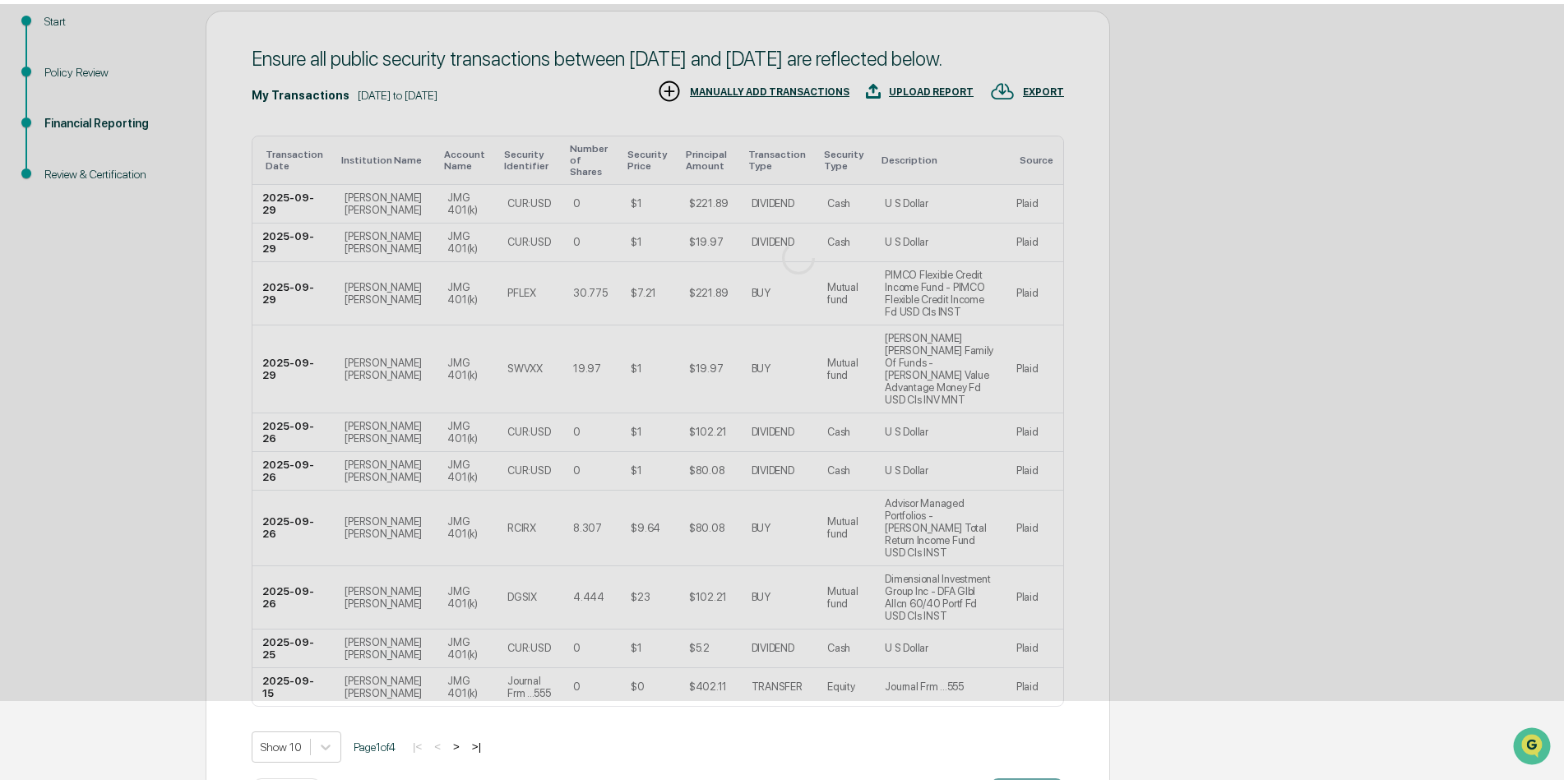
scroll to position [0, 0]
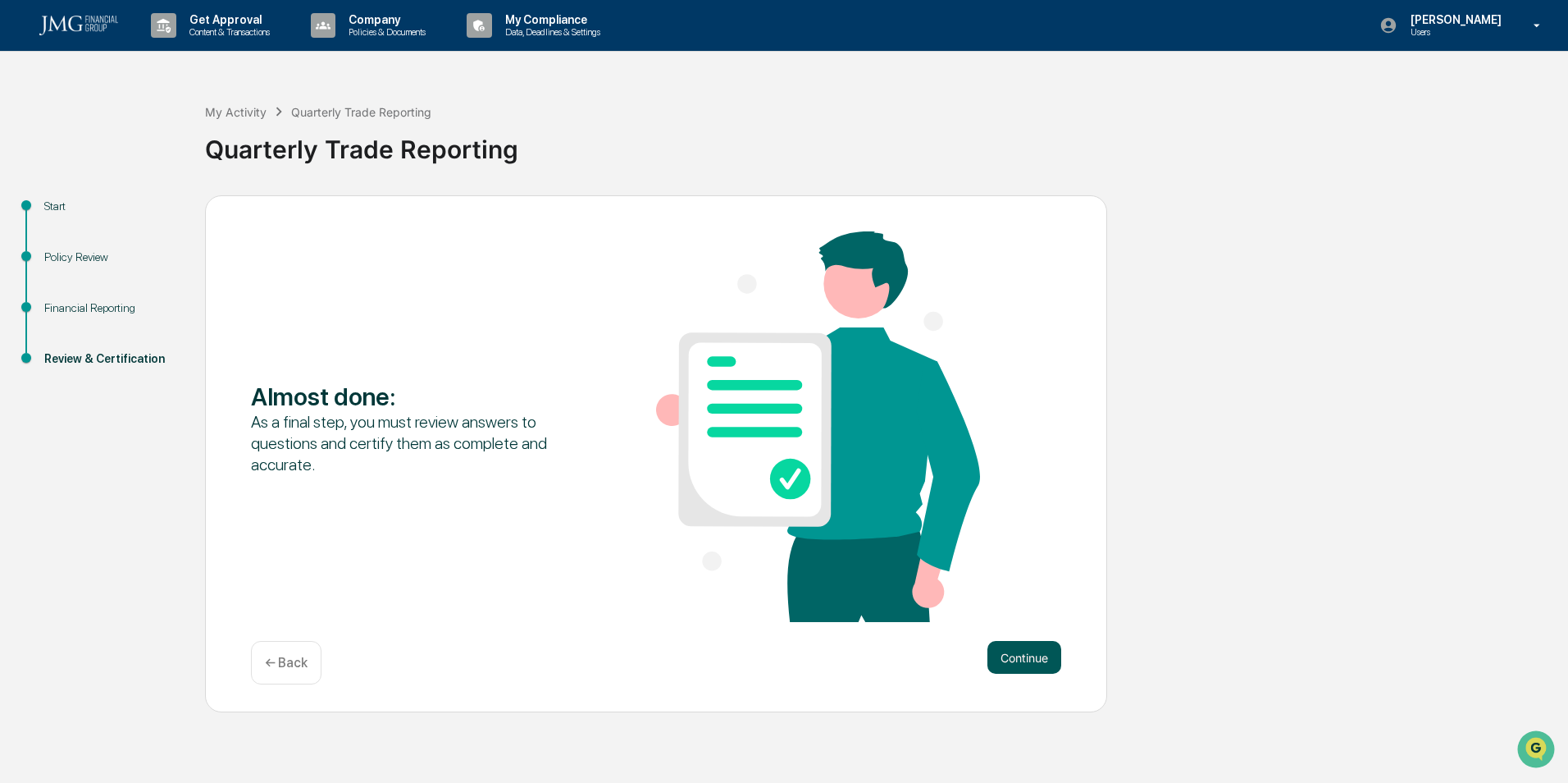
click at [1022, 656] on button "Continue" at bounding box center [1024, 657] width 74 height 33
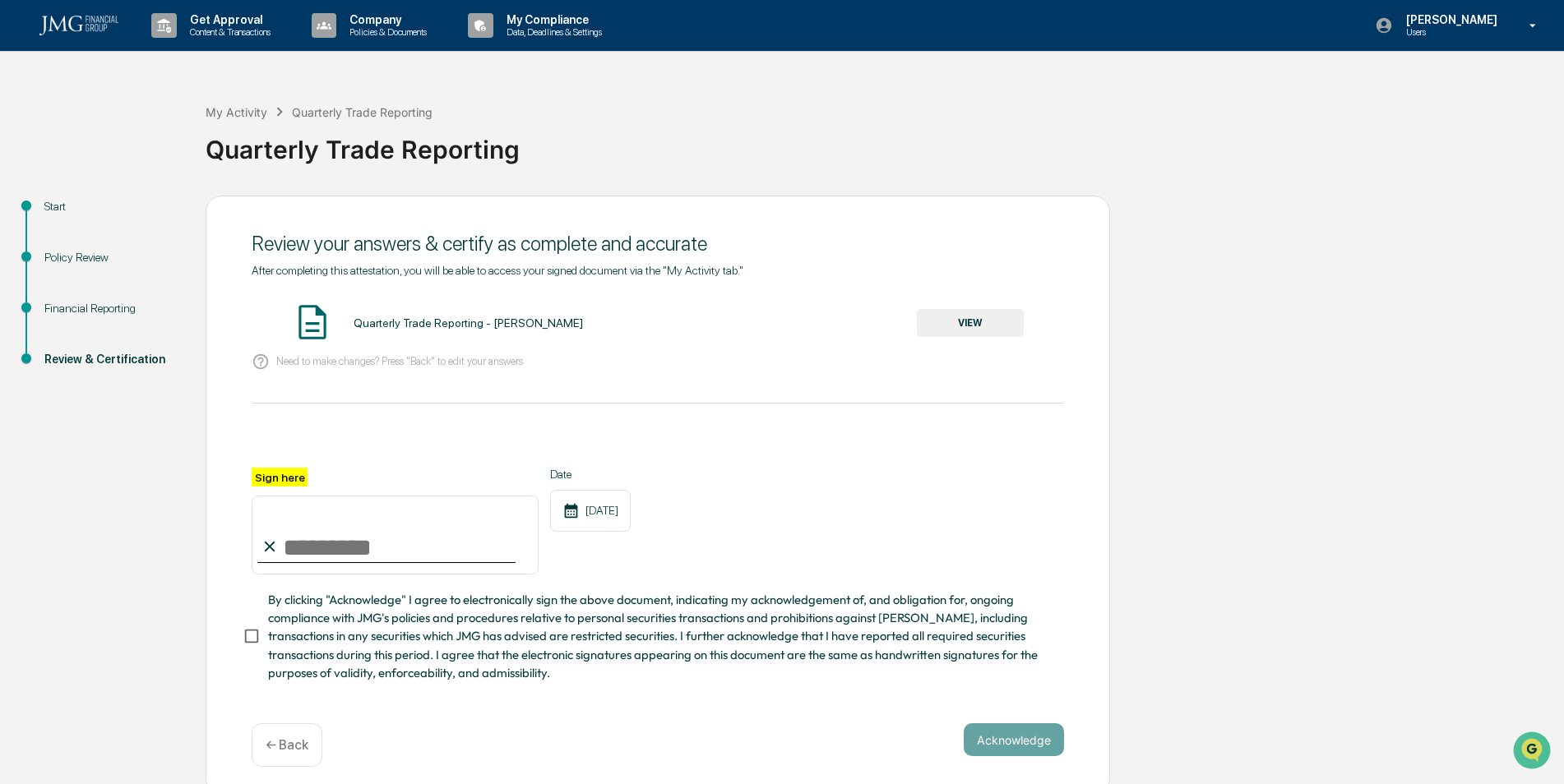
click at [970, 321] on button "VIEW" at bounding box center [970, 323] width 107 height 28
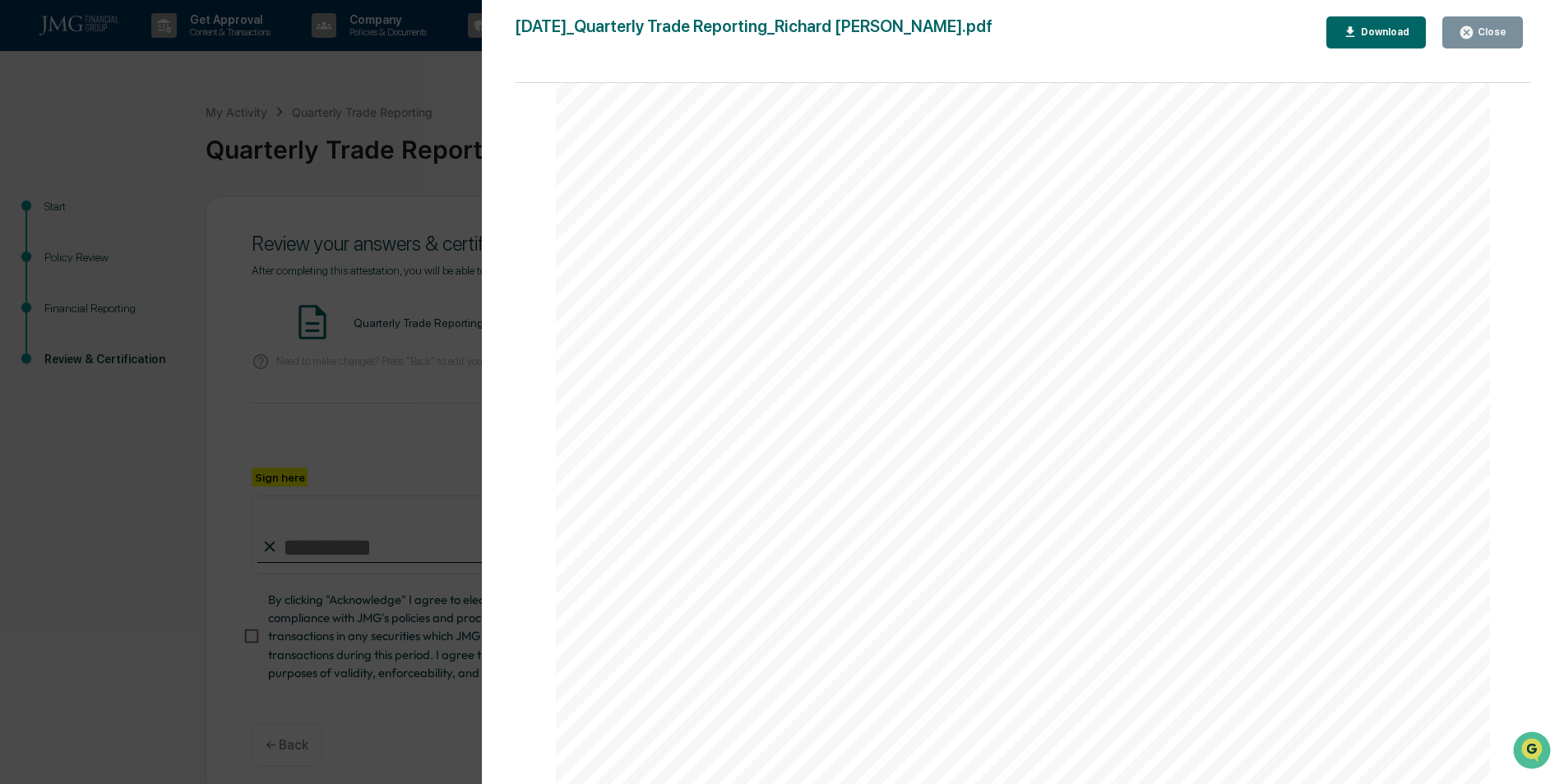
scroll to position [4781, 0]
click at [1470, 37] on icon "button" at bounding box center [1466, 32] width 12 height 12
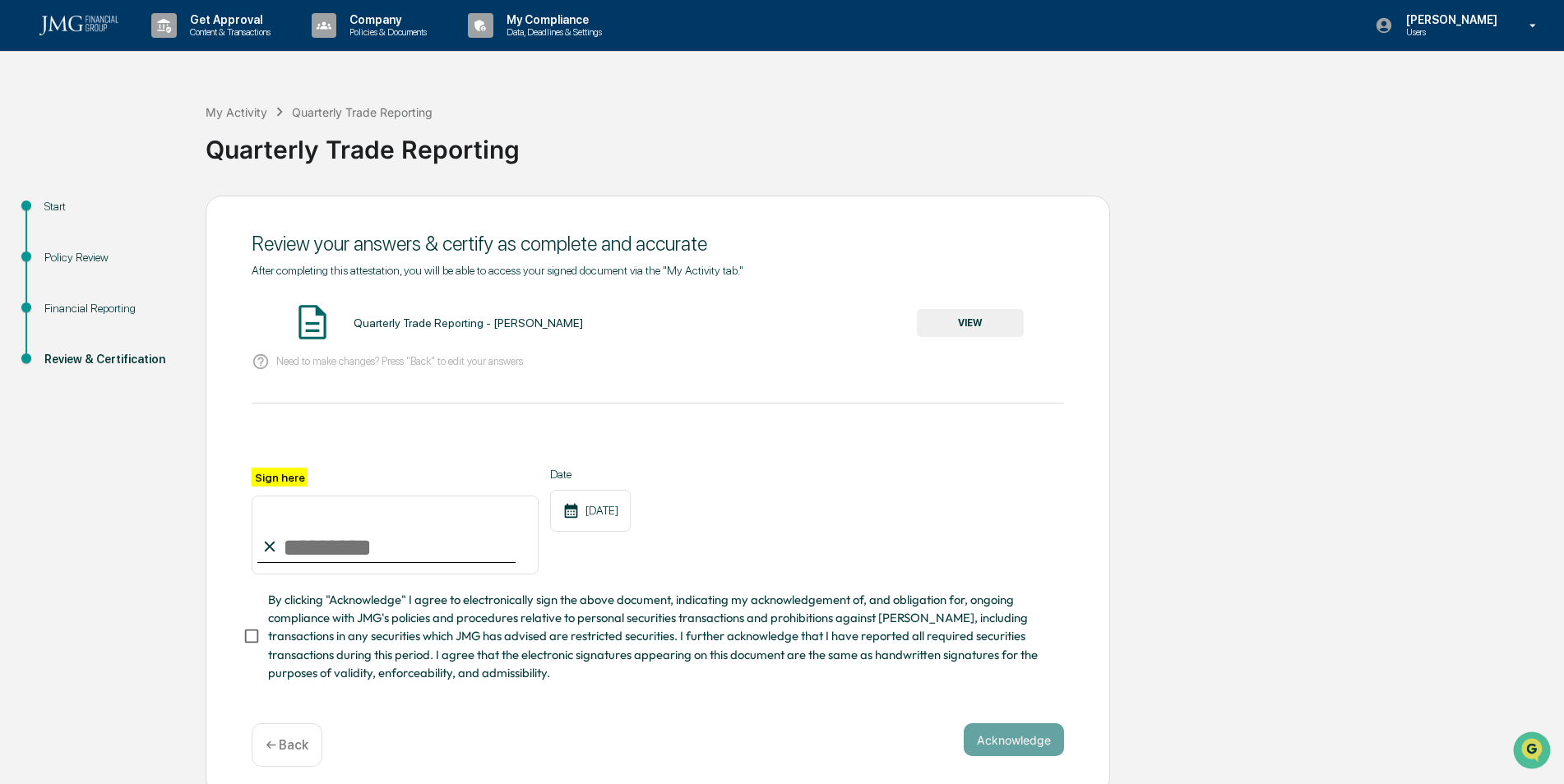
click at [419, 560] on input "Sign here" at bounding box center [395, 534] width 287 height 79
type input "**********"
click at [1020, 748] on button "Acknowledge" at bounding box center [1014, 739] width 101 height 33
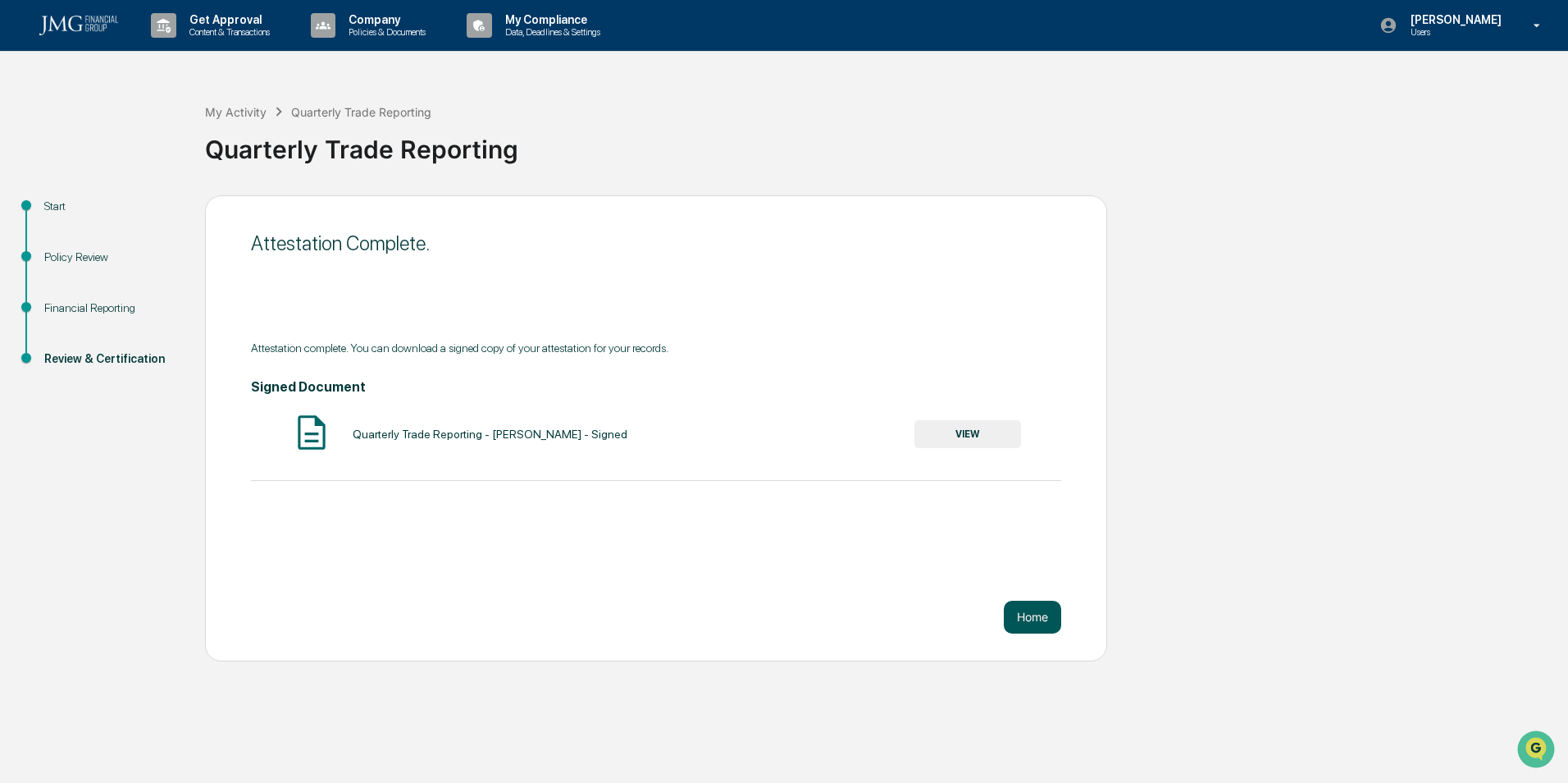
click at [1034, 620] on button "Home" at bounding box center [1032, 617] width 58 height 33
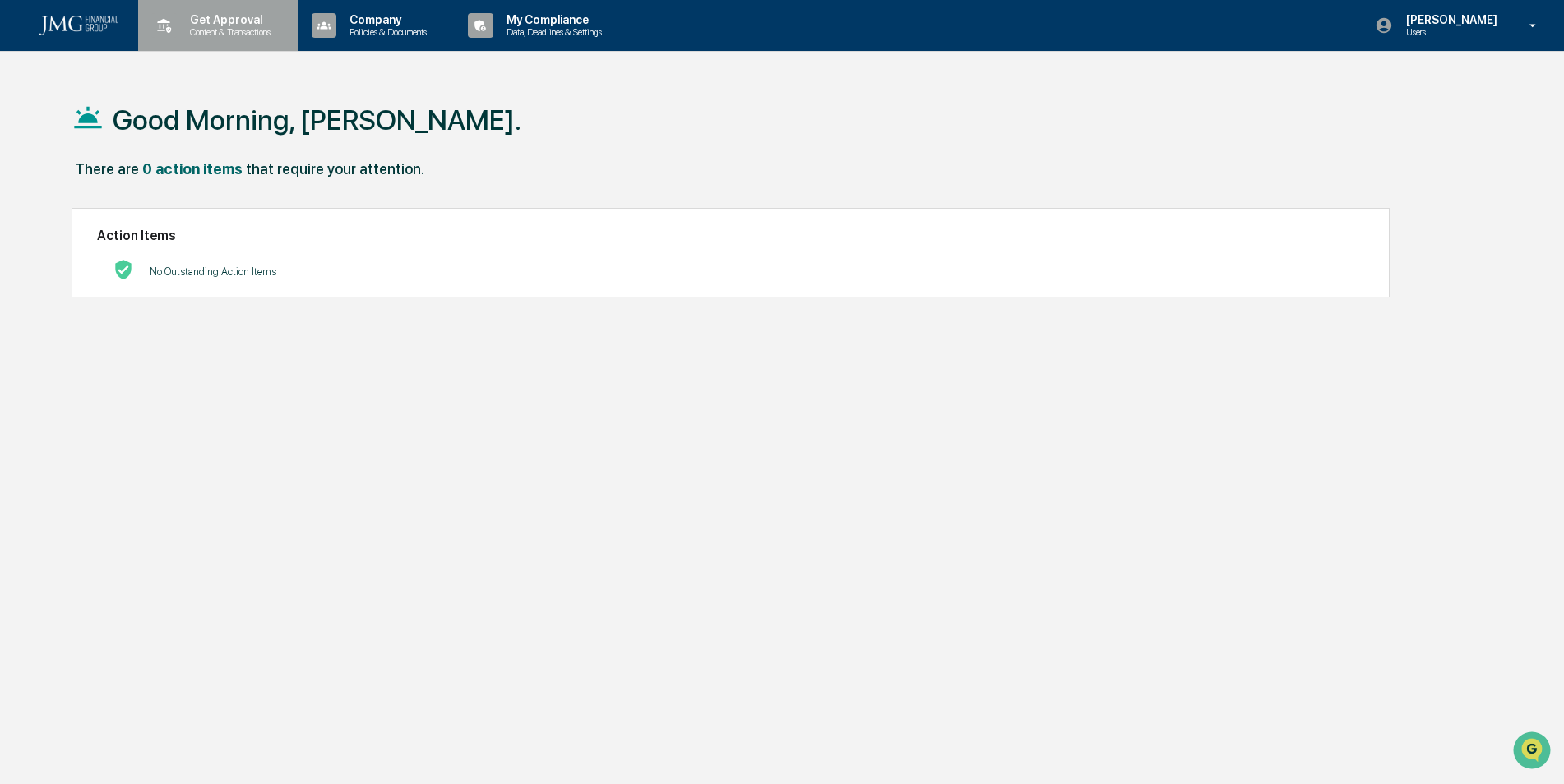
click at [219, 16] on p "Get Approval" at bounding box center [227, 19] width 102 height 13
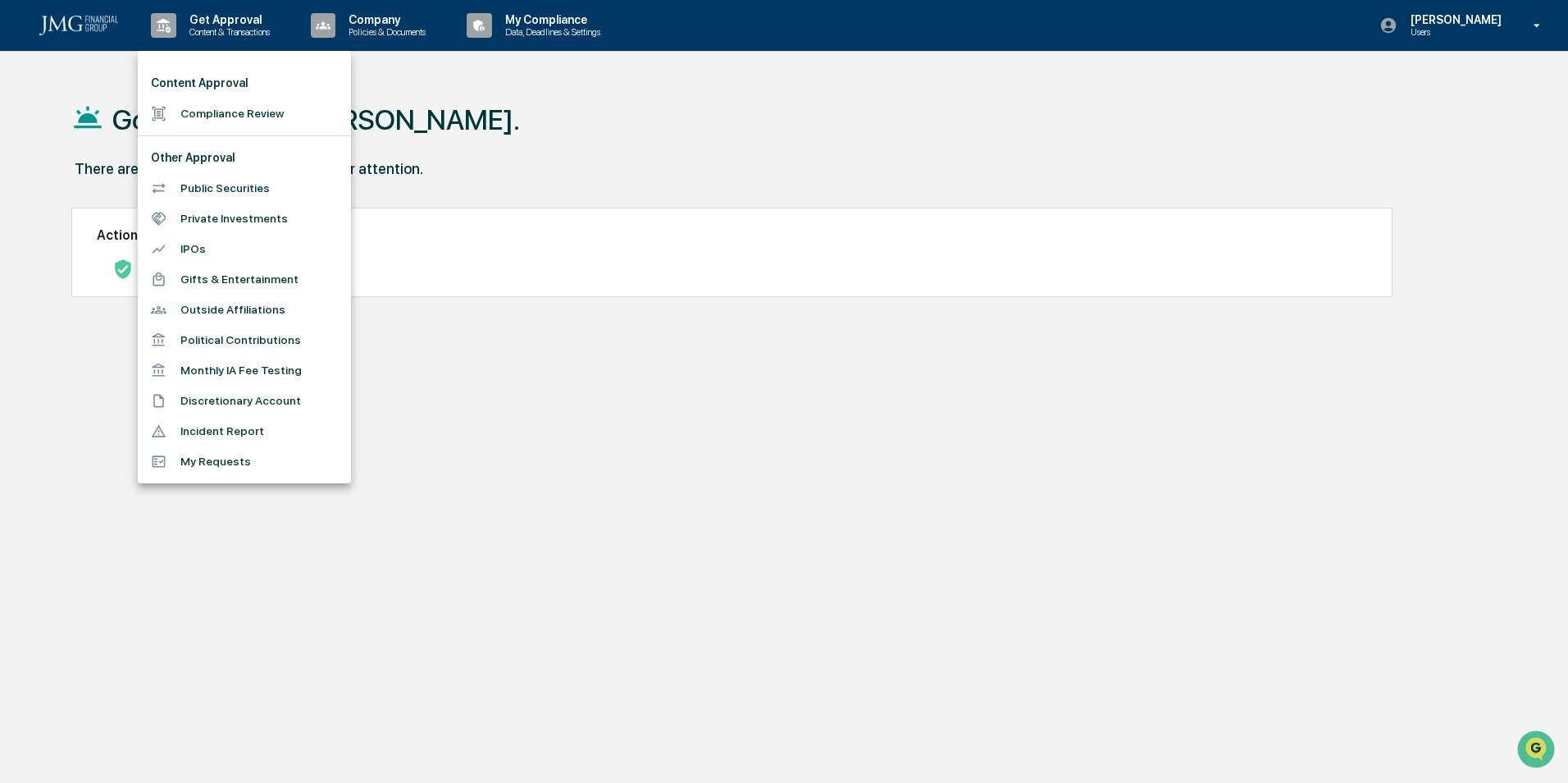
click at [632, 92] on div at bounding box center [784, 391] width 1568 height 783
